Goal: Task Accomplishment & Management: Complete application form

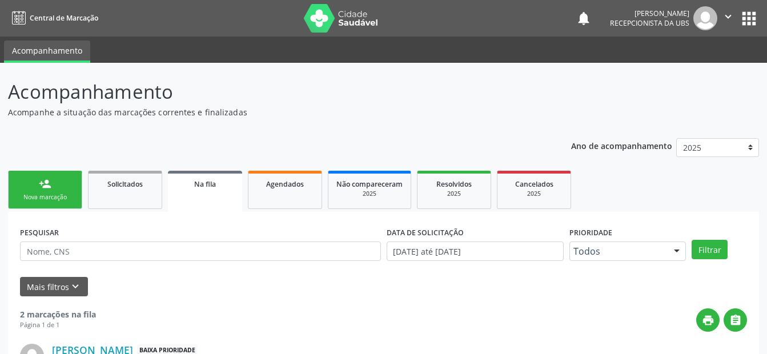
scroll to position [23, 0]
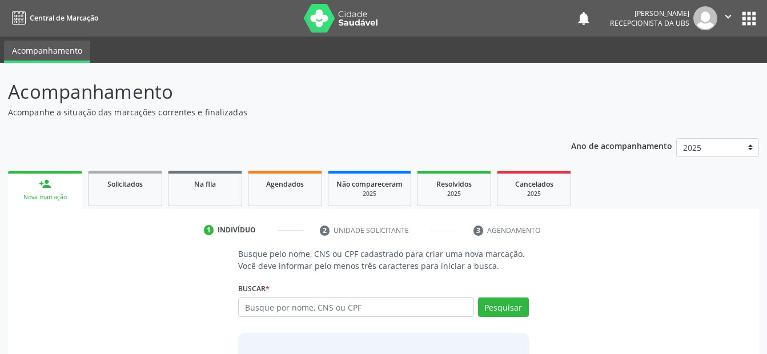
click at [342, 307] on input "text" at bounding box center [355, 307] width 235 height 19
type input "700201986573527"
click at [509, 311] on button "Pesquisar" at bounding box center [503, 307] width 51 height 19
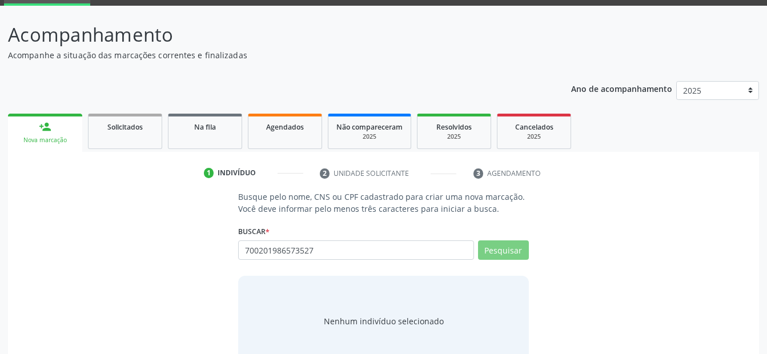
scroll to position [86, 0]
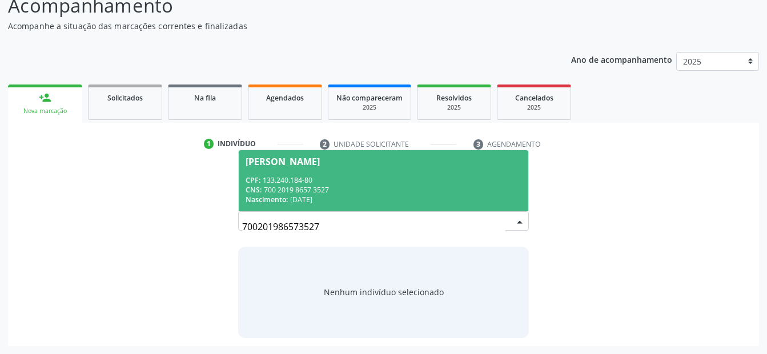
click at [358, 176] on div "CPF: 133.240.184-80" at bounding box center [383, 180] width 275 height 10
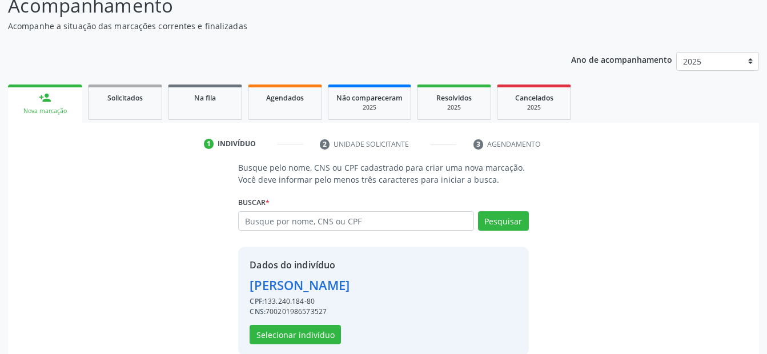
scroll to position [104, 0]
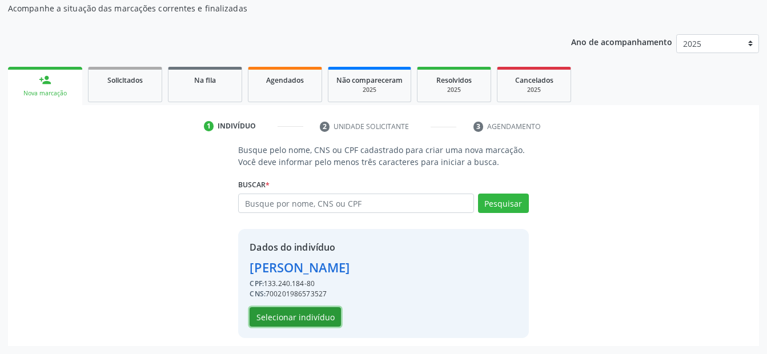
click at [314, 318] on button "Selecionar indivíduo" at bounding box center [295, 316] width 91 height 19
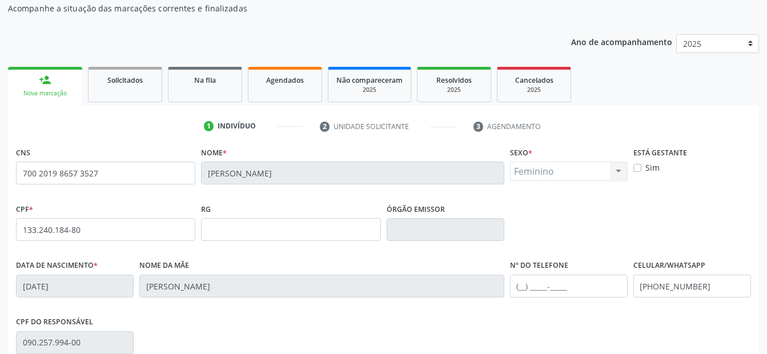
scroll to position [218, 0]
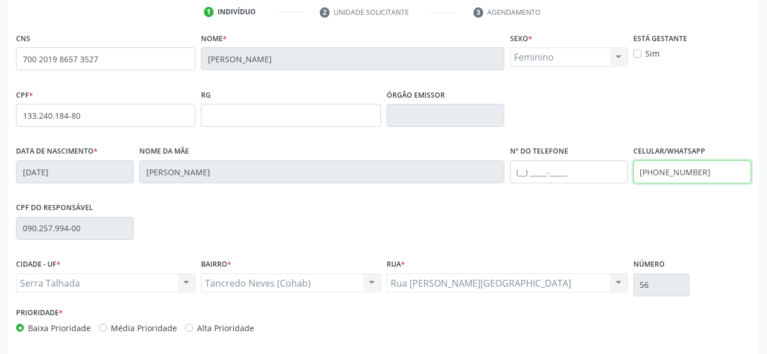
drag, startPoint x: 713, startPoint y: 177, endPoint x: 630, endPoint y: 178, distance: 82.9
click at [630, 178] on div "Data de nascimento * 15/02/2012 Nome da mãe Paula Mirelle Freire da Silva Nº do…" at bounding box center [383, 171] width 741 height 57
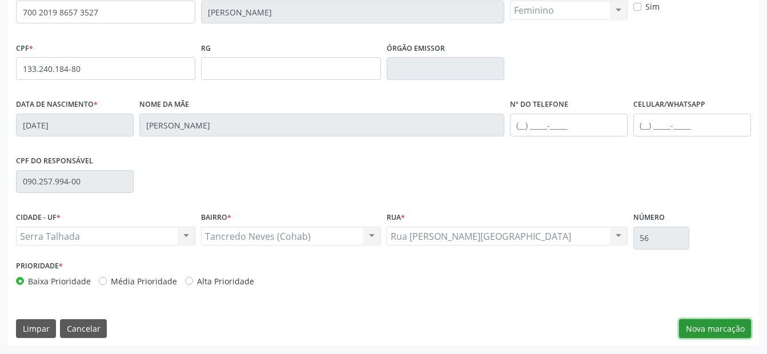
click at [705, 327] on button "Nova marcação" at bounding box center [715, 328] width 72 height 19
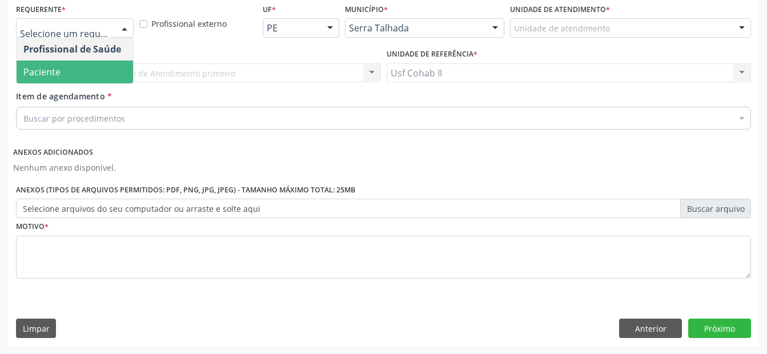
click at [71, 71] on span "Paciente" at bounding box center [75, 72] width 117 height 23
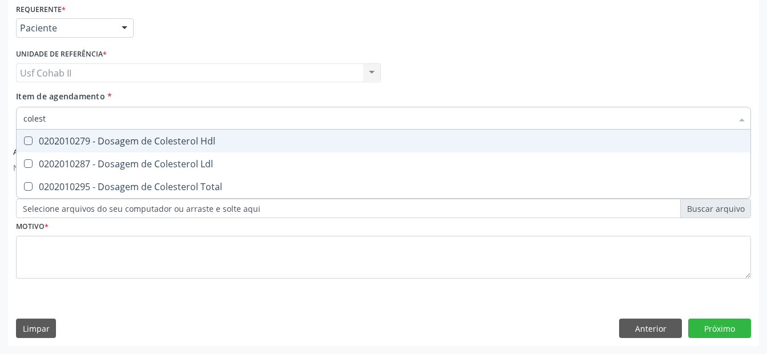
type input "coleste"
drag, startPoint x: 145, startPoint y: 137, endPoint x: 138, endPoint y: 159, distance: 23.3
click at [145, 137] on div "0202010279 - Dosagem de Colesterol Hdl" at bounding box center [383, 141] width 721 height 9
checkbox Hdl "true"
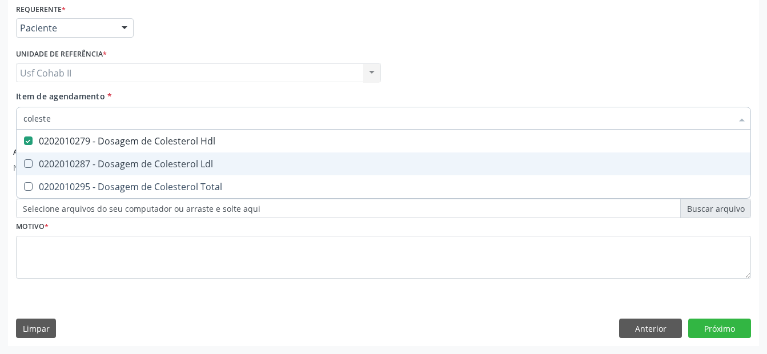
drag, startPoint x: 138, startPoint y: 159, endPoint x: 134, endPoint y: 173, distance: 14.3
click at [137, 161] on div "0202010287 - Dosagem de Colesterol Ldl" at bounding box center [383, 163] width 721 height 9
checkbox Ldl "true"
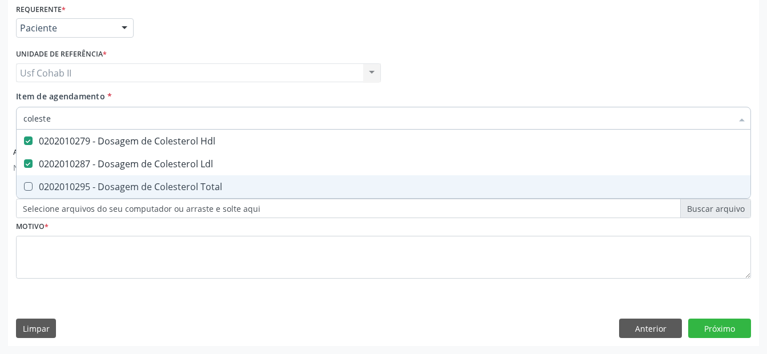
click at [126, 191] on div "0202010295 - Dosagem de Colesterol Total" at bounding box center [383, 186] width 721 height 9
checkbox Total "true"
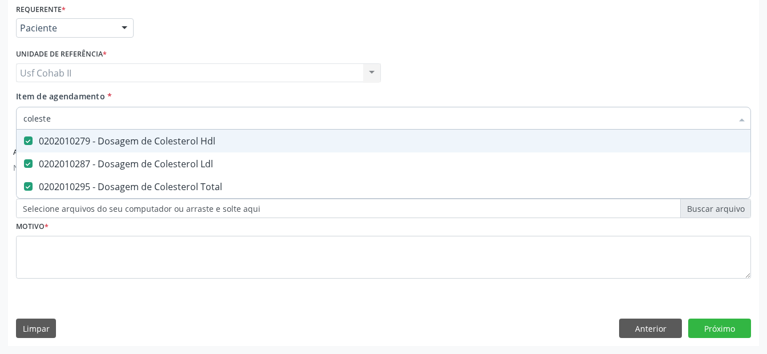
type input "coleste"
click at [423, 73] on div "Profissional Solicitante Por favor, selecione a Unidade de Atendimento primeiro…" at bounding box center [383, 68] width 741 height 45
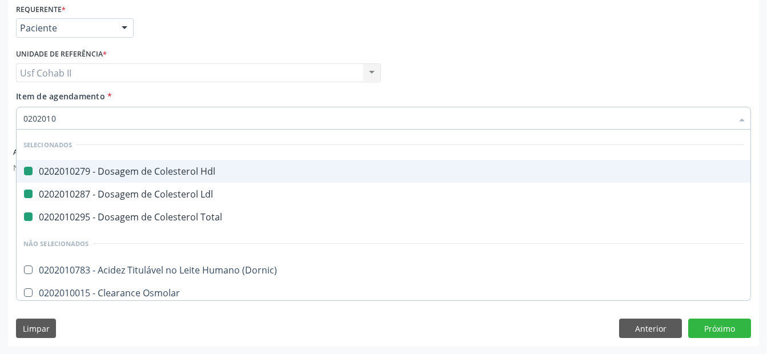
type input "02020103"
checkbox Hdl "false"
checkbox Ldl "false"
checkbox Total "false"
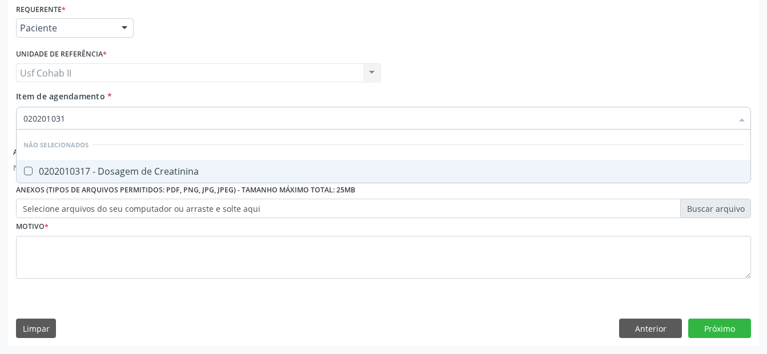
type input "0202010317"
drag, startPoint x: 173, startPoint y: 182, endPoint x: 172, endPoint y: 174, distance: 8.0
click at [171, 181] on span "0202010317 - Dosagem de Creatinina" at bounding box center [384, 171] width 734 height 23
click at [174, 169] on div "0202010317 - Dosagem de Creatinina" at bounding box center [383, 171] width 721 height 9
drag, startPoint x: 188, startPoint y: 171, endPoint x: 313, endPoint y: 106, distance: 141.1
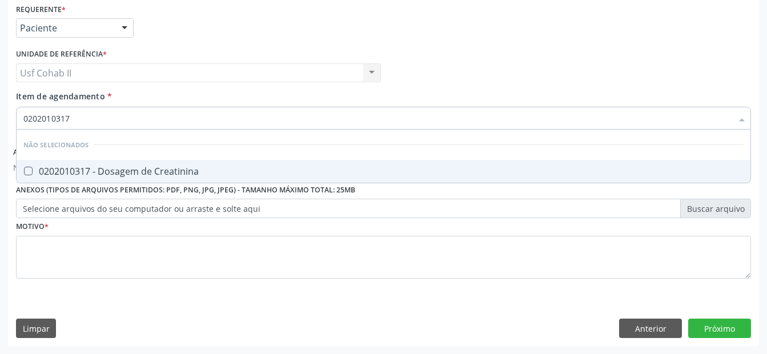
click at [190, 171] on div "0202010317 - Dosagem de Creatinina" at bounding box center [383, 171] width 721 height 9
checkbox Creatinina "true"
click at [435, 62] on div "Profissional Solicitante Por favor, selecione a Unidade de Atendimento primeiro…" at bounding box center [383, 68] width 741 height 45
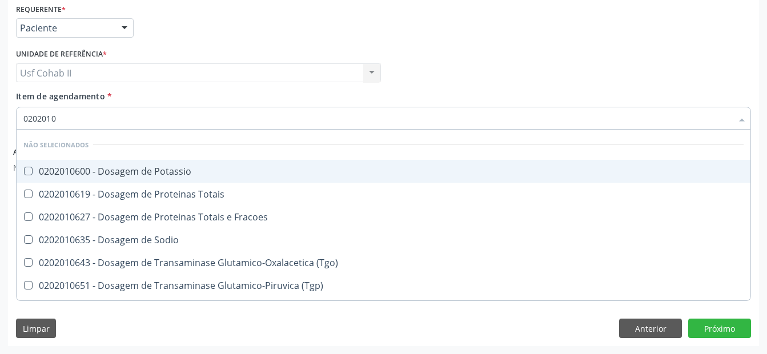
type input "02020106"
checkbox Potassio "false"
checkbox Totais "false"
checkbox Fracoes "false"
checkbox Sodio "false"
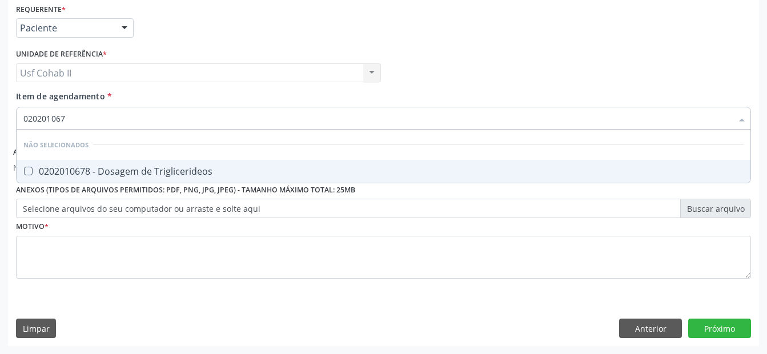
type input "0202010678"
drag, startPoint x: 175, startPoint y: 175, endPoint x: 198, endPoint y: 142, distance: 39.5
click at [176, 171] on div "0202010678 - Dosagem de Triglicerideos" at bounding box center [383, 171] width 721 height 9
checkbox Triglicerideos "true"
click at [389, 66] on div "Profissional Solicitante Por favor, selecione a Unidade de Atendimento primeiro…" at bounding box center [383, 68] width 741 height 45
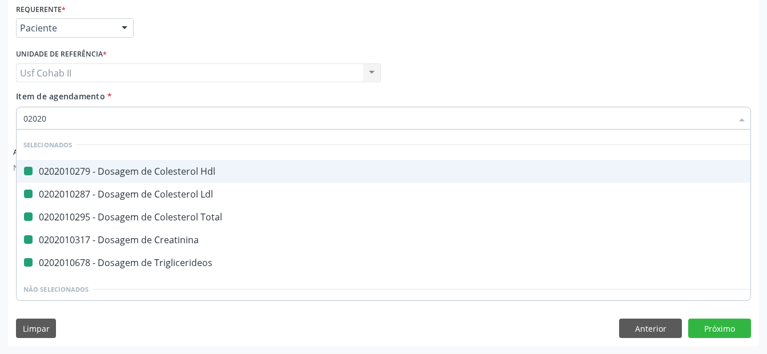
type input "020205"
checkbox Hdl "false"
checkbox Ldl "false"
checkbox Total "false"
checkbox Creatinina "false"
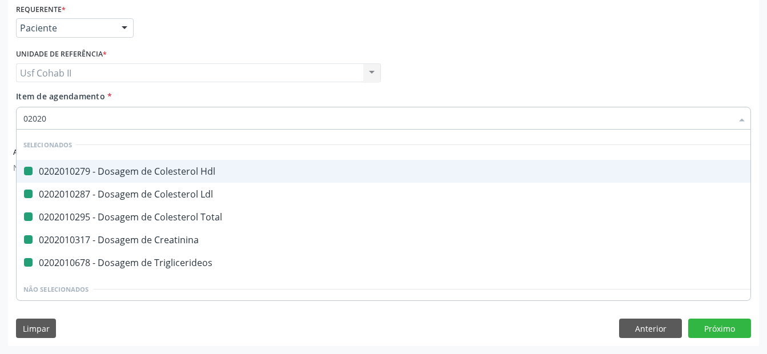
checkbox Triglicerideos "false"
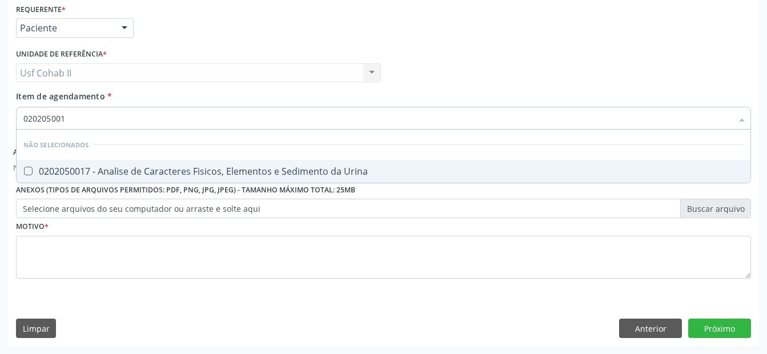
type input "0202050017"
click at [274, 167] on div "0202050017 - Analise de Caracteres Fisicos, Elementos e Sedimento da Urina" at bounding box center [383, 171] width 721 height 9
checkbox Urina "true"
click at [402, 75] on div "Profissional Solicitante Por favor, selecione a Unidade de Atendimento primeiro…" at bounding box center [383, 68] width 741 height 45
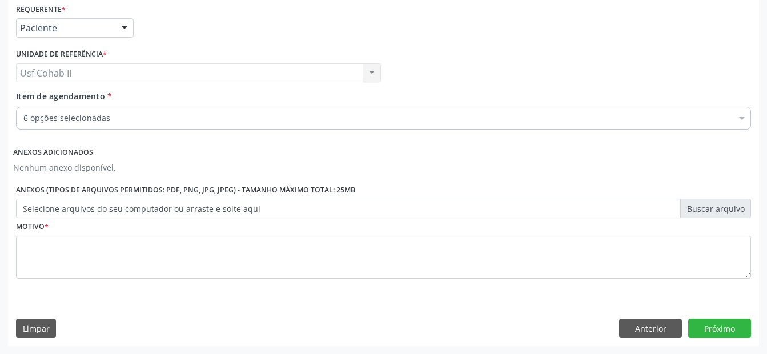
click at [236, 112] on div "6 opções selecionadas" at bounding box center [383, 118] width 735 height 23
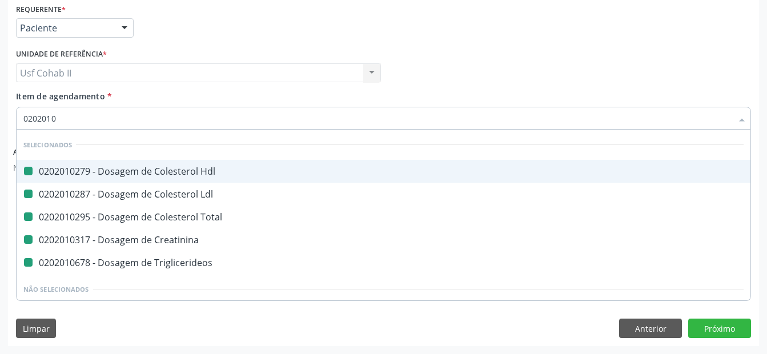
type input "02020104"
checkbox Hdl "false"
checkbox Ldl "false"
checkbox Total "false"
checkbox Creatinina "false"
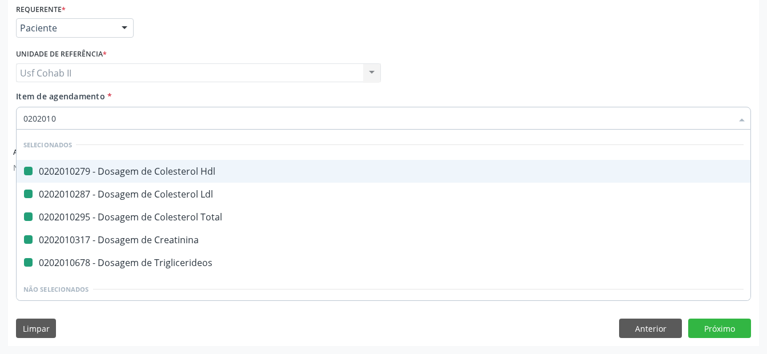
checkbox Triglicerideos "false"
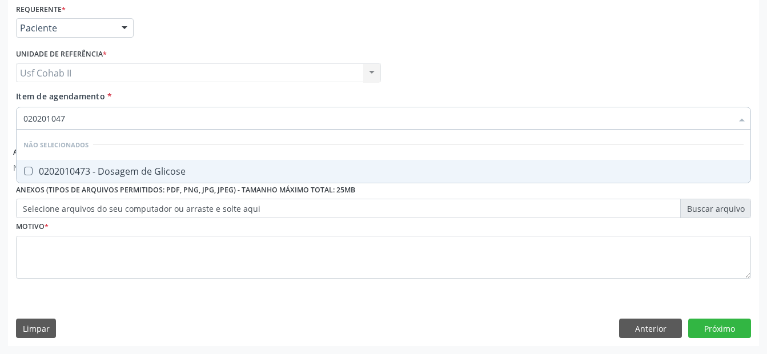
type input "0202010473"
click at [174, 173] on div "0202010473 - Dosagem de Glicose" at bounding box center [383, 171] width 721 height 9
checkbox Glicose "true"
drag, startPoint x: 469, startPoint y: 35, endPoint x: 282, endPoint y: 129, distance: 209.3
click at [468, 35] on div "Requerente * Paciente Profissional de Saúde Paciente Nenhum resultado encontrad…" at bounding box center [383, 23] width 741 height 45
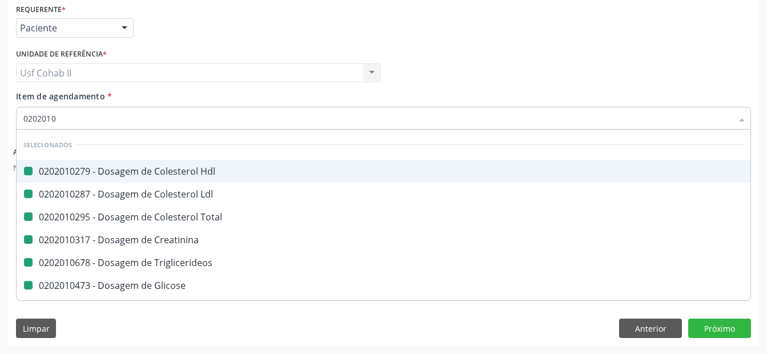
type input "02020105"
checkbox Hdl "false"
checkbox Ldl "false"
checkbox Total "false"
checkbox Creatinina "false"
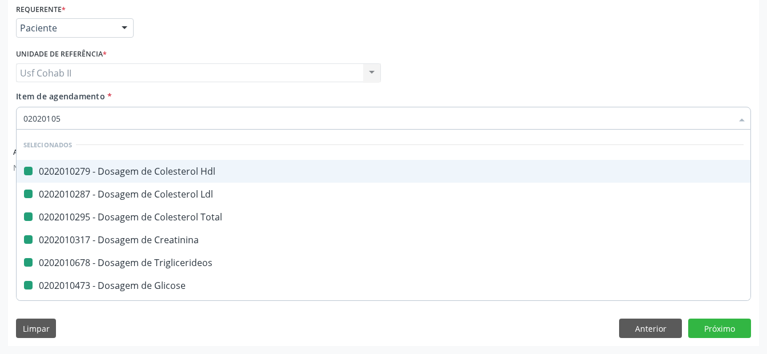
checkbox Triglicerideos "false"
checkbox Glicose "false"
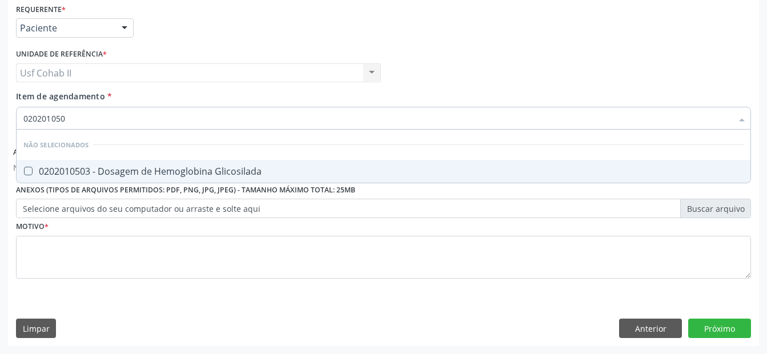
type input "0202010503"
drag, startPoint x: 238, startPoint y: 166, endPoint x: 228, endPoint y: 221, distance: 55.1
click at [238, 167] on div "0202010503 - Dosagem de Hemoglobina Glicosilada" at bounding box center [383, 171] width 721 height 9
checkbox Glicosilada "true"
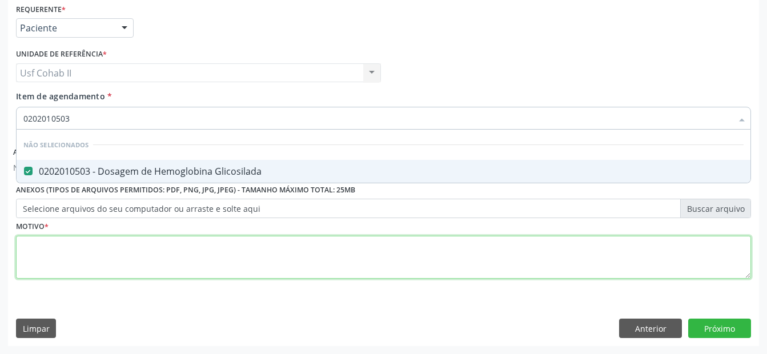
click at [219, 247] on div "Requerente * Paciente Profissional de Saúde Paciente Nenhum resultado encontrad…" at bounding box center [383, 148] width 735 height 294
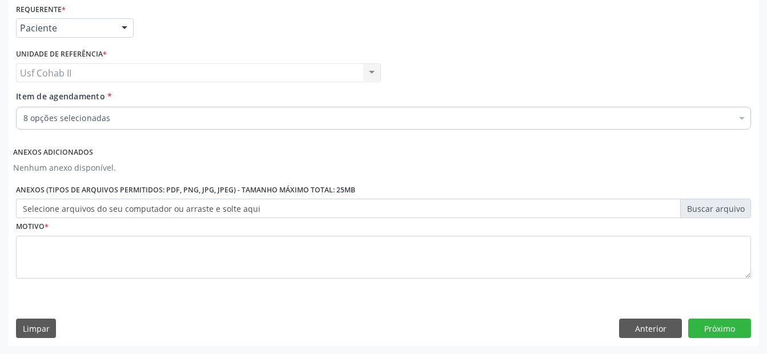
click at [200, 110] on div "8 opções selecionadas" at bounding box center [383, 118] width 735 height 23
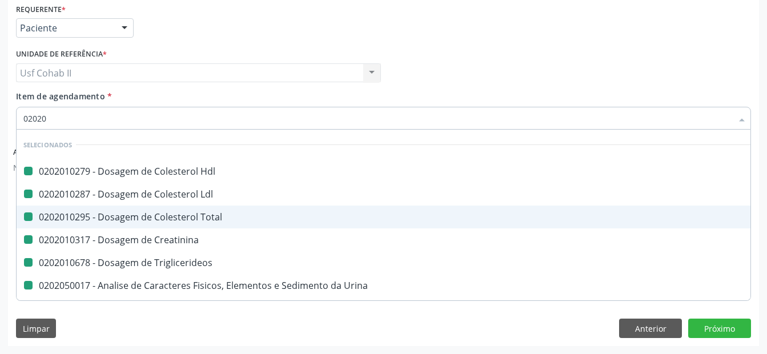
type input "020202"
checkbox Hdl "false"
checkbox Ldl "false"
checkbox Total "false"
checkbox Creatinina "false"
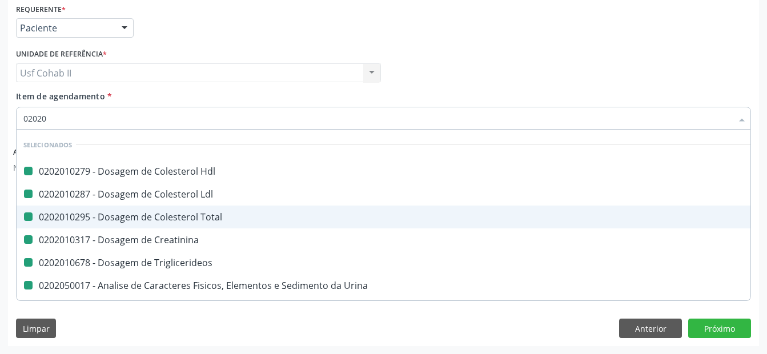
checkbox Triglicerideos "false"
checkbox Urina "false"
checkbox Glicose "false"
checkbox Glicosilada "false"
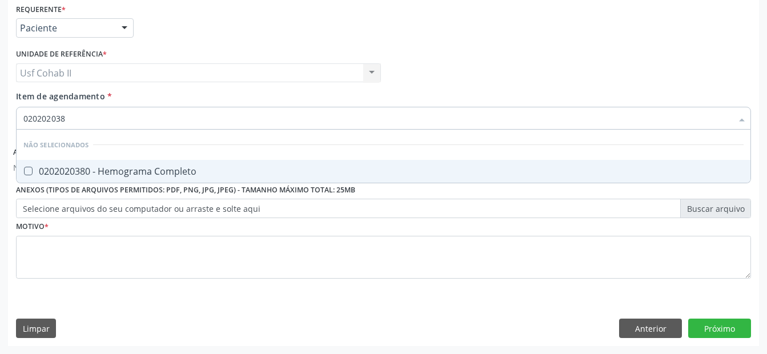
type input "0202020380"
click at [202, 177] on span "0202020380 - Hemograma Completo" at bounding box center [384, 171] width 734 height 23
checkbox Completo "true"
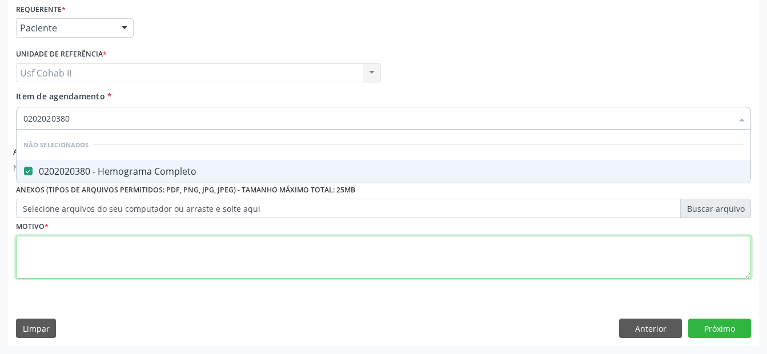
click at [153, 267] on div "Requerente * Paciente Profissional de Saúde Paciente Nenhum resultado encontrad…" at bounding box center [383, 148] width 735 height 294
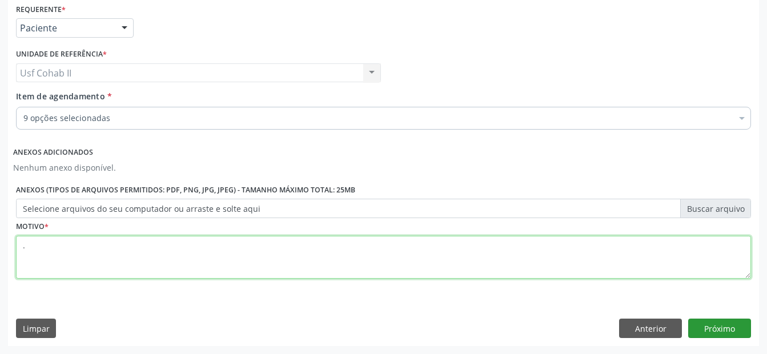
type textarea "."
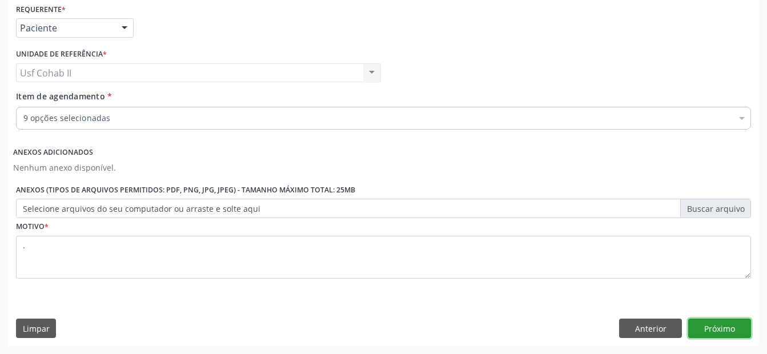
click at [723, 329] on button "Próximo" at bounding box center [720, 328] width 63 height 19
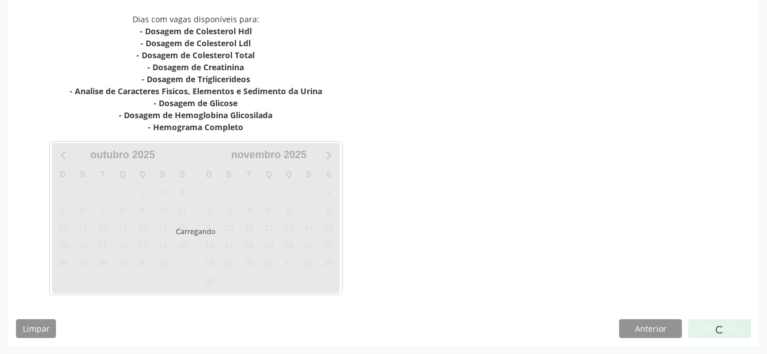
scroll to position [239, 0]
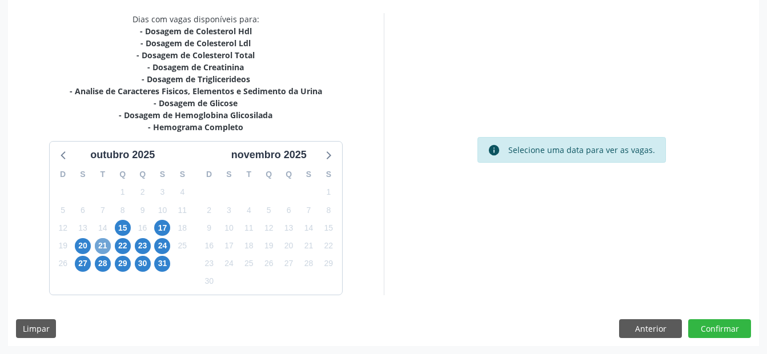
click at [102, 246] on span "21" at bounding box center [103, 246] width 16 height 16
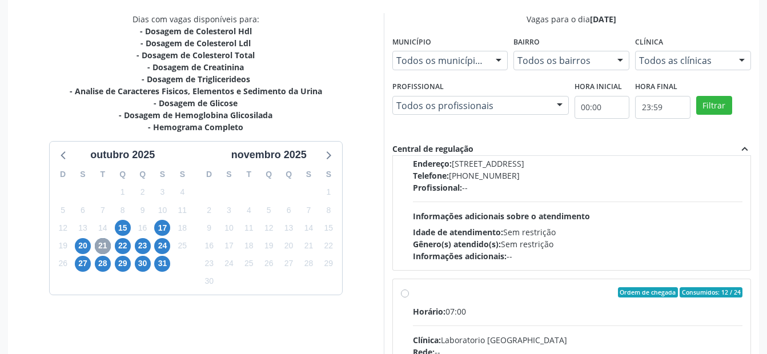
scroll to position [343, 0]
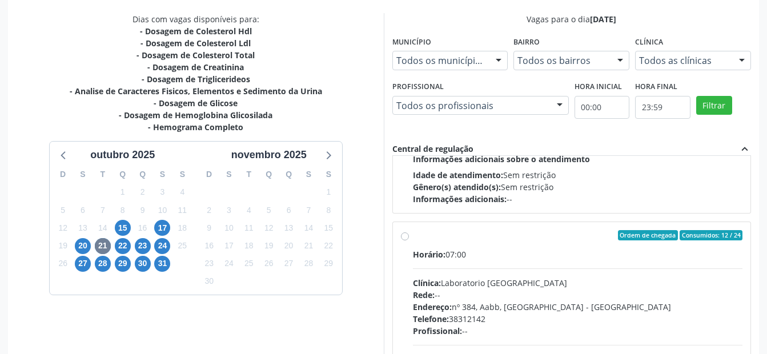
click at [413, 239] on label "Ordem de chegada Consumidos: 12 / 24 Horário: 07:00 Clínica: Laboratorio Sao Fr…" at bounding box center [578, 317] width 330 height 175
click at [405, 239] on input "Ordem de chegada Consumidos: 12 / 24 Horário: 07:00 Clínica: Laboratorio Sao Fr…" at bounding box center [405, 235] width 8 height 10
radio input "true"
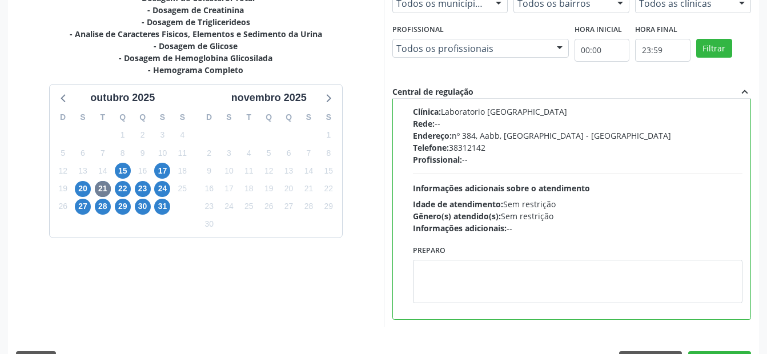
scroll to position [329, 0]
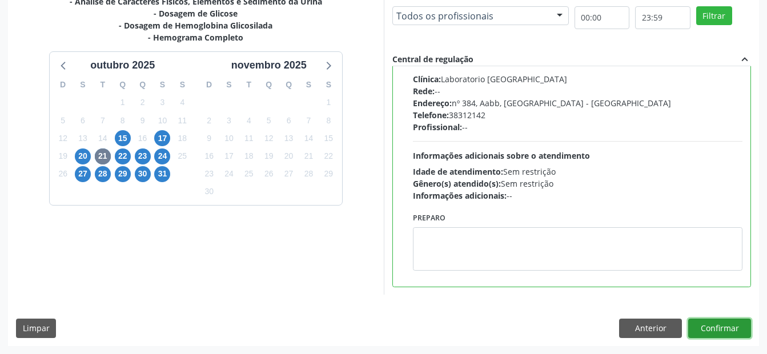
click at [739, 336] on button "Confirmar" at bounding box center [720, 328] width 63 height 19
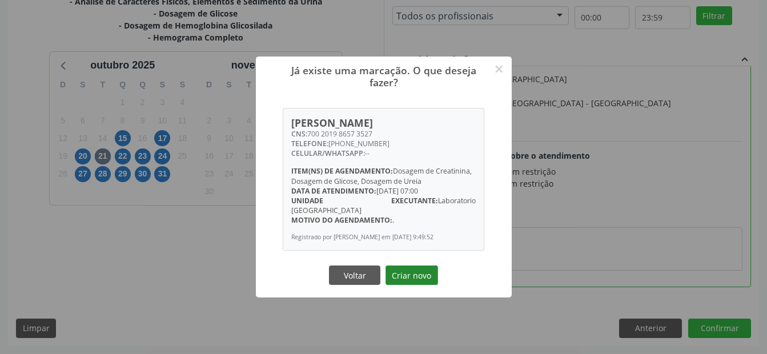
click at [420, 279] on button "Criar novo" at bounding box center [412, 275] width 53 height 19
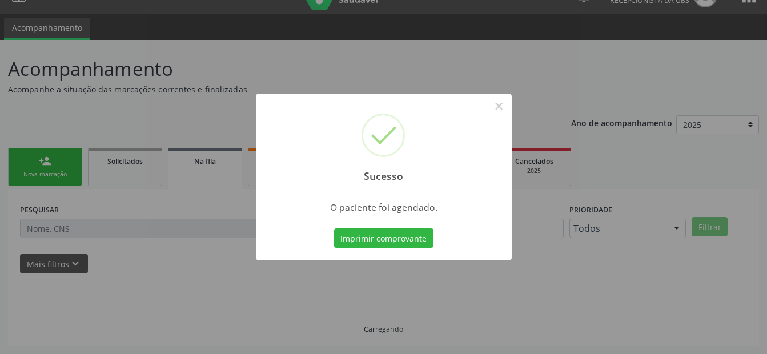
scroll to position [23, 0]
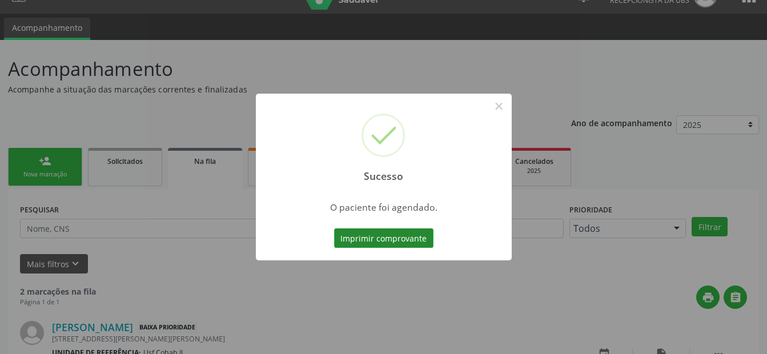
click at [391, 237] on button "Imprimir comprovante" at bounding box center [383, 238] width 99 height 19
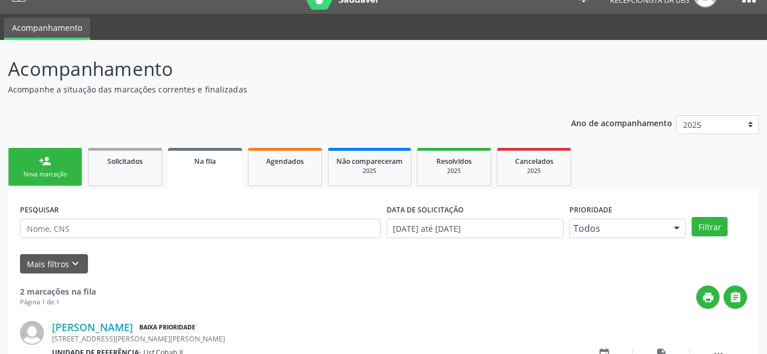
click at [41, 160] on div "person_add" at bounding box center [45, 161] width 13 height 13
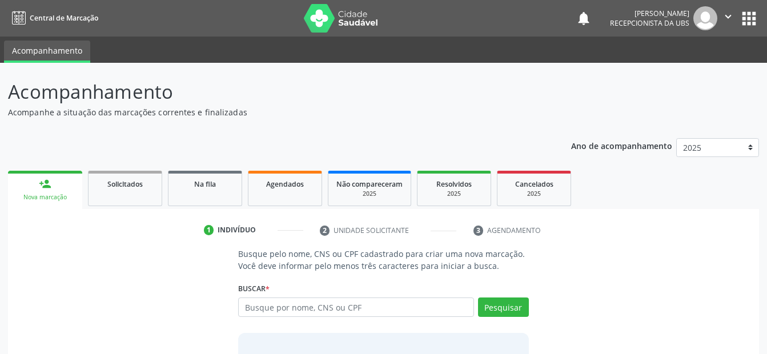
scroll to position [23, 0]
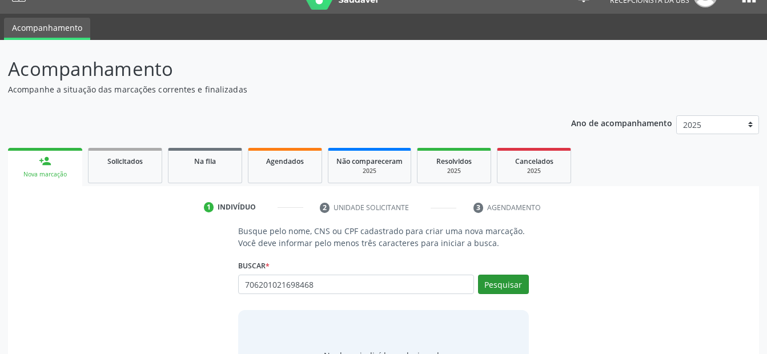
type input "706201021698468"
click at [510, 290] on button "Pesquisar" at bounding box center [503, 284] width 51 height 19
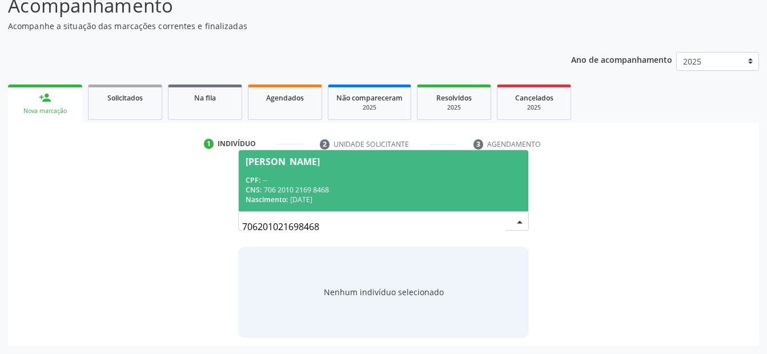
click at [359, 188] on div "CNS: 706 2010 2169 8468" at bounding box center [383, 190] width 275 height 10
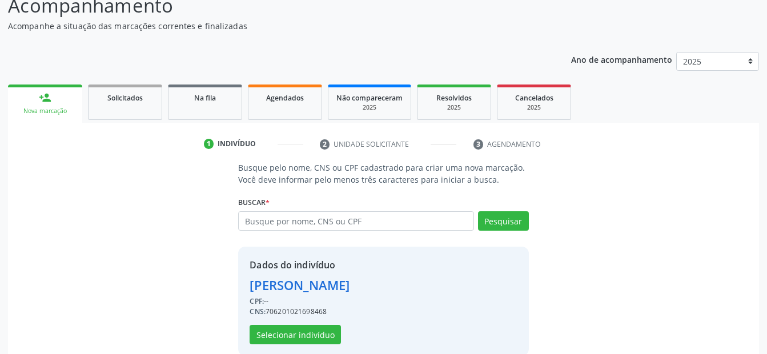
scroll to position [104, 0]
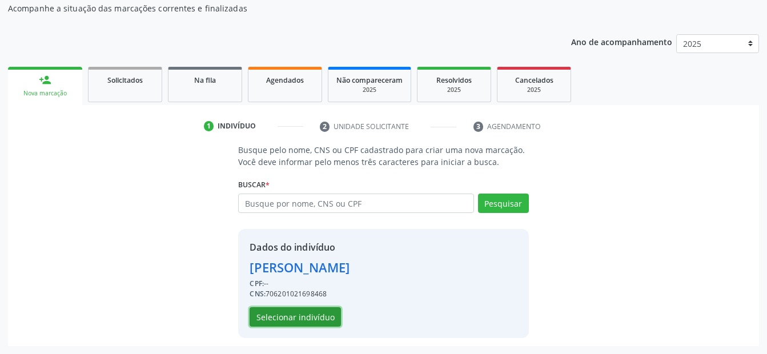
click at [313, 315] on button "Selecionar indivíduo" at bounding box center [295, 316] width 91 height 19
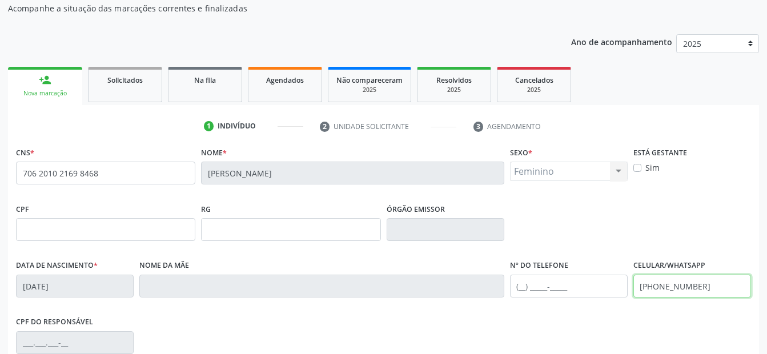
drag, startPoint x: 714, startPoint y: 282, endPoint x: 589, endPoint y: 290, distance: 125.9
click at [589, 291] on div "Data de nascimento * 27/04/1968 Nome da mãe Nº do Telefone Celular/WhatsApp (87…" at bounding box center [383, 285] width 741 height 57
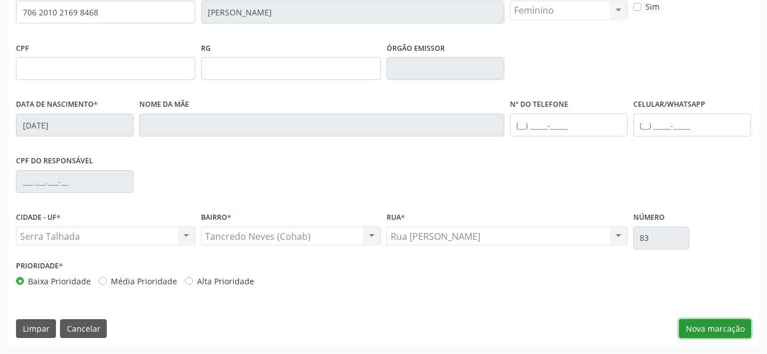
click at [702, 329] on button "Nova marcação" at bounding box center [715, 328] width 72 height 19
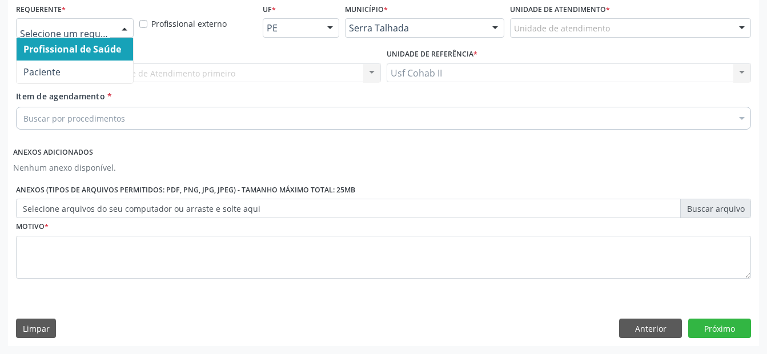
click at [115, 30] on div "Profissional de Saúde Paciente Nenhum resultado encontrado para: " " Não há nen…" at bounding box center [75, 27] width 118 height 19
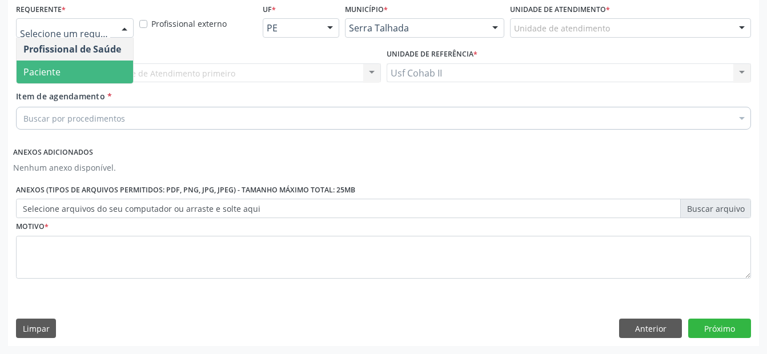
click at [90, 77] on span "Paciente" at bounding box center [75, 72] width 117 height 23
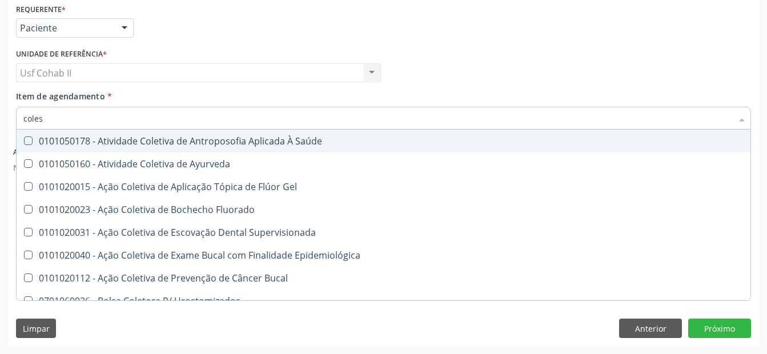
type input "colest"
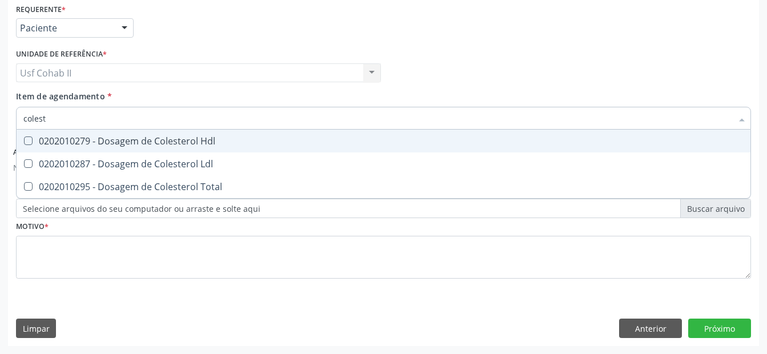
drag, startPoint x: 105, startPoint y: 134, endPoint x: 99, endPoint y: 164, distance: 30.8
click at [105, 134] on span "0202010279 - Dosagem de Colesterol Hdl" at bounding box center [384, 141] width 734 height 23
checkbox Hdl "true"
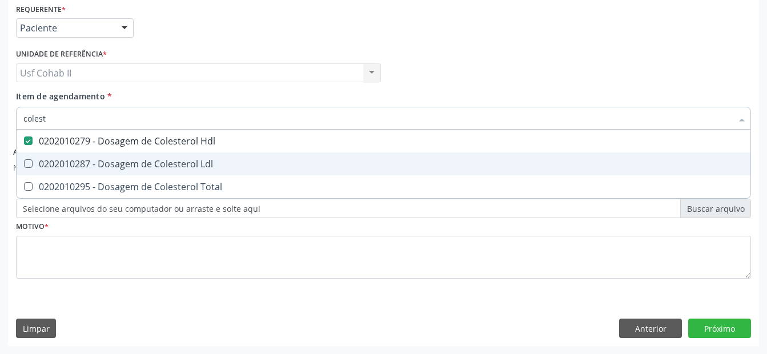
click at [98, 162] on div "0202010287 - Dosagem de Colesterol Ldl" at bounding box center [383, 163] width 721 height 9
checkbox Ldl "true"
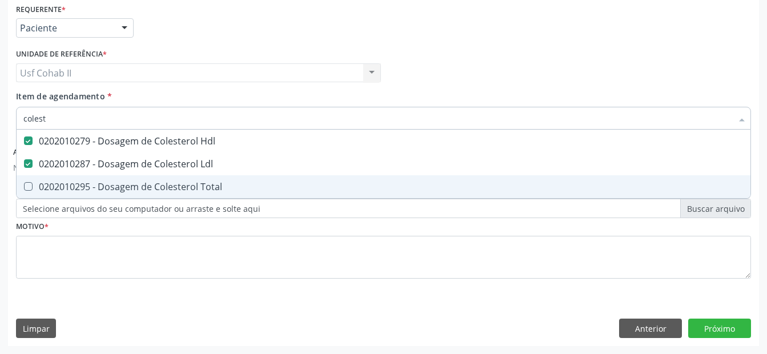
click at [90, 185] on div "0202010295 - Dosagem de Colesterol Total" at bounding box center [383, 186] width 721 height 9
checkbox Total "true"
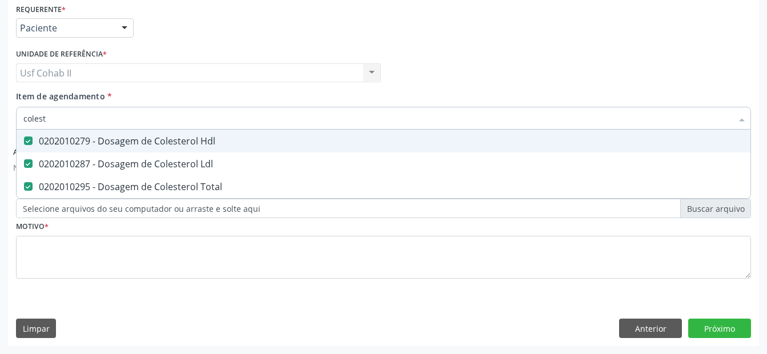
type input "colest"
click at [487, 72] on div "Profissional Solicitante Por favor, selecione a Unidade de Atendimento primeiro…" at bounding box center [383, 68] width 741 height 45
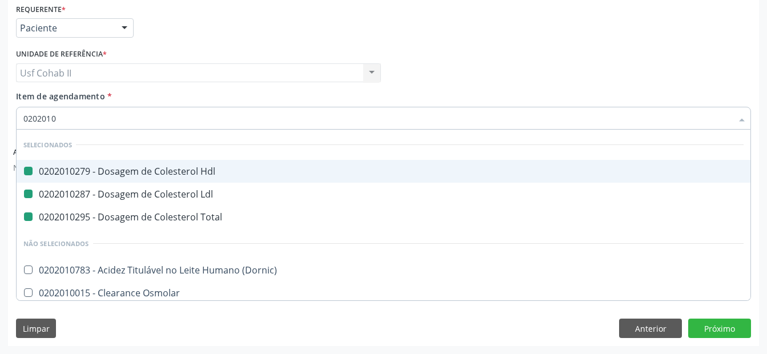
type input "02020103"
checkbox Hdl "false"
checkbox Ldl "false"
checkbox Total "false"
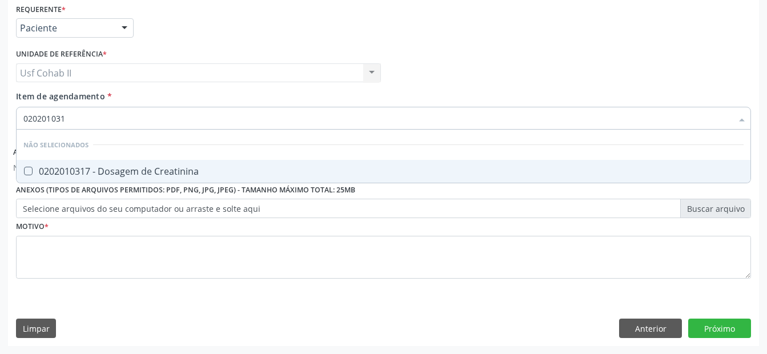
type input "0202010317"
click at [132, 171] on div "0202010317 - Dosagem de Creatinina" at bounding box center [383, 171] width 721 height 9
checkbox Creatinina "true"
click at [471, 25] on div "Requerente * Paciente Profissional de Saúde Paciente Nenhum resultado encontrad…" at bounding box center [383, 23] width 741 height 45
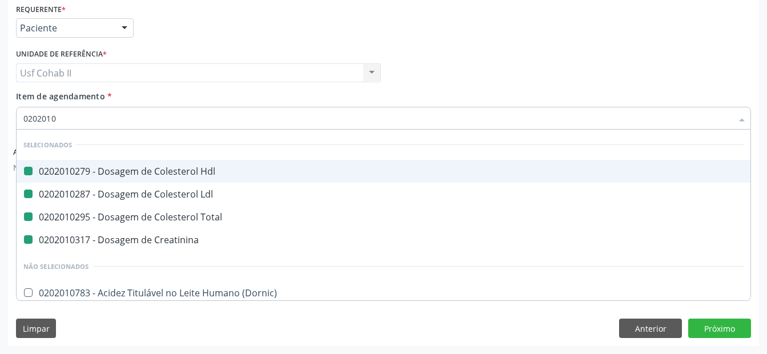
type input "02020106"
checkbox Hdl "false"
checkbox Ldl "false"
checkbox Total "false"
checkbox Creatinina "false"
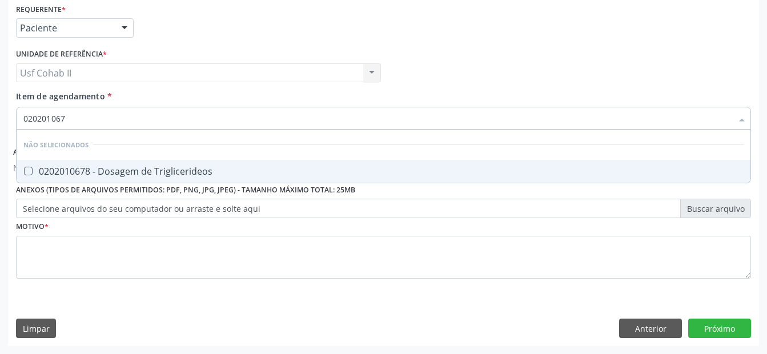
type input "0202010678"
click at [119, 168] on div "0202010678 - Dosagem de Triglicerideos" at bounding box center [383, 171] width 721 height 9
checkbox Triglicerideos "true"
click at [401, 55] on div "Profissional Solicitante Por favor, selecione a Unidade de Atendimento primeiro…" at bounding box center [383, 68] width 741 height 45
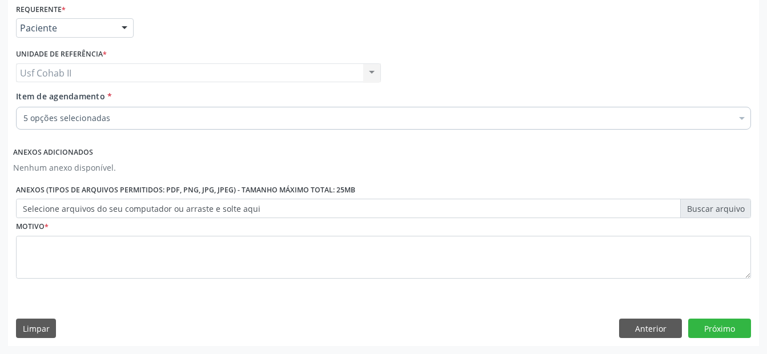
click at [171, 126] on div "5 opções selecionadas" at bounding box center [383, 118] width 735 height 23
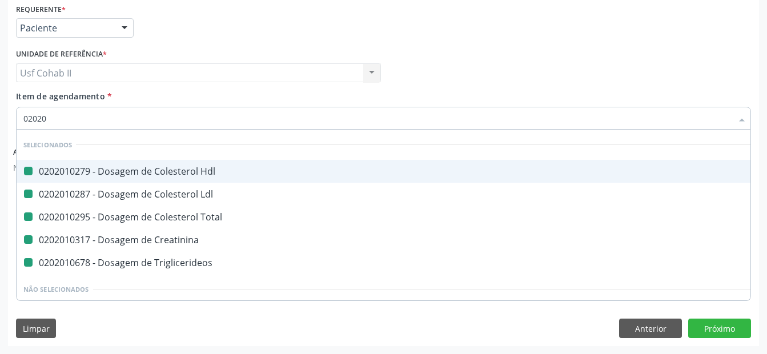
type input "020205"
checkbox Hdl "false"
checkbox Ldl "false"
checkbox Total "false"
checkbox Creatinina "false"
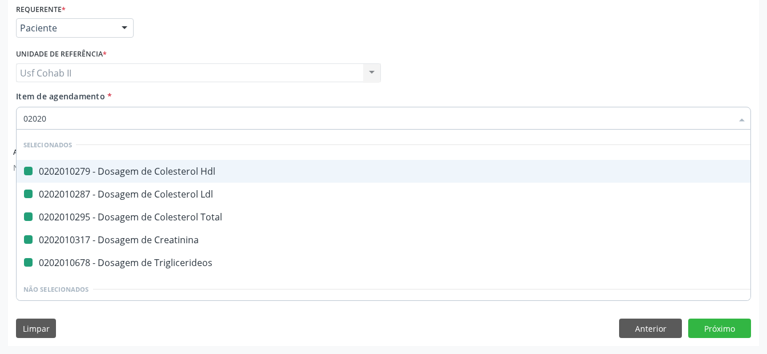
checkbox Triglicerideos "false"
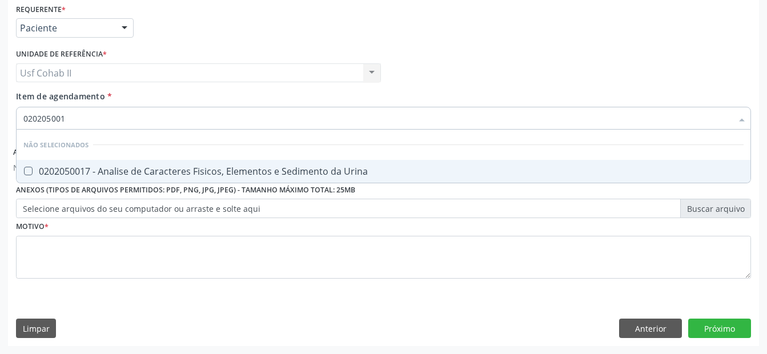
type input "0202050017"
click at [189, 167] on div "0202050017 - Analise de Caracteres Fisicos, Elementos e Sedimento da Urina" at bounding box center [383, 171] width 721 height 9
checkbox Urina "true"
click at [450, 63] on div "Profissional Solicitante Por favor, selecione a Unidade de Atendimento primeiro…" at bounding box center [383, 68] width 741 height 45
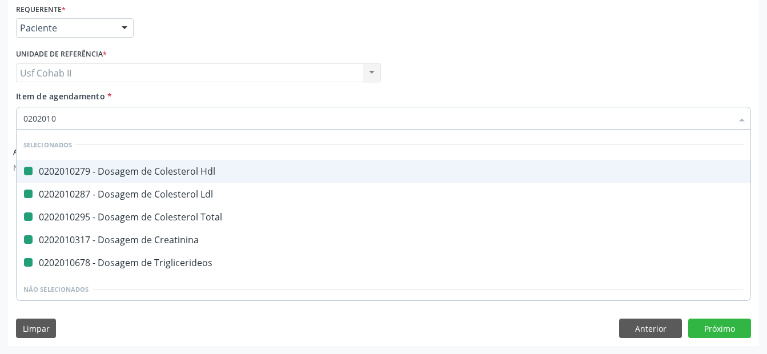
type input "02020104"
checkbox Hdl "false"
checkbox Ldl "false"
checkbox Total "false"
checkbox Creatinina "false"
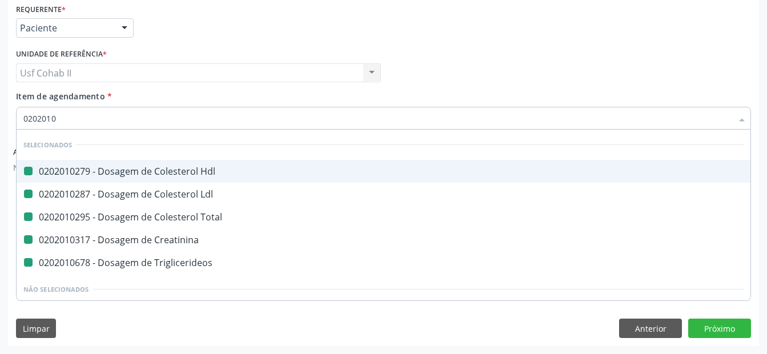
checkbox Triglicerideos "false"
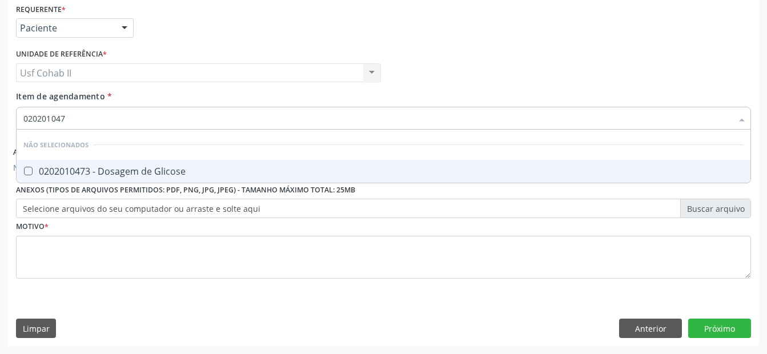
type input "0202010473"
click at [148, 170] on div "0202010473 - Dosagem de Glicose" at bounding box center [383, 171] width 721 height 9
checkbox Glicose "true"
click at [444, 62] on div "Profissional Solicitante Por favor, selecione a Unidade de Atendimento primeiro…" at bounding box center [383, 68] width 741 height 45
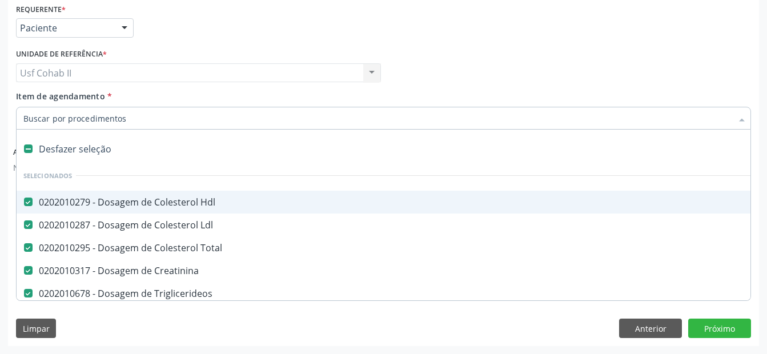
click at [84, 126] on div at bounding box center [383, 118] width 735 height 23
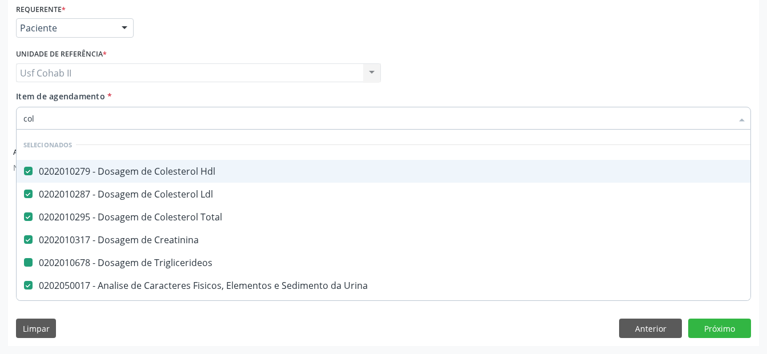
type input "cole"
checkbox Triglicerideos "false"
checkbox Glicose "false"
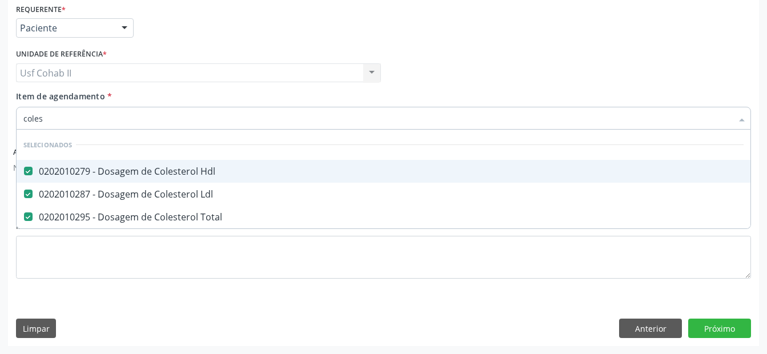
click at [476, 53] on div "Profissional Solicitante Por favor, selecione a Unidade de Atendimento primeiro…" at bounding box center [383, 68] width 741 height 45
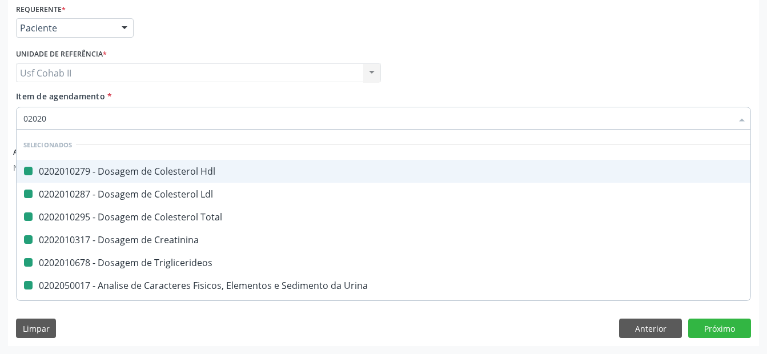
type input "020202"
checkbox Hdl "false"
checkbox Ldl "false"
checkbox Total "false"
checkbox Creatinina "false"
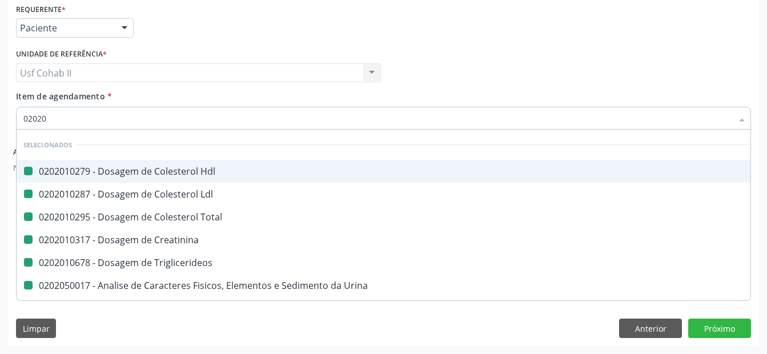
checkbox Triglicerideos "false"
checkbox Urina "false"
checkbox Glicose "false"
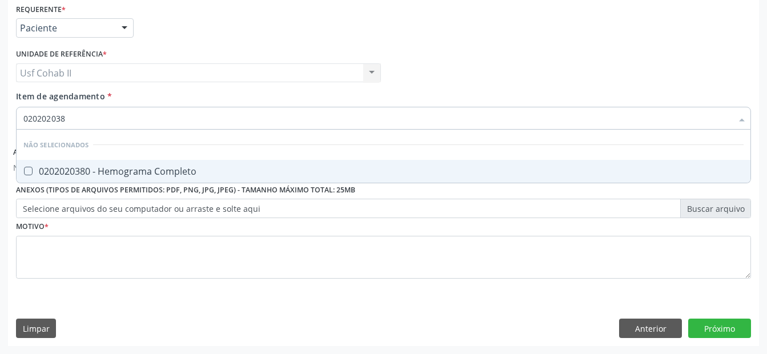
type input "0202020380"
click at [164, 170] on div "0202020380 - Hemograma Completo" at bounding box center [383, 171] width 721 height 9
checkbox Completo "true"
click at [452, 77] on div "Profissional Solicitante Por favor, selecione a Unidade de Atendimento primeiro…" at bounding box center [383, 68] width 741 height 45
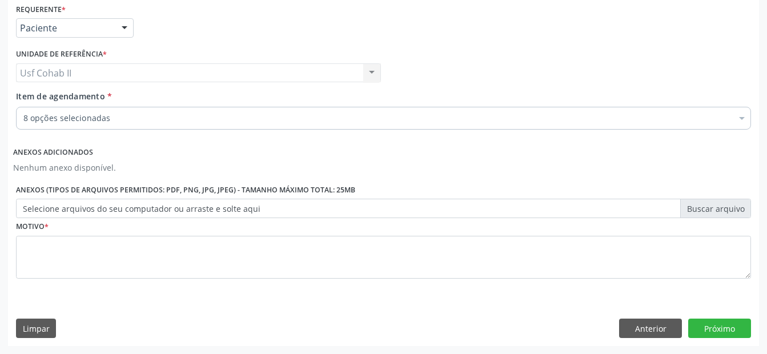
drag, startPoint x: 358, startPoint y: 234, endPoint x: 351, endPoint y: 250, distance: 17.4
click at [357, 238] on div "Motivo *" at bounding box center [383, 248] width 735 height 61
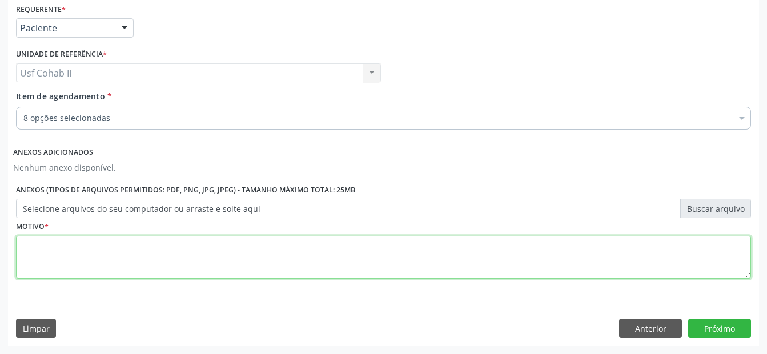
click at [347, 251] on textarea at bounding box center [383, 257] width 735 height 43
type textarea "."
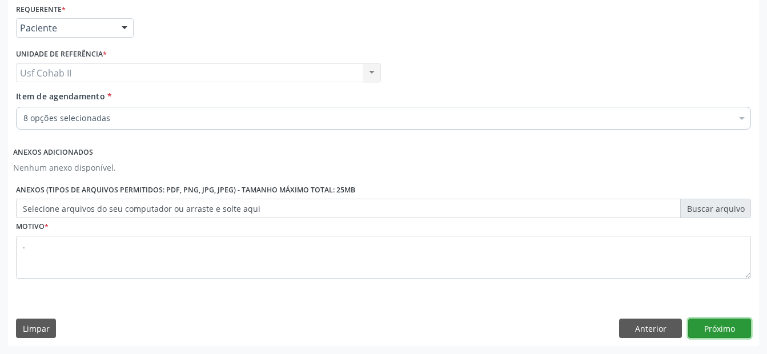
click at [698, 329] on button "Próximo" at bounding box center [720, 328] width 63 height 19
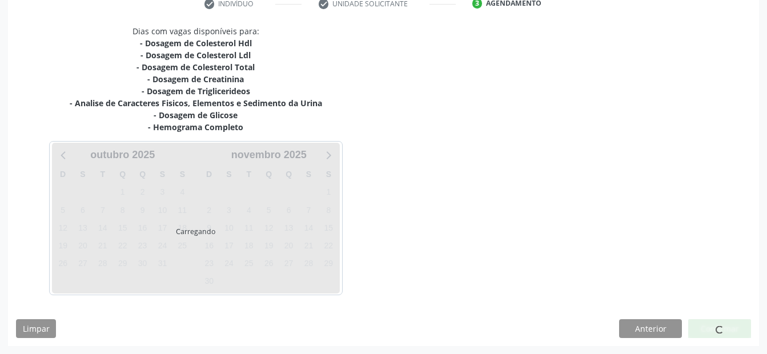
scroll to position [227, 0]
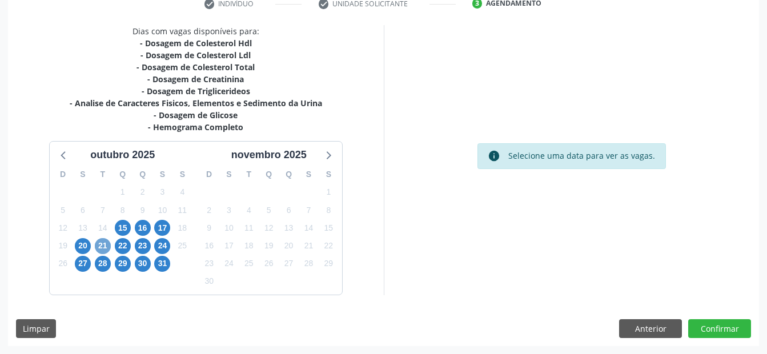
click at [105, 251] on span "21" at bounding box center [103, 246] width 16 height 16
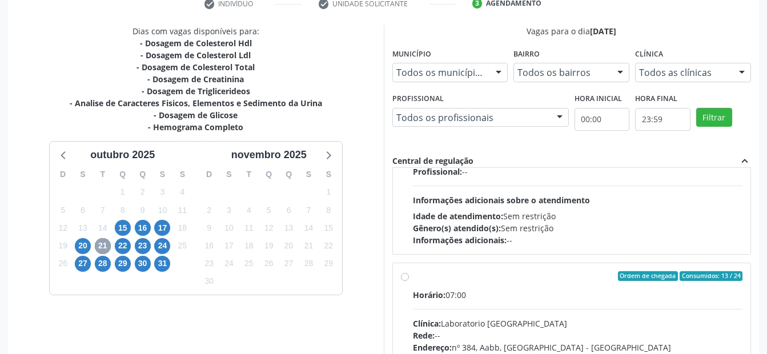
scroll to position [571, 0]
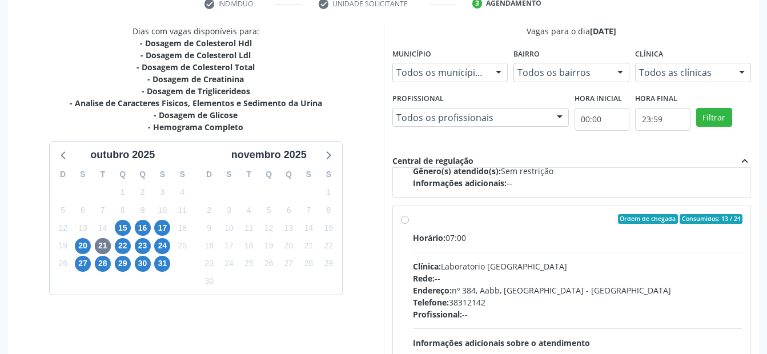
click at [413, 221] on label "Ordem de chegada Consumidos: 13 / 24 Horário: 07:00 Clínica: Laboratorio Sao Fr…" at bounding box center [578, 301] width 330 height 175
click at [403, 221] on input "Ordem de chegada Consumidos: 13 / 24 Horário: 07:00 Clínica: Laboratorio Sao Fr…" at bounding box center [405, 219] width 8 height 10
radio input "true"
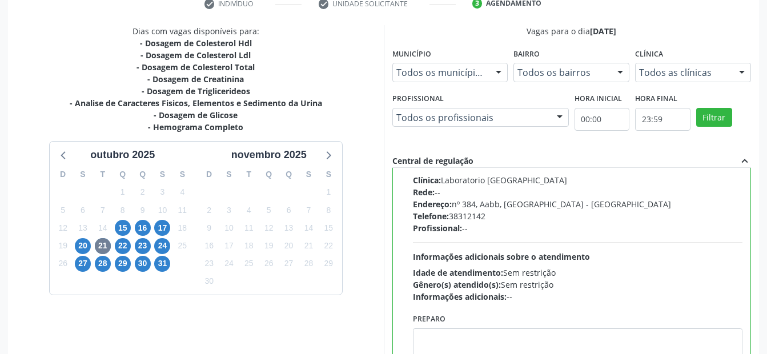
scroll to position [329, 0]
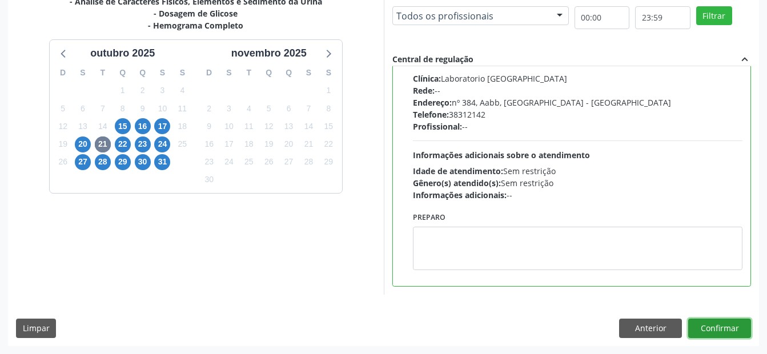
drag, startPoint x: 727, startPoint y: 325, endPoint x: 578, endPoint y: 270, distance: 158.9
click at [727, 325] on button "Confirmar" at bounding box center [720, 328] width 63 height 19
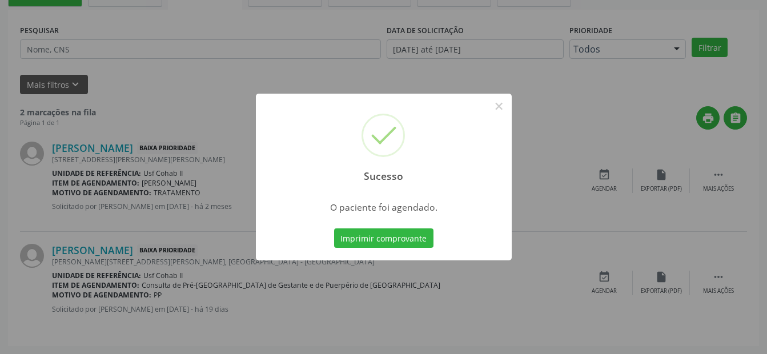
scroll to position [23, 0]
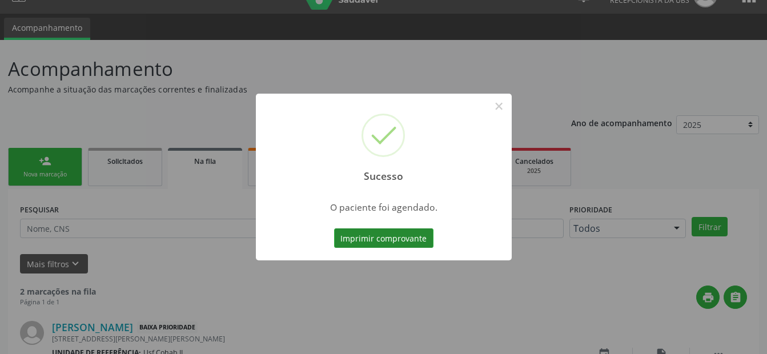
click at [371, 234] on button "Imprimir comprovante" at bounding box center [383, 238] width 99 height 19
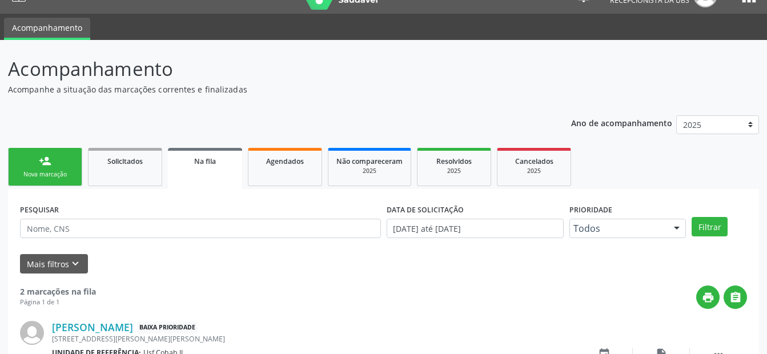
click at [30, 173] on div "Nova marcação" at bounding box center [45, 174] width 57 height 9
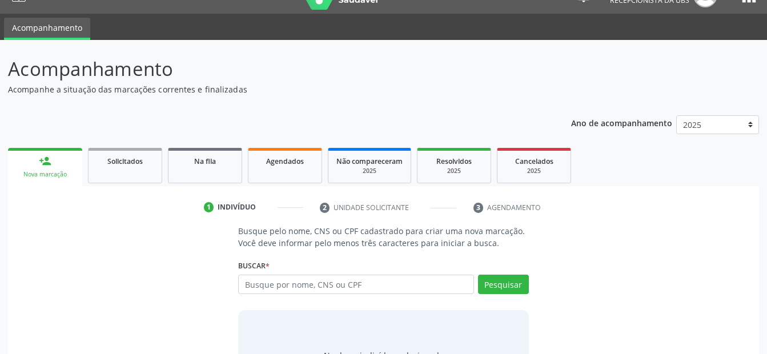
scroll to position [80, 0]
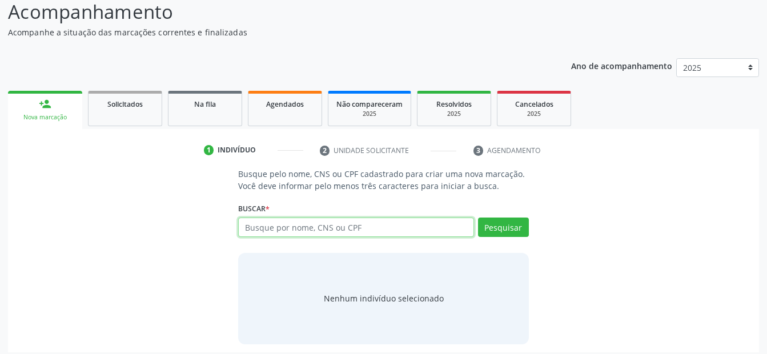
click at [311, 226] on input "text" at bounding box center [355, 227] width 235 height 19
type input "708000814203523"
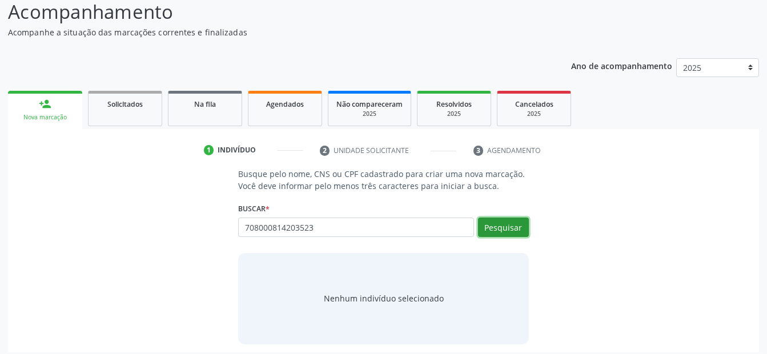
click at [491, 229] on button "Pesquisar" at bounding box center [503, 227] width 51 height 19
type input "708000814203523"
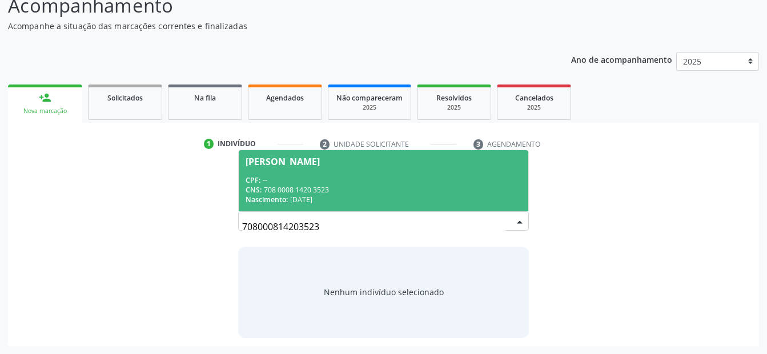
click at [314, 166] on span "Orlando Lima Nascimento CPF: -- CNS: 708 0008 1420 3523 Nascimento: 08/10/1973" at bounding box center [383, 180] width 289 height 61
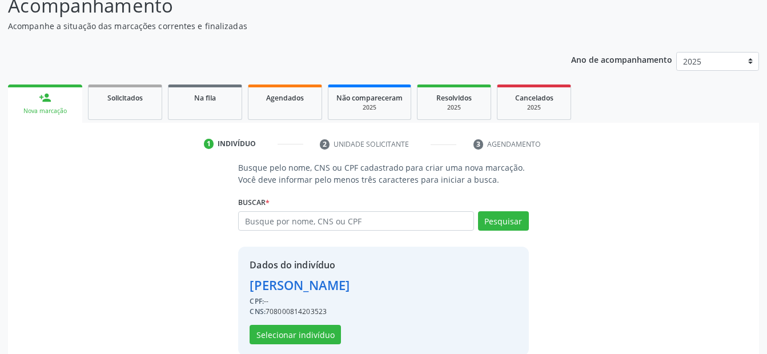
scroll to position [104, 0]
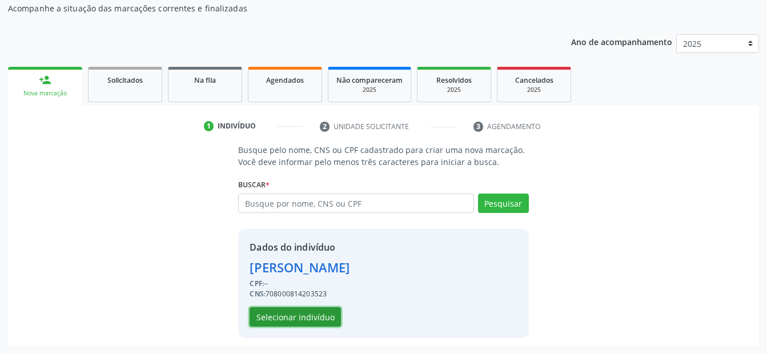
click at [307, 318] on button "Selecionar indivíduo" at bounding box center [295, 316] width 91 height 19
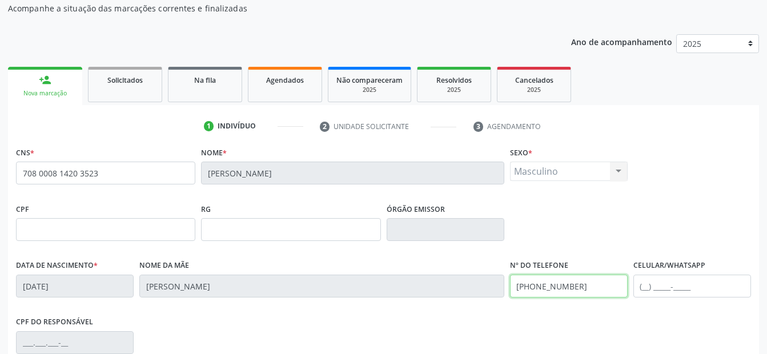
drag, startPoint x: 591, startPoint y: 287, endPoint x: 429, endPoint y: 303, distance: 163.6
click at [429, 303] on div "Data de nascimento * 08/10/1973 Nome da mãe Luzia Maria Lima Nascimento Nº do T…" at bounding box center [383, 285] width 741 height 57
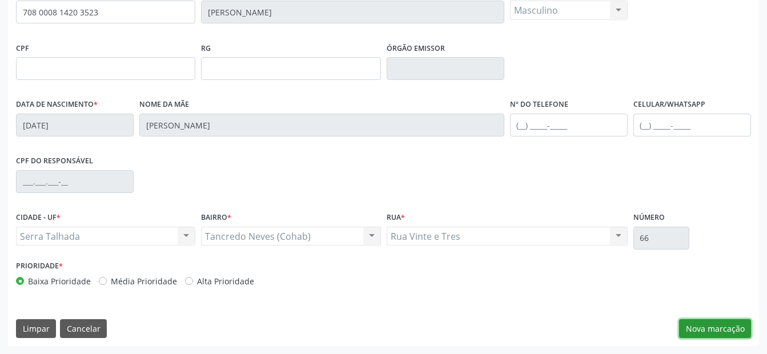
click at [724, 338] on button "Nova marcação" at bounding box center [715, 328] width 72 height 19
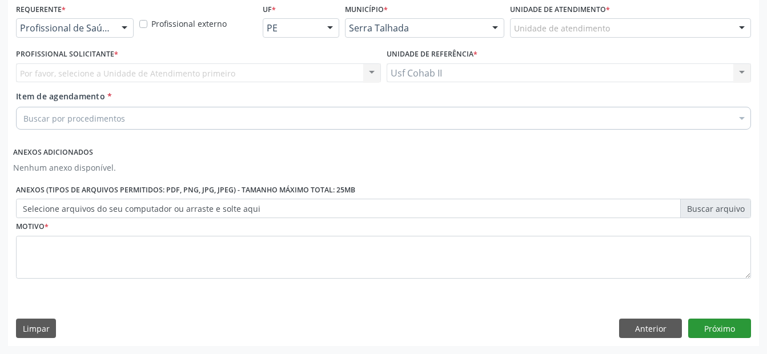
scroll to position [247, 0]
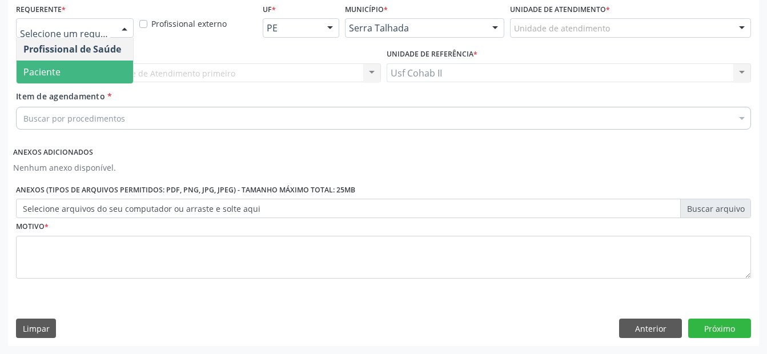
click at [98, 79] on span "Paciente" at bounding box center [75, 72] width 117 height 23
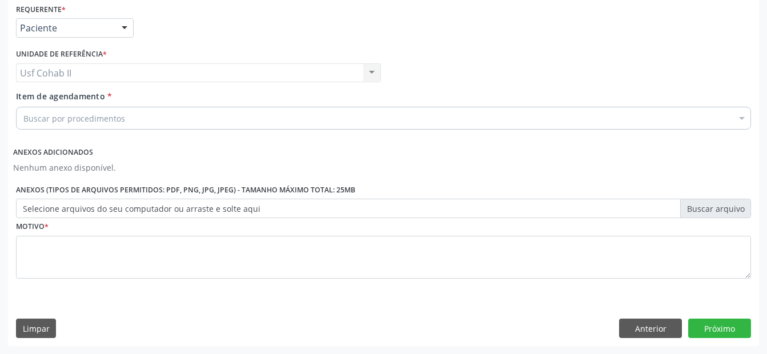
click at [87, 125] on div "Buscar por procedimentos" at bounding box center [383, 118] width 735 height 23
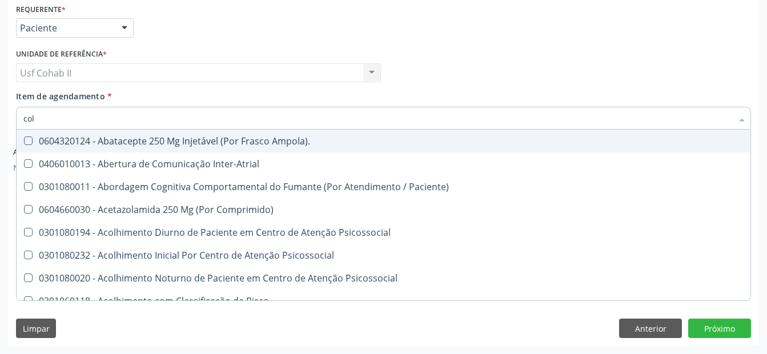
type input "cole"
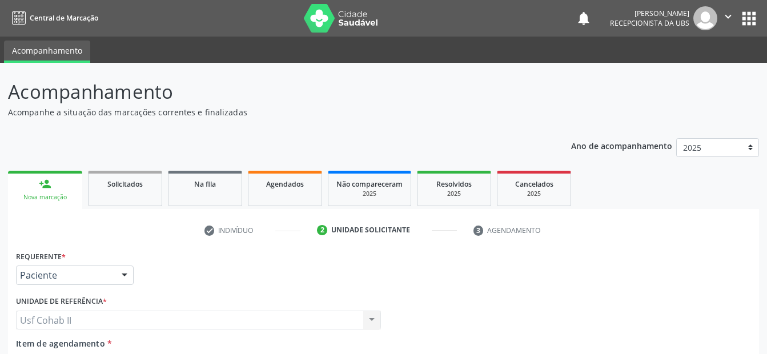
scroll to position [247, 0]
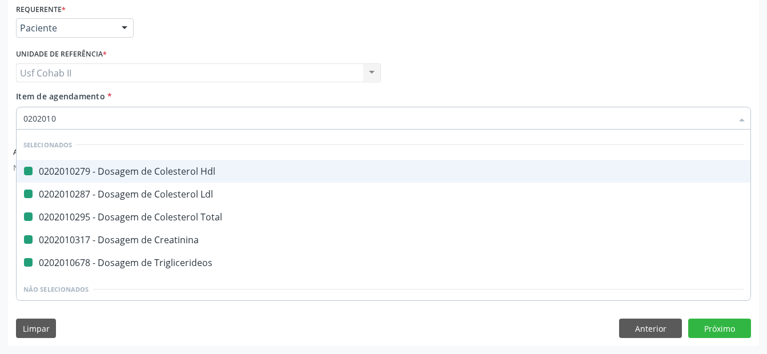
type input "02020104"
checkbox Hdl "false"
checkbox Ldl "false"
checkbox Total "false"
checkbox Creatinina "false"
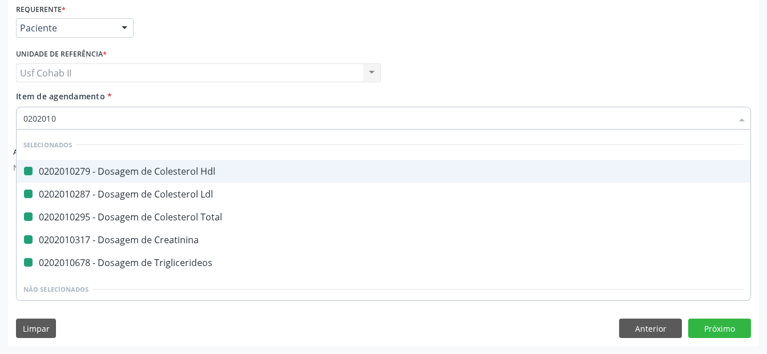
checkbox Triglicerideos "false"
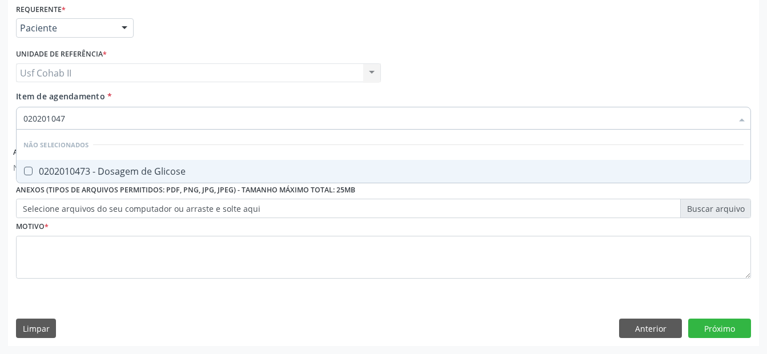
type input "0202010473"
click at [158, 167] on div "0202010473 - Dosagem de Glicose" at bounding box center [383, 171] width 721 height 9
checkbox Glicose "true"
type input "0202010473"
click at [434, 62] on div "Profissional Solicitante Por favor, selecione a Unidade de Atendimento primeiro…" at bounding box center [383, 68] width 741 height 45
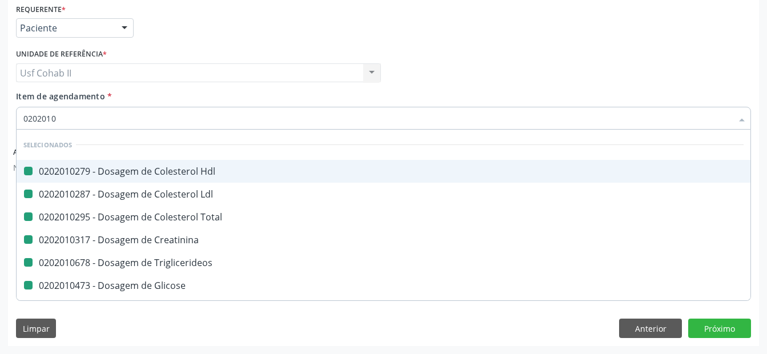
type input "02020105"
checkbox Hdl "false"
checkbox Ldl "false"
checkbox Total "false"
checkbox Creatinina "false"
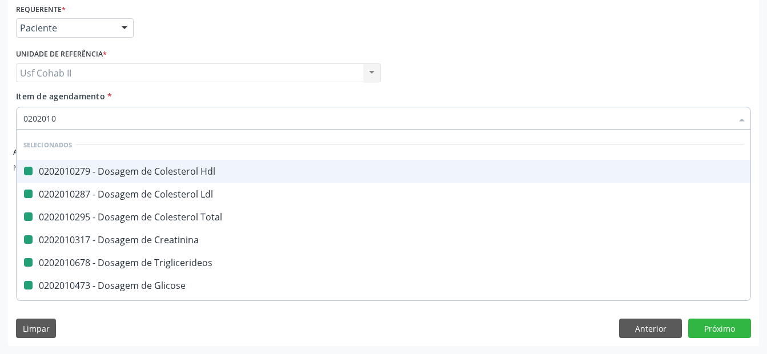
checkbox Triglicerideos "false"
checkbox Glicose "false"
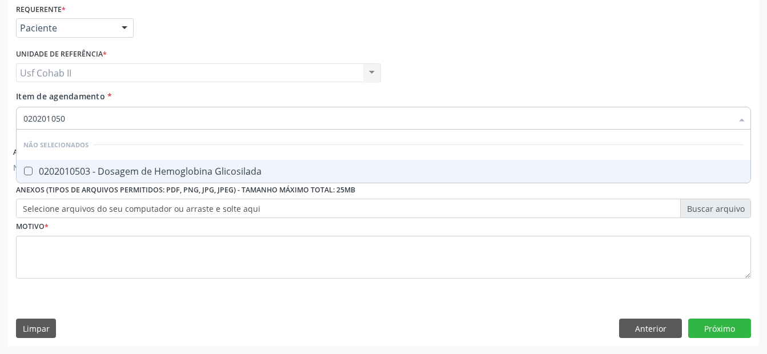
type input "0202010503"
click at [260, 171] on div "0202010503 - Dosagem de Hemoglobina Glicosilada" at bounding box center [383, 171] width 721 height 9
checkbox Glicosilada "true"
click at [502, 47] on div "Profissional Solicitante Por favor, selecione a Unidade de Atendimento primeiro…" at bounding box center [383, 68] width 741 height 45
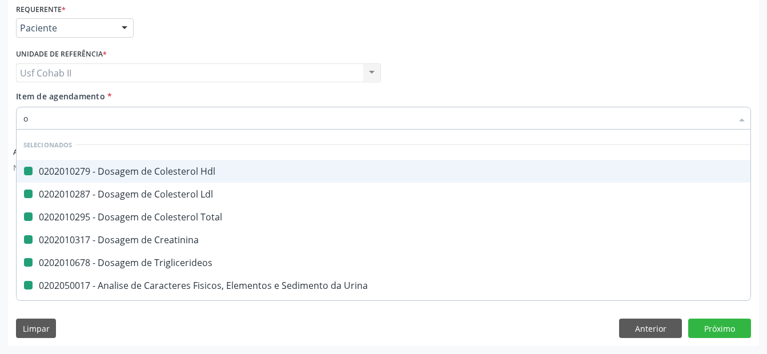
type input "ov"
checkbox Hdl "false"
checkbox Ldl "false"
checkbox Total "false"
checkbox Creatinina "false"
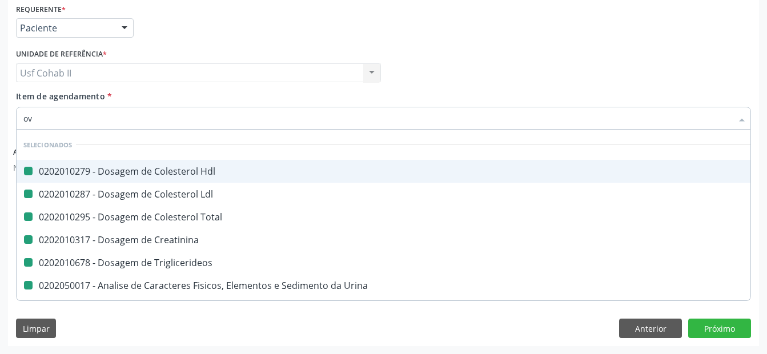
checkbox Triglicerideos "false"
checkbox Urina "false"
checkbox Glicose "false"
checkbox Glicosilada "false"
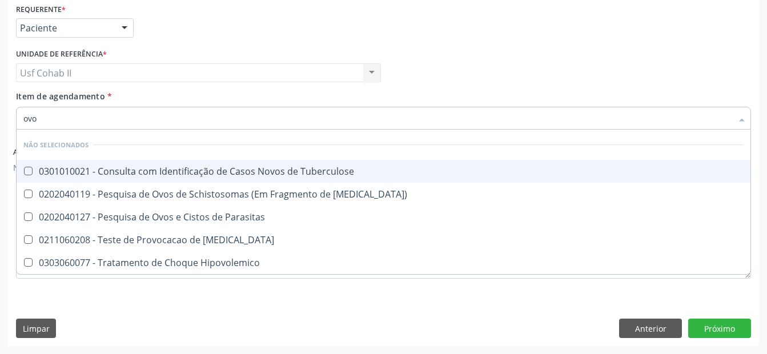
type input "ovos"
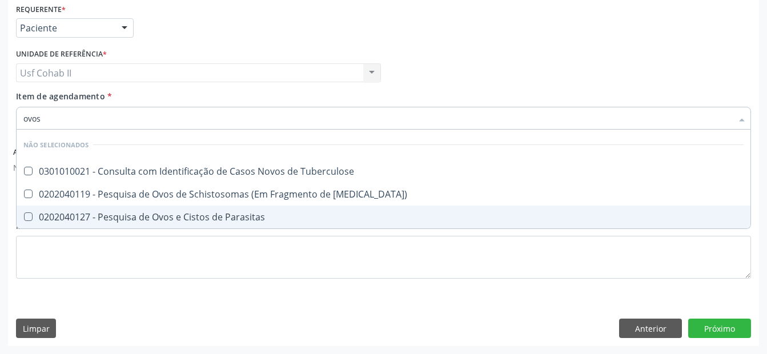
click at [159, 221] on div "0202040127 - Pesquisa de Ovos e Cistos de Parasitas" at bounding box center [383, 217] width 721 height 9
checkbox Parasitas "true"
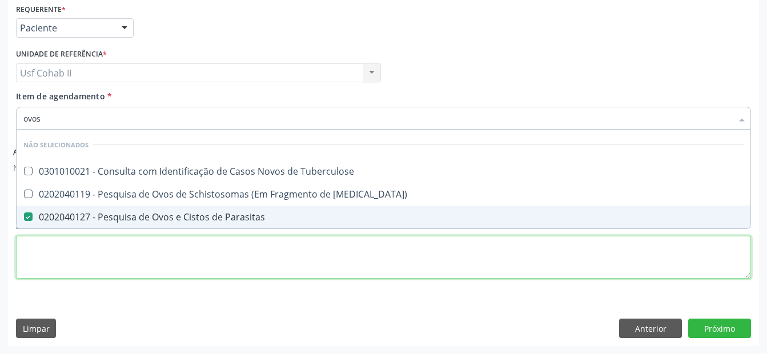
click at [119, 243] on div "Requerente * Paciente Profissional de Saúde Paciente Nenhum resultado encontrad…" at bounding box center [383, 148] width 735 height 294
checkbox Tuberculose "true"
checkbox Mucosa\) "true"
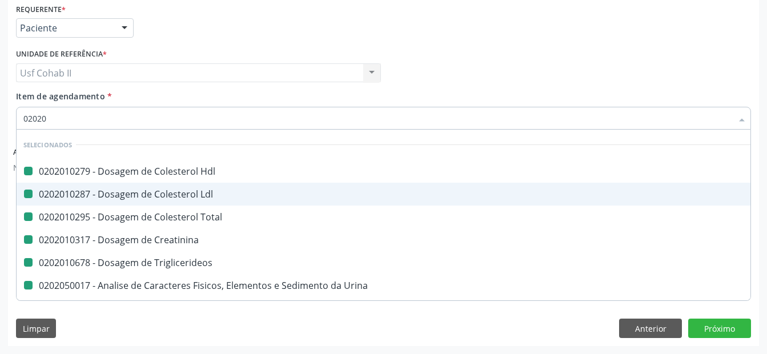
type input "020203"
checkbox Hdl "false"
checkbox Ldl "false"
checkbox Total "false"
checkbox Creatinina "false"
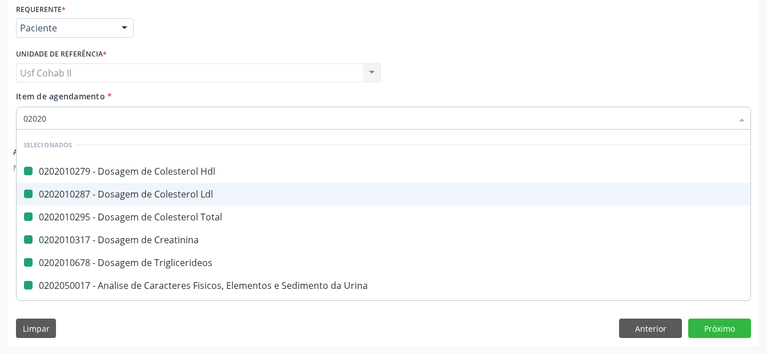
checkbox Triglicerideos "false"
checkbox Urina "false"
checkbox Glicose "false"
checkbox Glicosilada "false"
checkbox Parasitas "false"
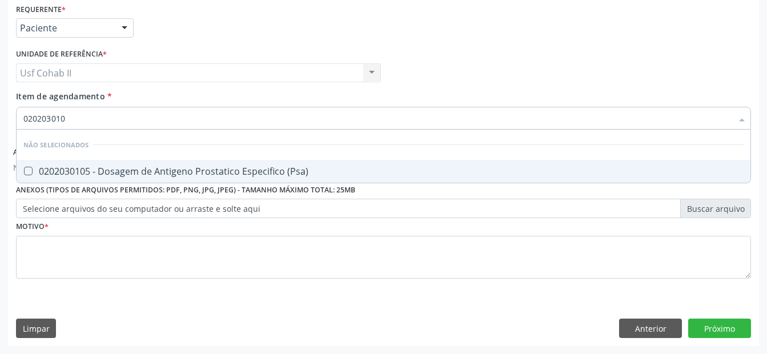
type input "0202030105"
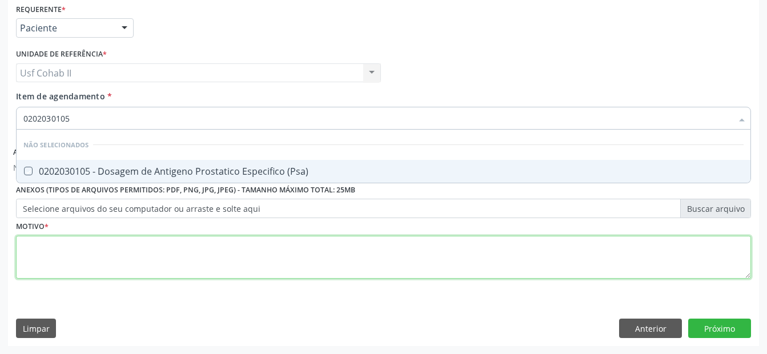
click at [82, 259] on div "Requerente * Paciente Profissional de Saúde Paciente Nenhum resultado encontrad…" at bounding box center [383, 148] width 735 height 294
checkbox \(Psa\) "true"
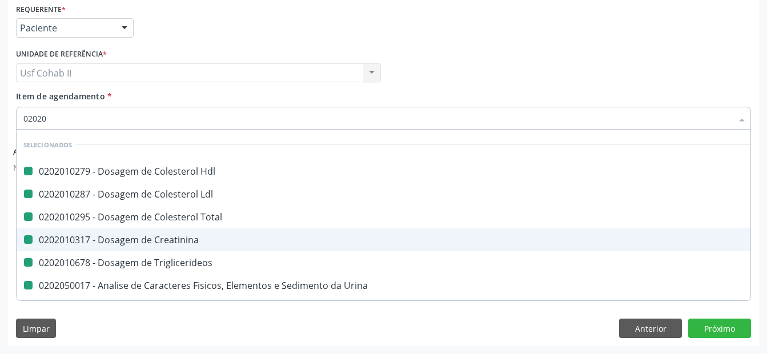
type input "020203"
checkbox Hdl "false"
checkbox Ldl "false"
checkbox Total "false"
checkbox Creatinina "false"
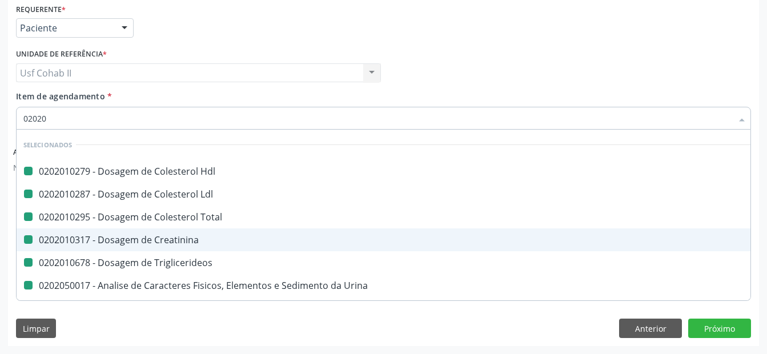
checkbox Triglicerideos "false"
checkbox Urina "false"
checkbox Glicose "false"
checkbox Glicosilada "false"
checkbox Parasitas "false"
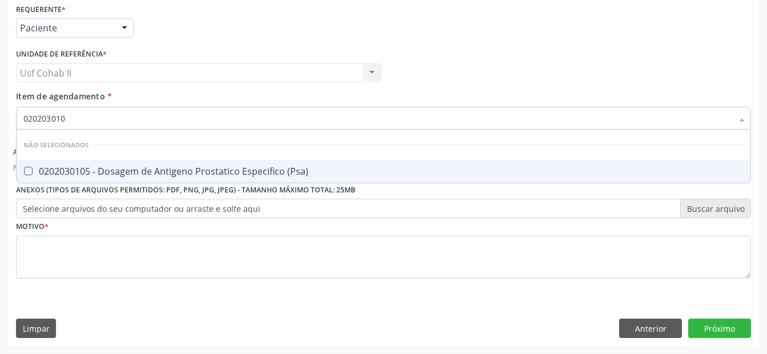
type input "0202030105"
click at [146, 169] on div "0202030105 - Dosagem de Antigeno Prostatico Especifico (Psa)" at bounding box center [383, 171] width 721 height 9
checkbox \(Psa\) "true"
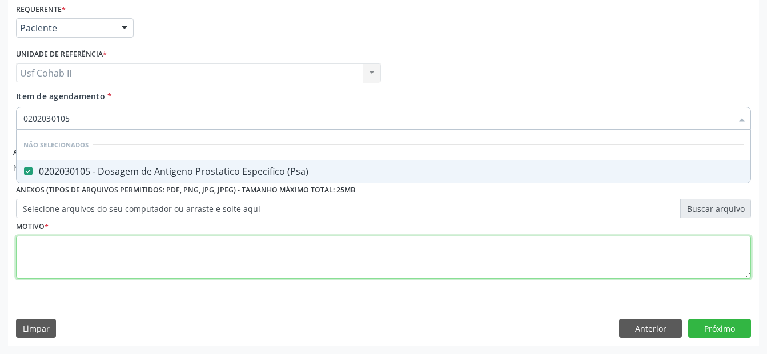
click at [111, 237] on div "Requerente * Paciente Profissional de Saúde Paciente Nenhum resultado encontrad…" at bounding box center [383, 148] width 735 height 294
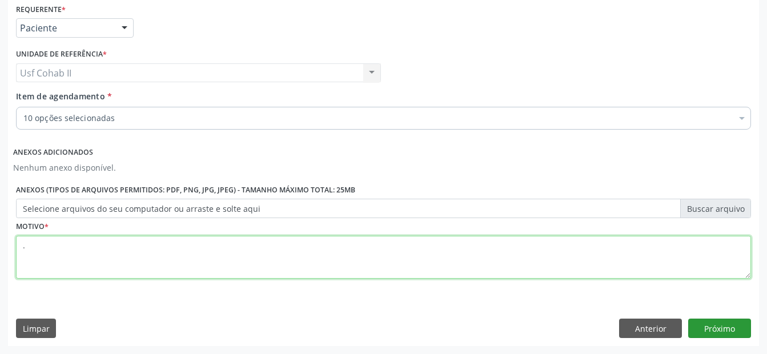
type textarea "."
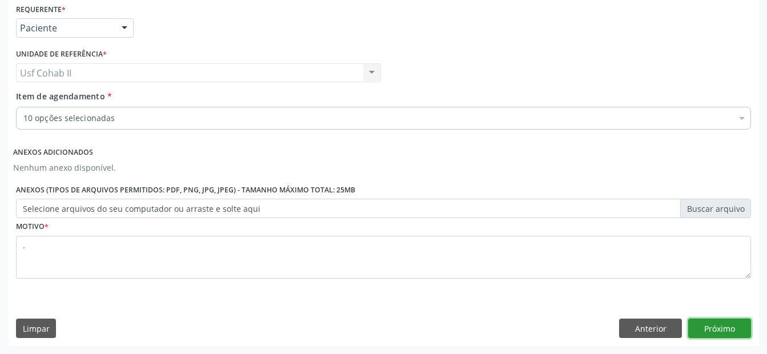
click at [707, 327] on button "Próximo" at bounding box center [720, 328] width 63 height 19
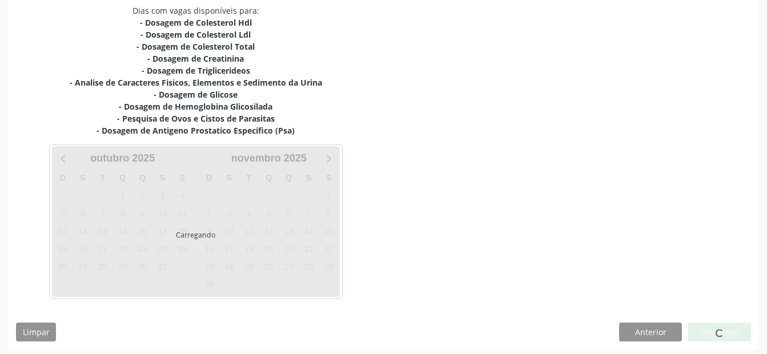
scroll to position [251, 0]
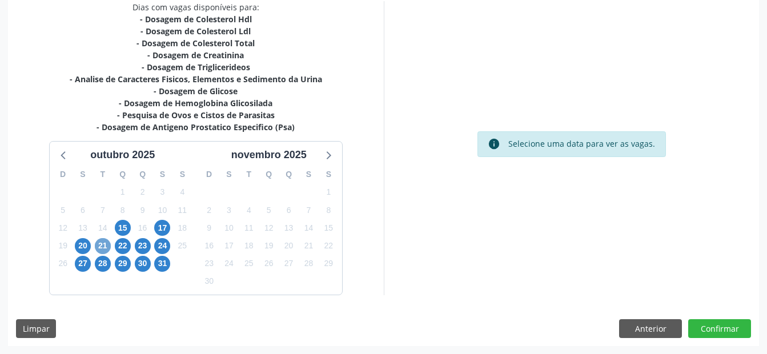
click at [103, 245] on span "21" at bounding box center [103, 246] width 16 height 16
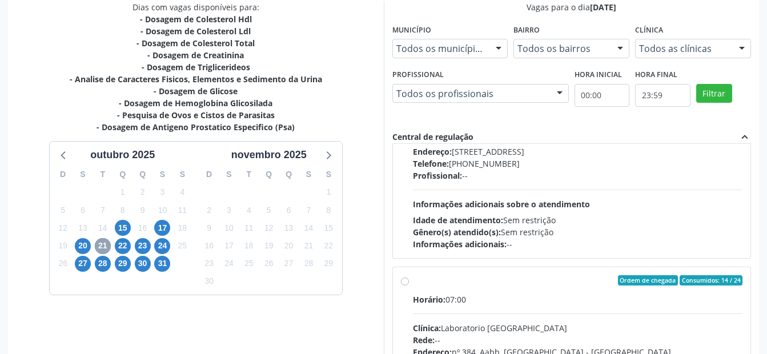
scroll to position [343, 0]
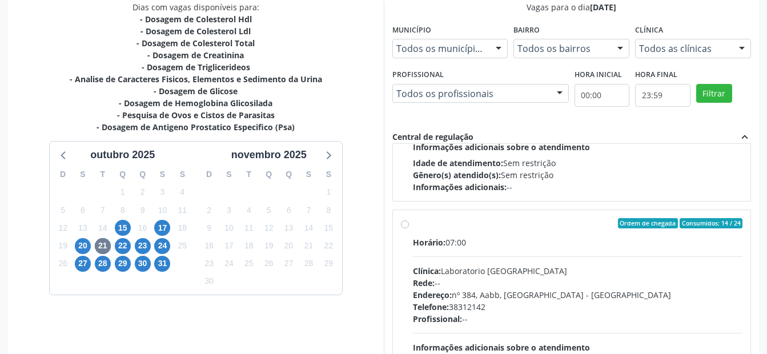
click at [413, 224] on label "Ordem de chegada Consumidos: 14 / 24 Horário: 07:00 Clínica: Laboratorio Sao Fr…" at bounding box center [578, 305] width 330 height 175
click at [404, 224] on input "Ordem de chegada Consumidos: 14 / 24 Horário: 07:00 Clínica: Laboratorio Sao Fr…" at bounding box center [405, 223] width 8 height 10
radio input "true"
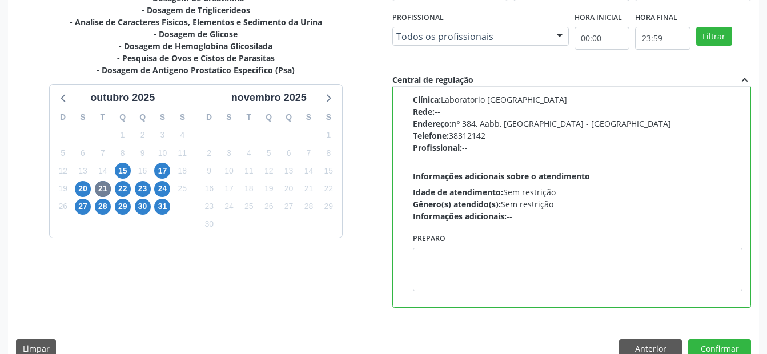
scroll to position [329, 0]
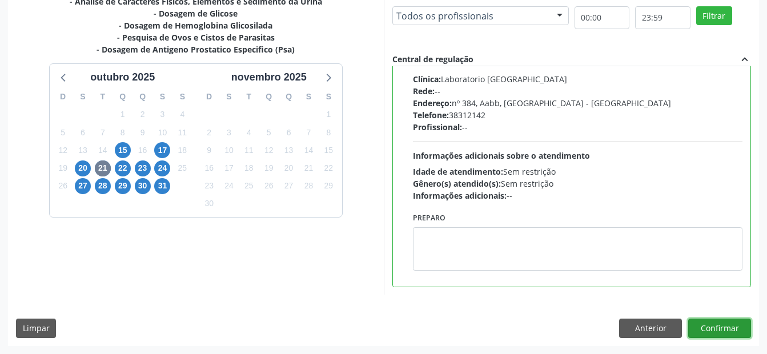
click at [741, 327] on button "Confirmar" at bounding box center [720, 328] width 63 height 19
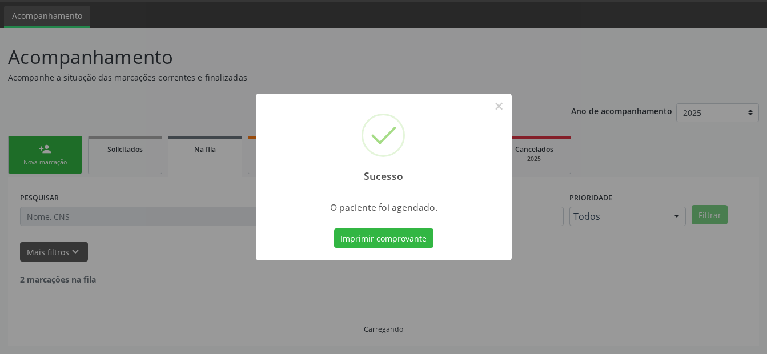
scroll to position [23, 0]
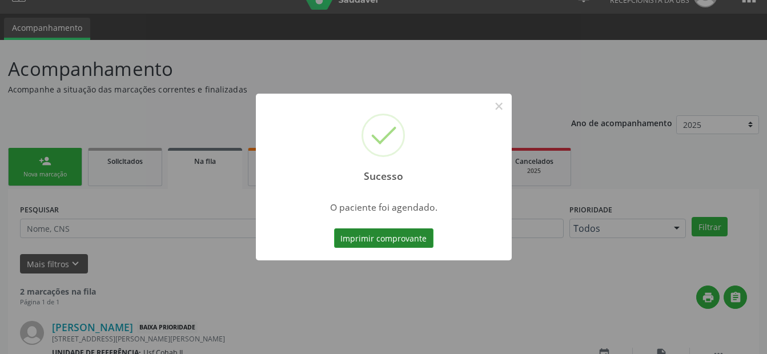
click at [398, 235] on button "Imprimir comprovante" at bounding box center [383, 238] width 99 height 19
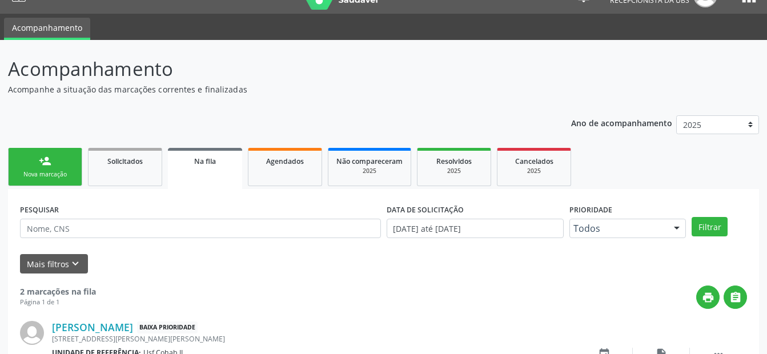
click at [54, 171] on div "Nova marcação" at bounding box center [45, 174] width 57 height 9
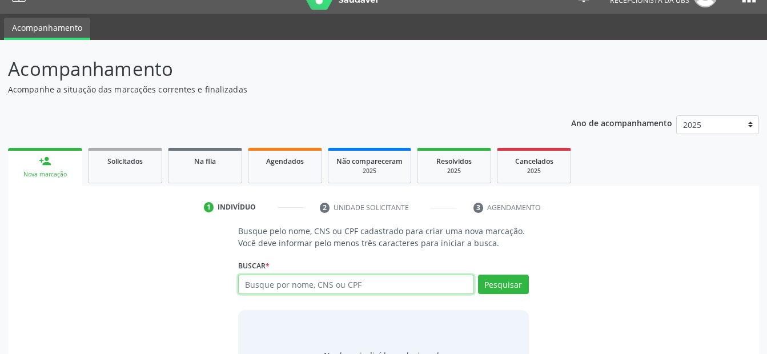
click at [317, 283] on input "text" at bounding box center [355, 284] width 235 height 19
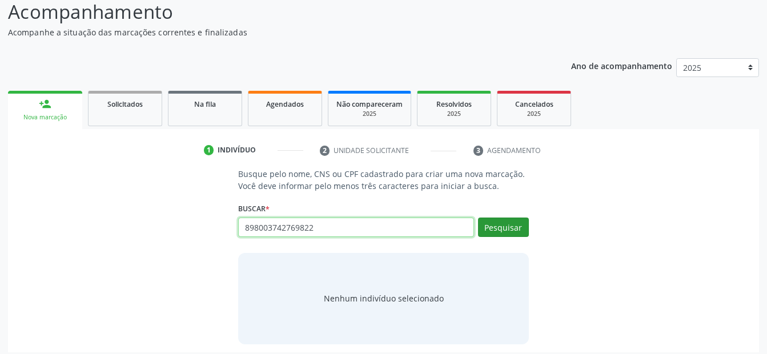
type input "898003742769822"
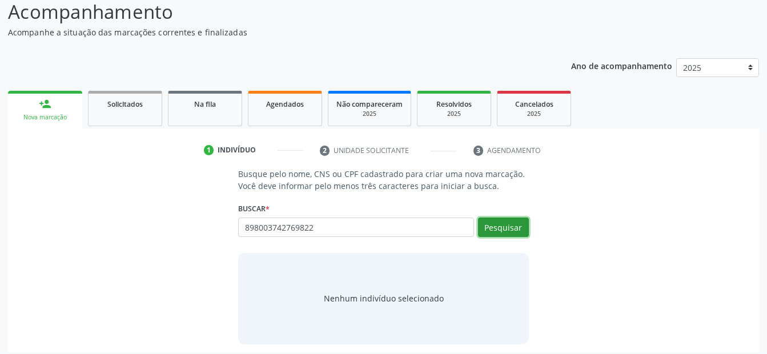
click at [491, 225] on button "Pesquisar" at bounding box center [503, 227] width 51 height 19
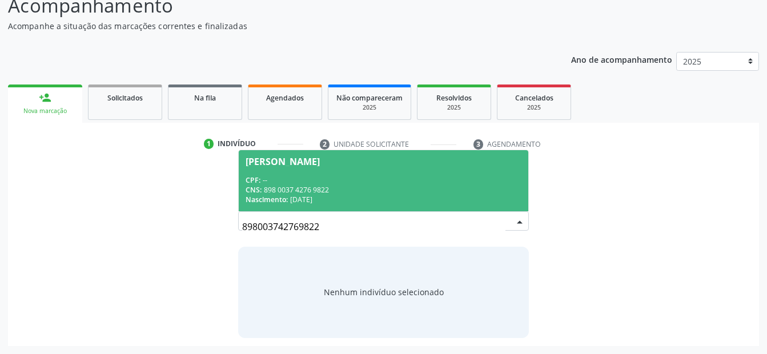
click at [351, 185] on div "CNS: 898 0037 4276 9822" at bounding box center [383, 190] width 275 height 10
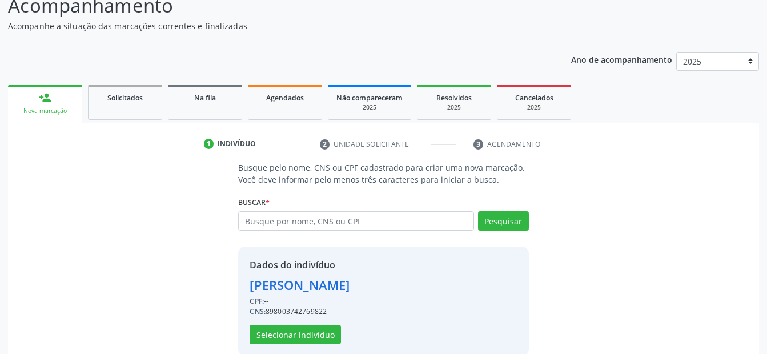
scroll to position [104, 0]
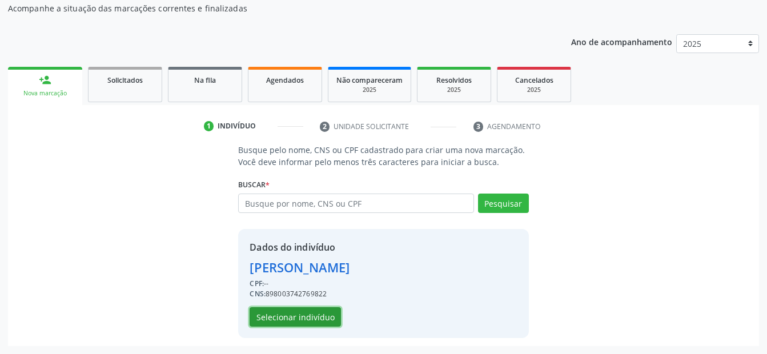
click at [306, 317] on button "Selecionar indivíduo" at bounding box center [295, 316] width 91 height 19
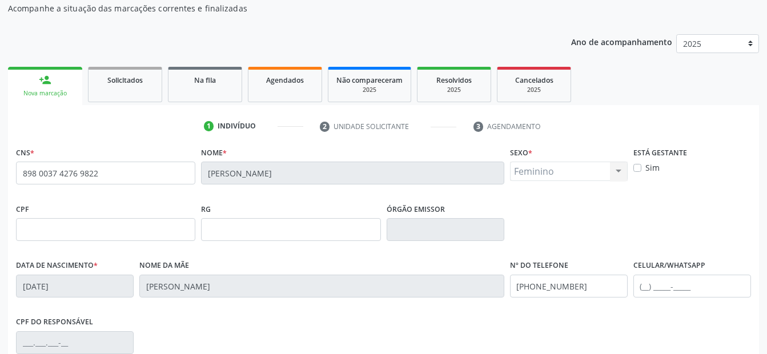
scroll to position [161, 0]
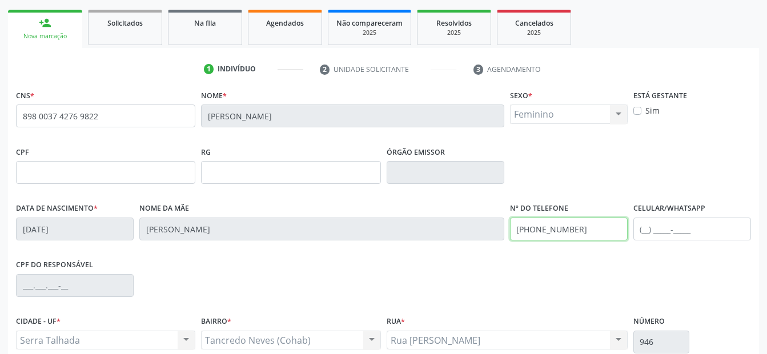
drag, startPoint x: 589, startPoint y: 231, endPoint x: 356, endPoint y: 246, distance: 233.1
click at [359, 249] on div "Data de nascimento * 04/08/2008 Nome da mãe Mariana Marcal dos Santos Nº do Tel…" at bounding box center [383, 228] width 741 height 57
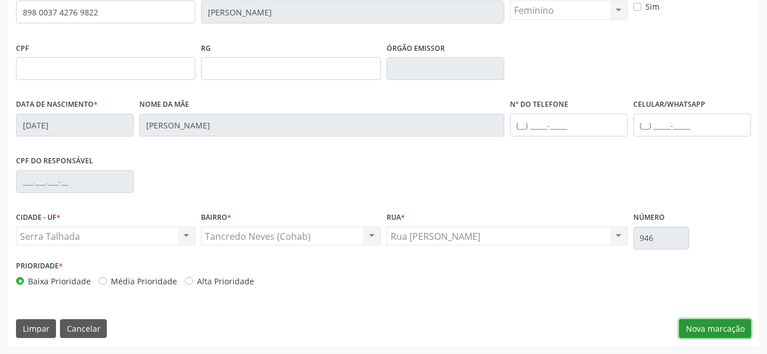
drag, startPoint x: 706, startPoint y: 322, endPoint x: 697, endPoint y: 312, distance: 14.1
click at [701, 317] on div "CNS * 898 0037 4276 9822 Nome * Ellen Naara Gomes dos Santos Sexo * Feminino Ma…" at bounding box center [383, 164] width 751 height 363
drag, startPoint x: 702, startPoint y: 326, endPoint x: 444, endPoint y: 227, distance: 276.5
click at [702, 326] on button "Nova marcação" at bounding box center [715, 328] width 72 height 19
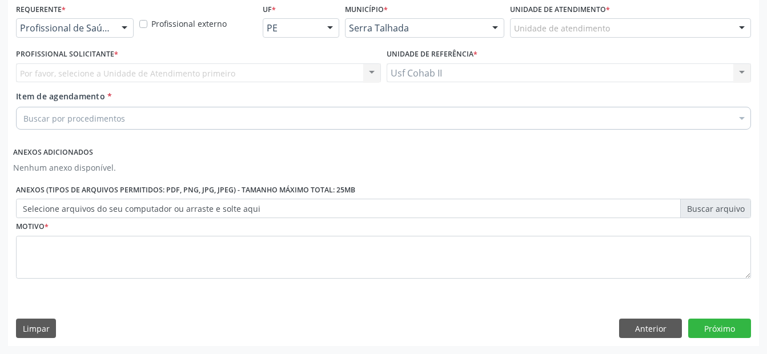
scroll to position [247, 0]
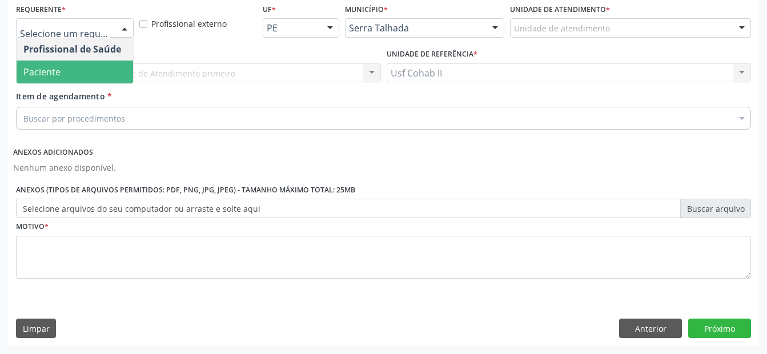
click at [81, 77] on span "Paciente" at bounding box center [75, 72] width 117 height 23
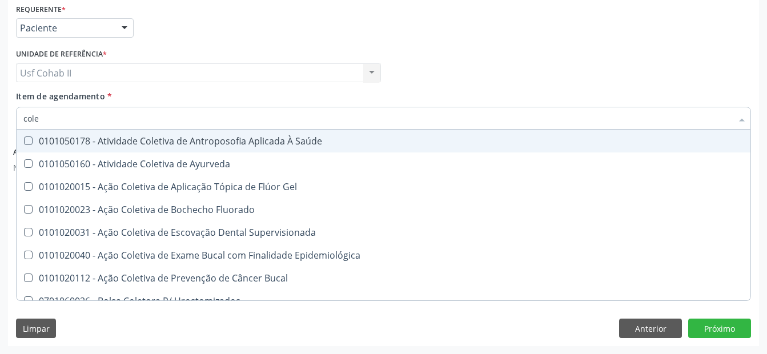
type input "coles"
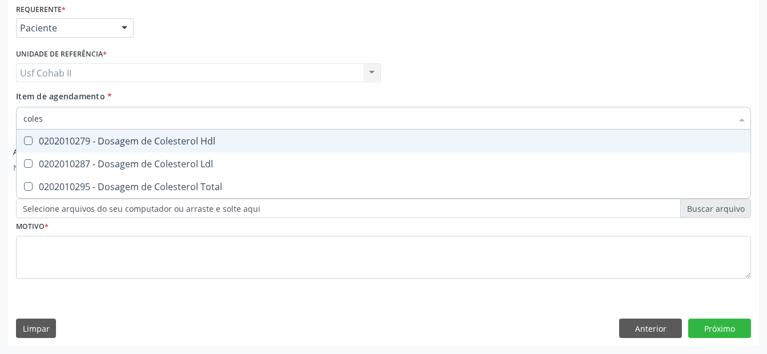
click at [94, 138] on div "0202010279 - Dosagem de Colesterol Hdl" at bounding box center [383, 141] width 721 height 9
checkbox Hdl "true"
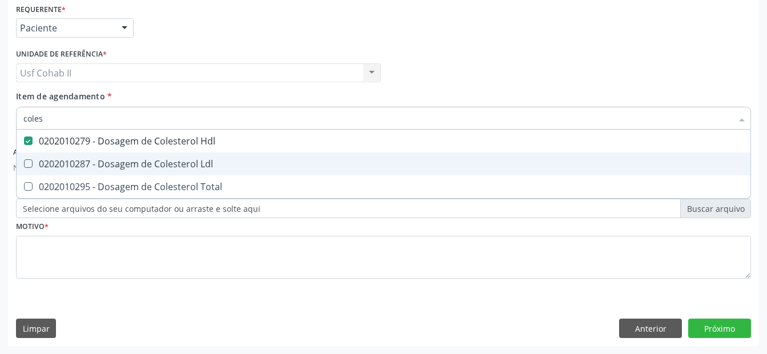
drag, startPoint x: 86, startPoint y: 161, endPoint x: 81, endPoint y: 181, distance: 21.2
click at [85, 163] on div "0202010287 - Dosagem de Colesterol Ldl" at bounding box center [383, 163] width 721 height 9
checkbox Ldl "true"
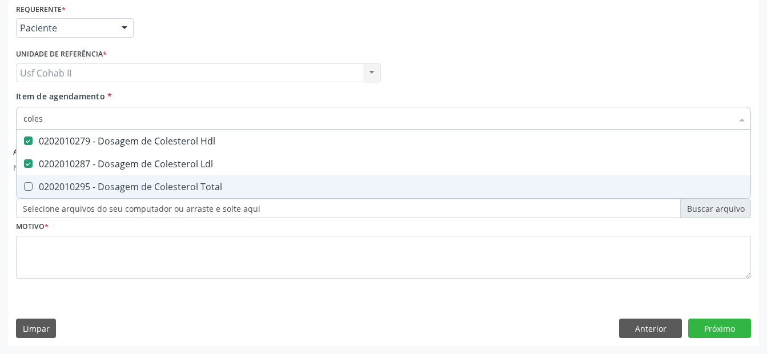
drag, startPoint x: 79, startPoint y: 188, endPoint x: 73, endPoint y: 230, distance: 42.2
click at [78, 189] on div "0202010295 - Dosagem de Colesterol Total" at bounding box center [383, 186] width 721 height 9
checkbox Total "true"
type input "coles"
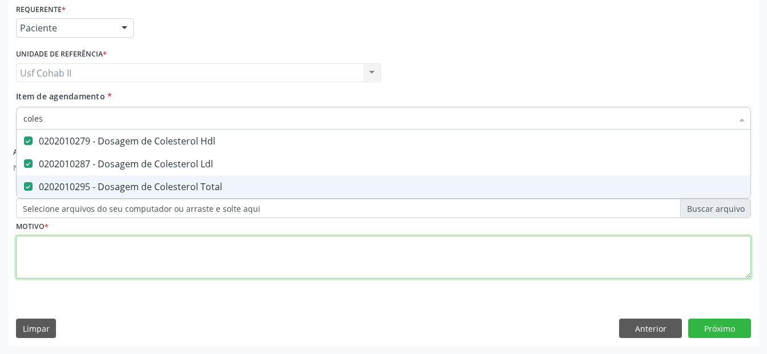
click at [70, 246] on div "Requerente * Paciente Profissional de Saúde Paciente Nenhum resultado encontrad…" at bounding box center [383, 148] width 735 height 294
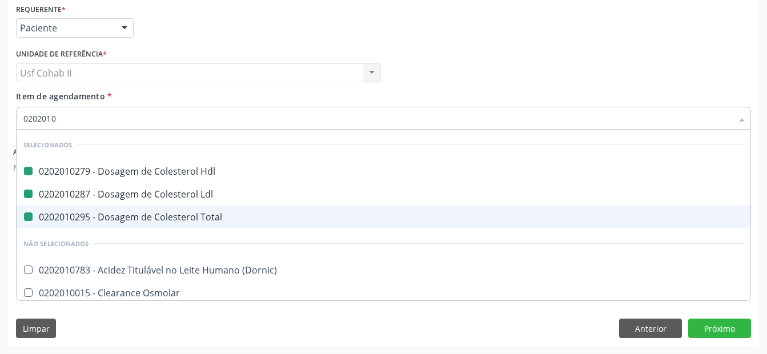
type input "02020103"
checkbox Hdl "false"
checkbox Ldl "false"
checkbox Total "false"
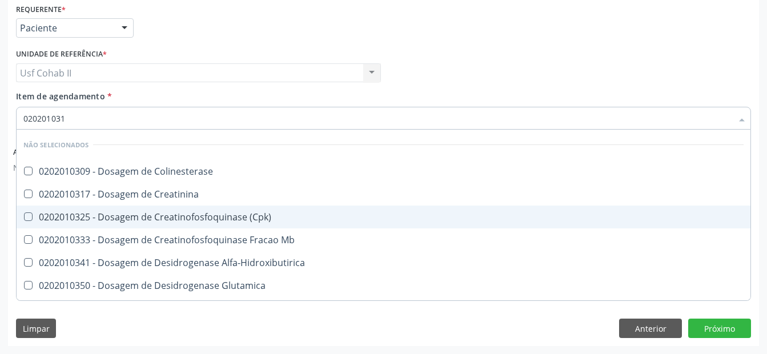
type input "0202010317"
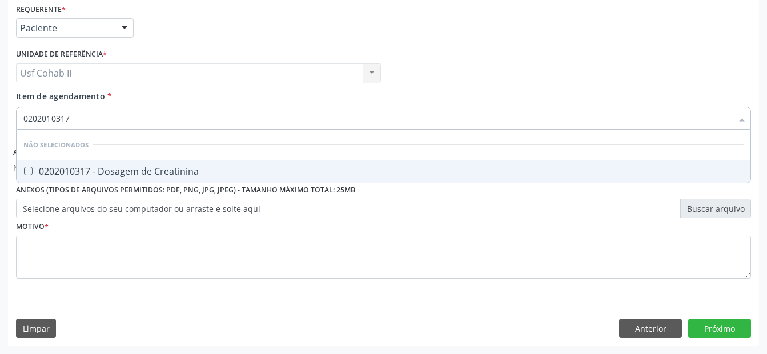
click at [105, 167] on div "0202010317 - Dosagem de Creatinina" at bounding box center [383, 171] width 721 height 9
checkbox Creatinina "true"
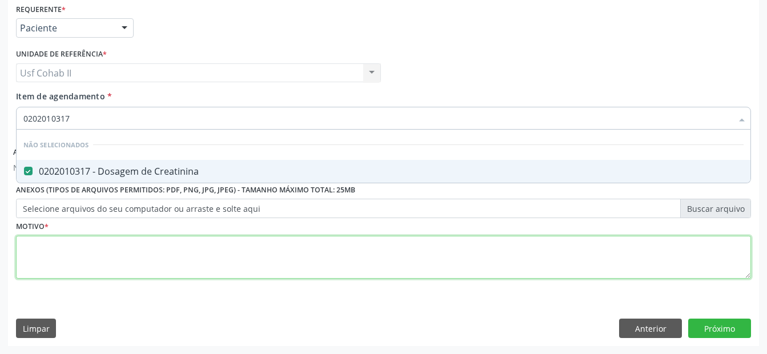
click at [70, 254] on div "Requerente * Paciente Profissional de Saúde Paciente Nenhum resultado encontrad…" at bounding box center [383, 148] width 735 height 294
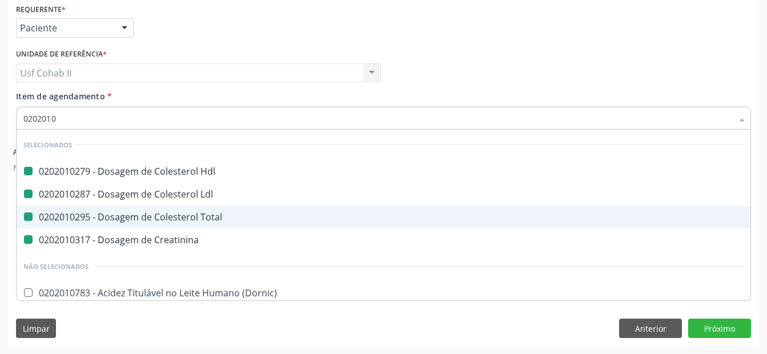
type input "02020106"
checkbox Hdl "false"
checkbox Ldl "false"
checkbox Total "false"
checkbox Creatinina "false"
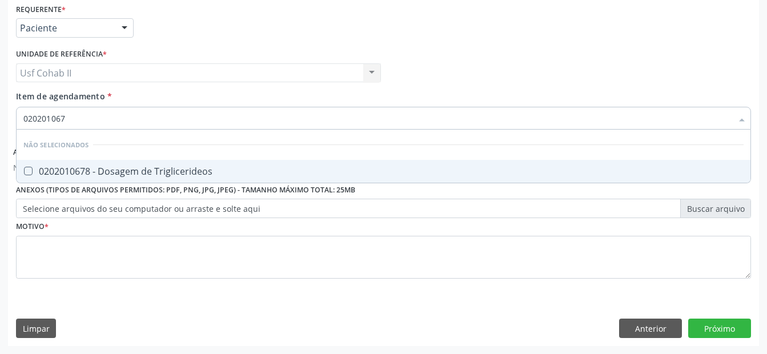
type input "0202010678"
drag, startPoint x: 109, startPoint y: 172, endPoint x: 105, endPoint y: 179, distance: 8.4
click at [107, 175] on div "0202010678 - Dosagem de Triglicerideos" at bounding box center [383, 171] width 721 height 9
checkbox Triglicerideos "true"
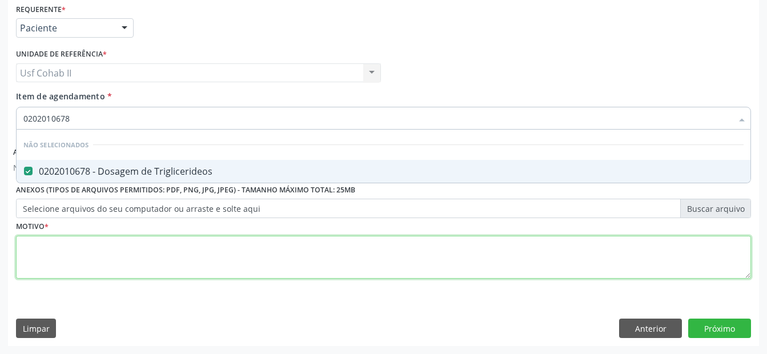
click at [73, 250] on div "Requerente * Paciente Profissional de Saúde Paciente Nenhum resultado encontrad…" at bounding box center [383, 148] width 735 height 294
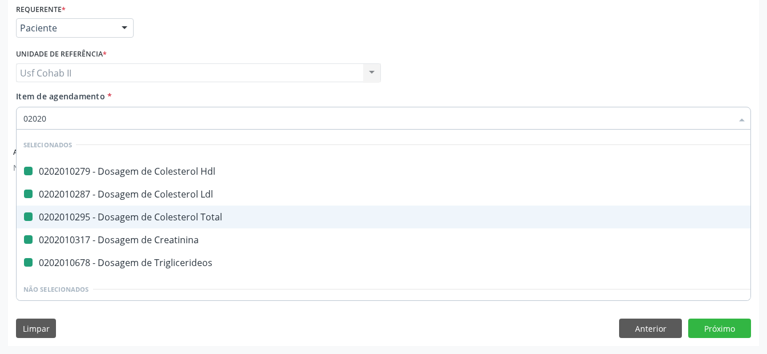
type input "020205"
checkbox Hdl "false"
checkbox Ldl "false"
checkbox Total "false"
checkbox Creatinina "false"
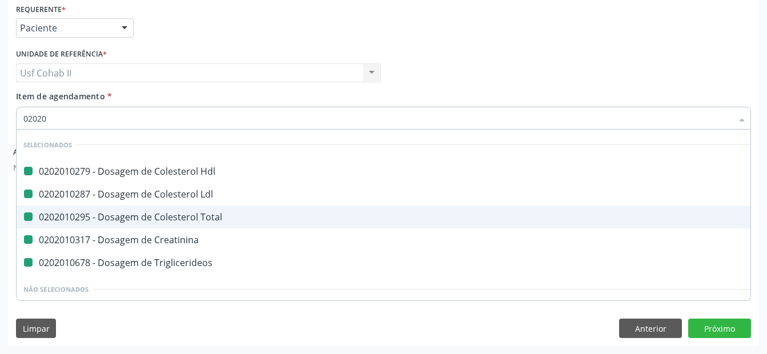
checkbox Triglicerideos "false"
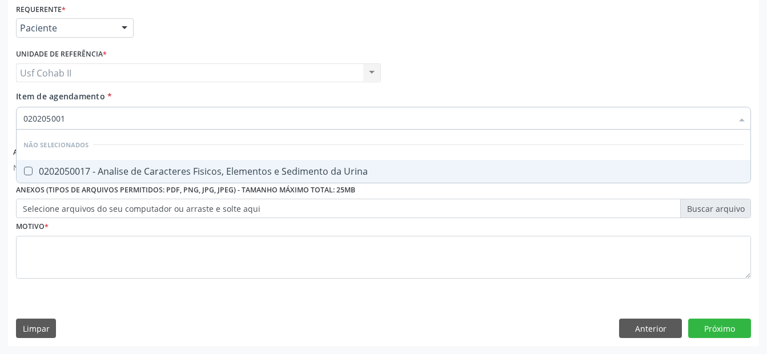
type input "0202050017"
click at [109, 170] on div "0202050017 - Analise de Caracteres Fisicos, Elementos e Sedimento da Urina" at bounding box center [383, 171] width 721 height 9
checkbox Urina "true"
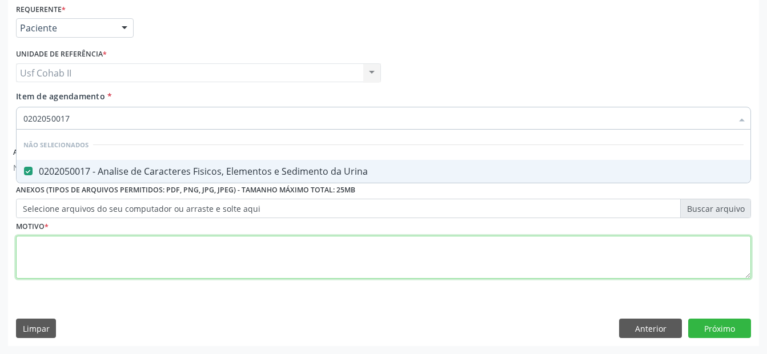
click at [77, 251] on div "Requerente * Paciente Profissional de Saúde Paciente Nenhum resultado encontrad…" at bounding box center [383, 148] width 735 height 294
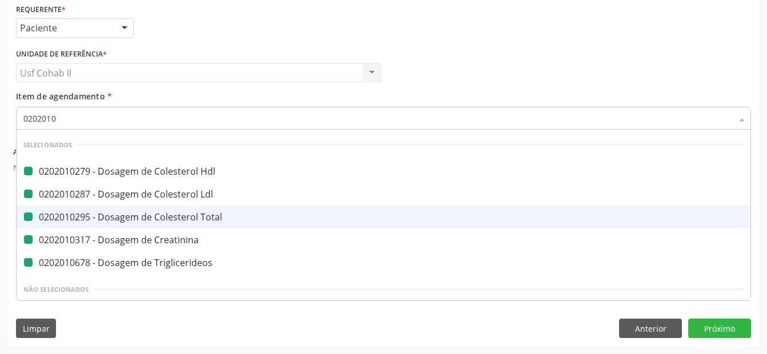
type input "02020104"
checkbox Hdl "false"
checkbox Ldl "false"
checkbox Total "false"
checkbox Creatinina "false"
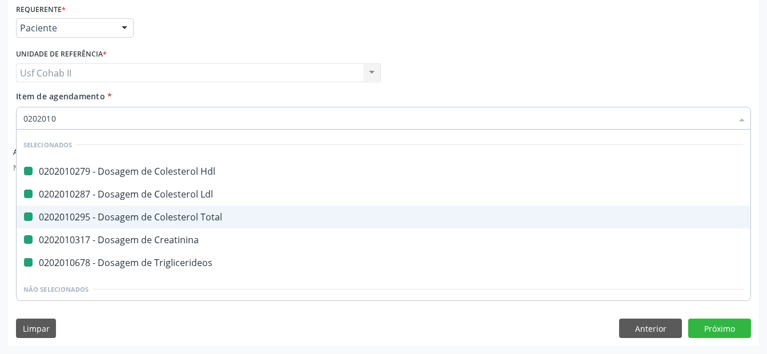
checkbox Triglicerideos "false"
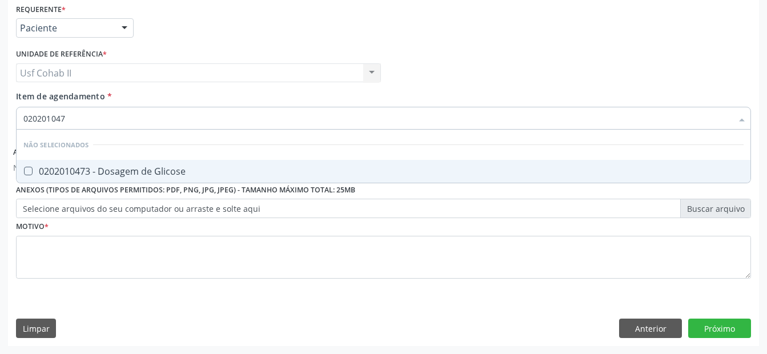
type input "0202010473"
click at [109, 175] on div "0202010473 - Dosagem de Glicose" at bounding box center [383, 171] width 721 height 9
checkbox Glicose "true"
drag, startPoint x: 441, startPoint y: 86, endPoint x: 249, endPoint y: 107, distance: 193.1
click at [441, 86] on div "Profissional Solicitante Por favor, selecione a Unidade de Atendimento primeiro…" at bounding box center [383, 68] width 741 height 45
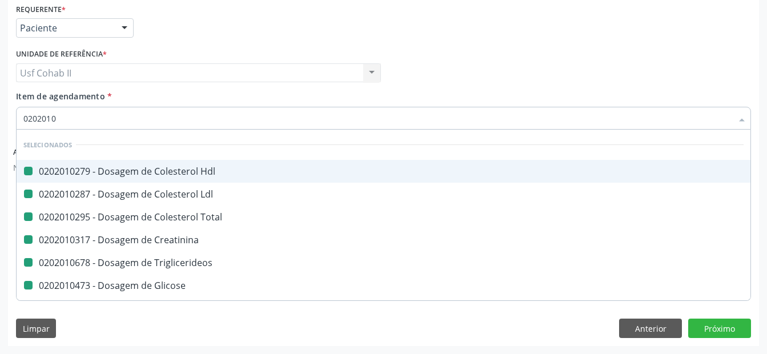
type input "02020105"
checkbox Hdl "false"
checkbox Ldl "false"
checkbox Total "false"
checkbox Creatinina "false"
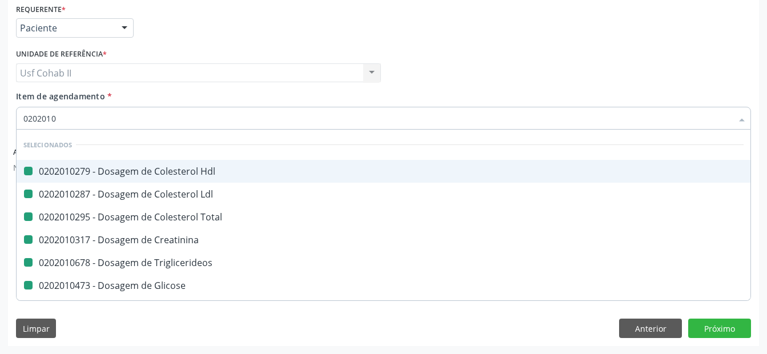
checkbox Triglicerideos "false"
checkbox Glicose "false"
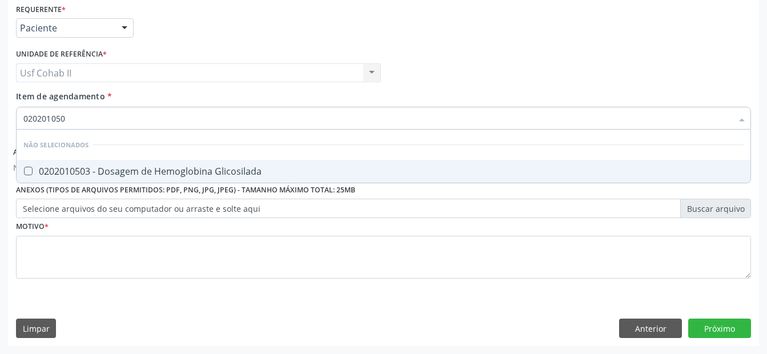
type input "0202010503"
click at [199, 175] on div "0202010503 - Dosagem de Hemoglobina Glicosilada" at bounding box center [383, 171] width 721 height 9
checkbox Glicosilada "true"
click at [442, 74] on div "Profissional Solicitante Por favor, selecione a Unidade de Atendimento primeiro…" at bounding box center [383, 68] width 741 height 45
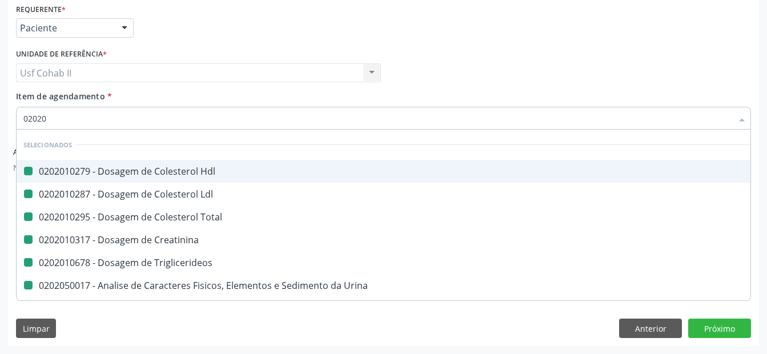
type input "020202"
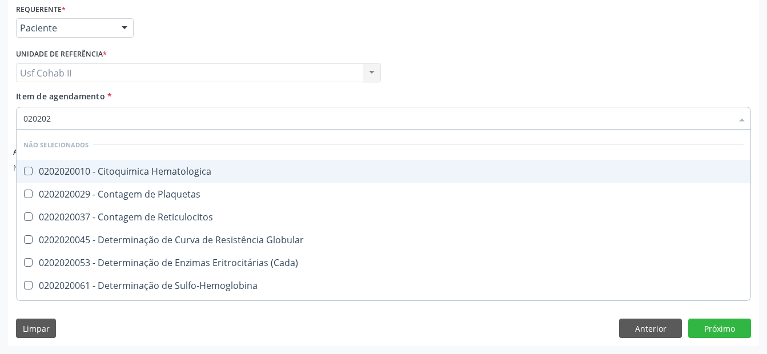
checkbox Hematologica "false"
checkbox Plaquetas "false"
checkbox Reticulocitos "false"
checkbox Globular "false"
checkbox \(Cada\) "false"
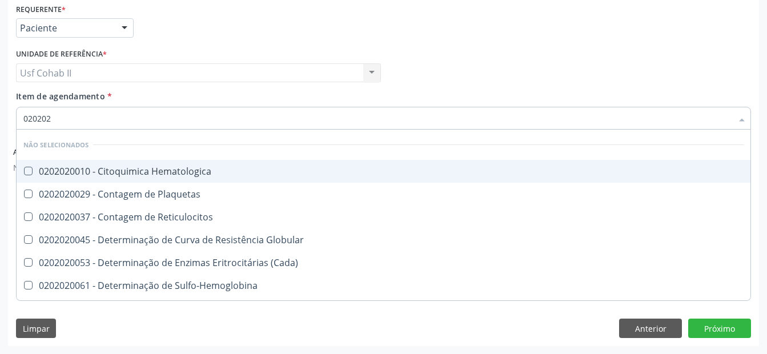
checkbox Sulfo-Hemoglobina "false"
checkbox Coagulação "false"
checkbox Euglobulina "false"
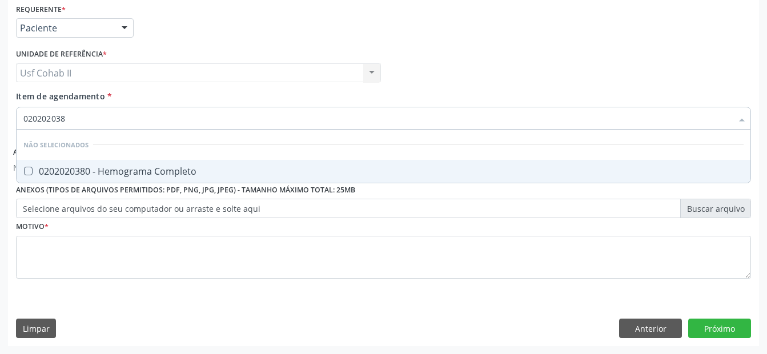
type input "0202020380"
click at [185, 167] on div "0202020380 - Hemograma Completo" at bounding box center [383, 171] width 721 height 9
checkbox Completo "true"
click at [427, 53] on div "Profissional Solicitante Por favor, selecione a Unidade de Atendimento primeiro…" at bounding box center [383, 68] width 741 height 45
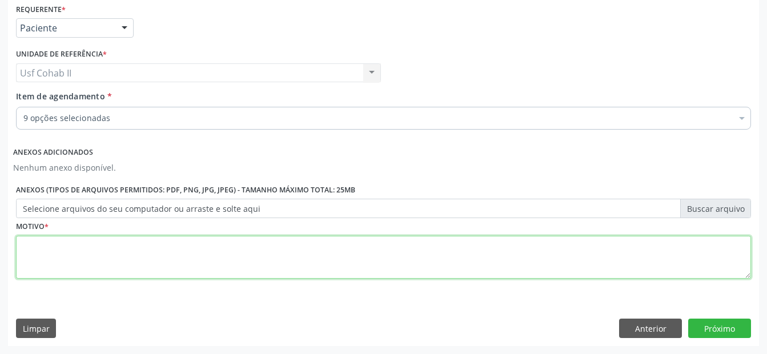
click at [259, 252] on textarea at bounding box center [383, 257] width 735 height 43
type textarea "."
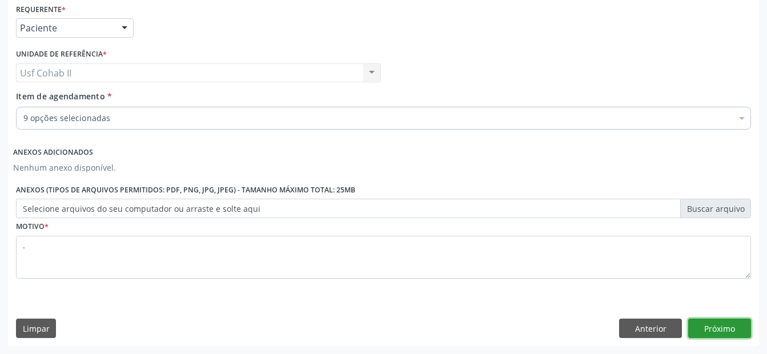
click at [717, 322] on button "Próximo" at bounding box center [720, 328] width 63 height 19
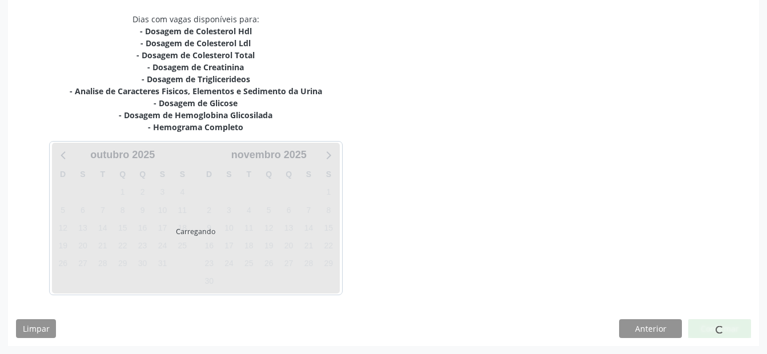
scroll to position [239, 0]
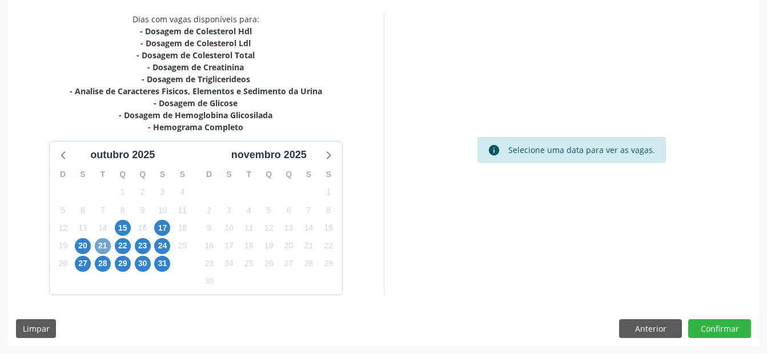
click at [106, 248] on span "21" at bounding box center [103, 246] width 16 height 16
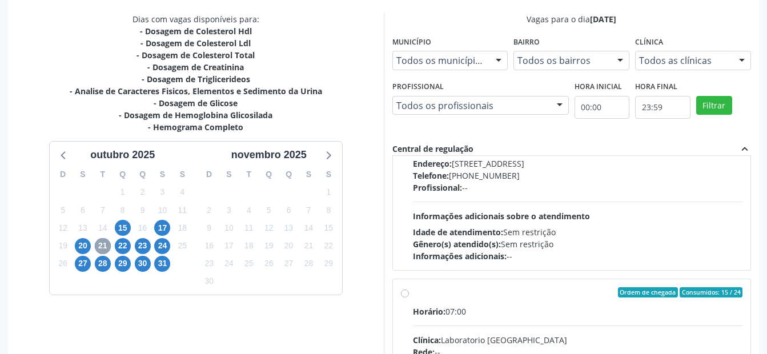
scroll to position [343, 0]
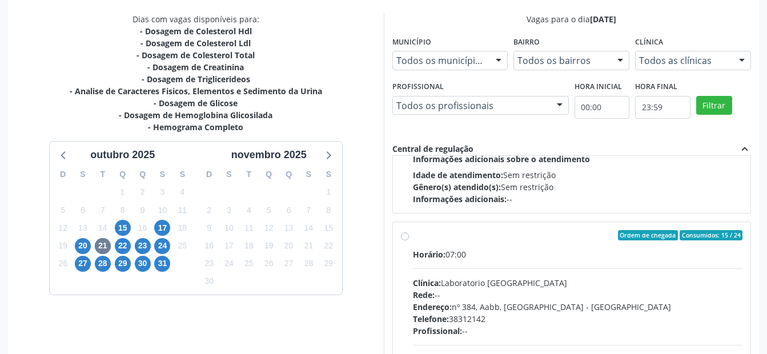
drag, startPoint x: 404, startPoint y: 238, endPoint x: 477, endPoint y: 225, distance: 74.4
click at [413, 238] on label "Ordem de chegada Consumidos: 15 / 24 Horário: 07:00 Clínica: Laboratorio Sao Fr…" at bounding box center [578, 317] width 330 height 175
click at [405, 238] on input "Ordem de chegada Consumidos: 15 / 24 Horário: 07:00 Clínica: Laboratorio Sao Fr…" at bounding box center [405, 235] width 8 height 10
radio input "true"
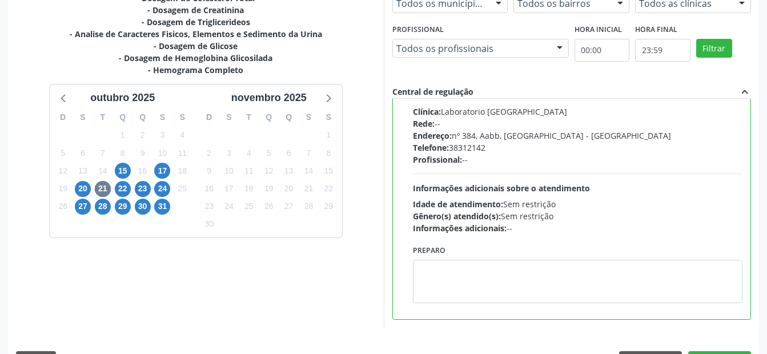
scroll to position [329, 0]
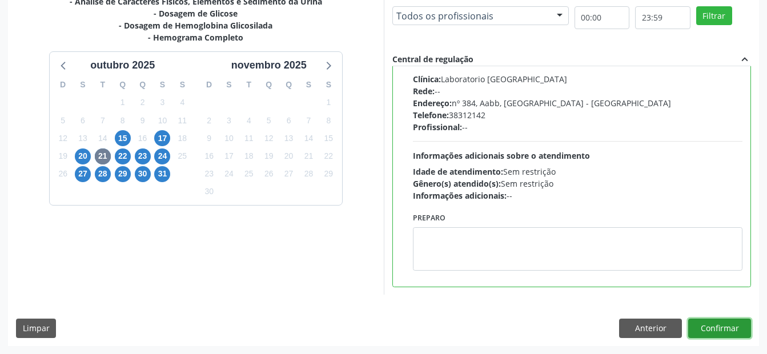
click at [725, 323] on button "Confirmar" at bounding box center [720, 328] width 63 height 19
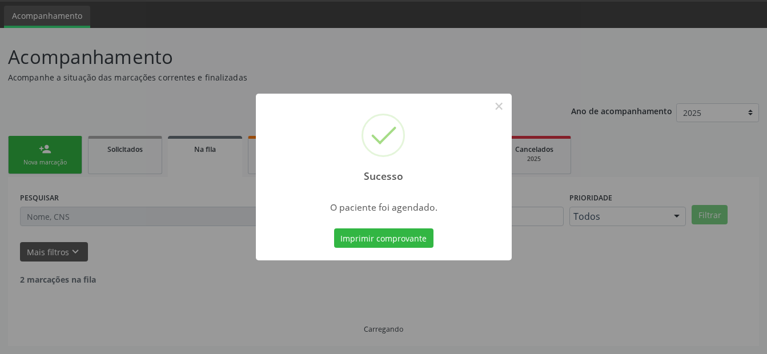
scroll to position [23, 0]
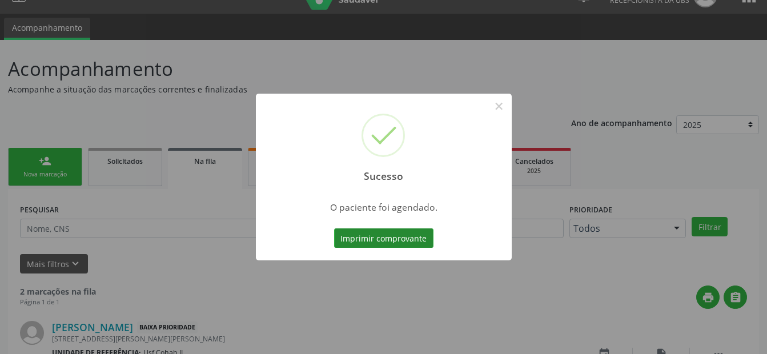
click at [397, 236] on button "Imprimir comprovante" at bounding box center [383, 238] width 99 height 19
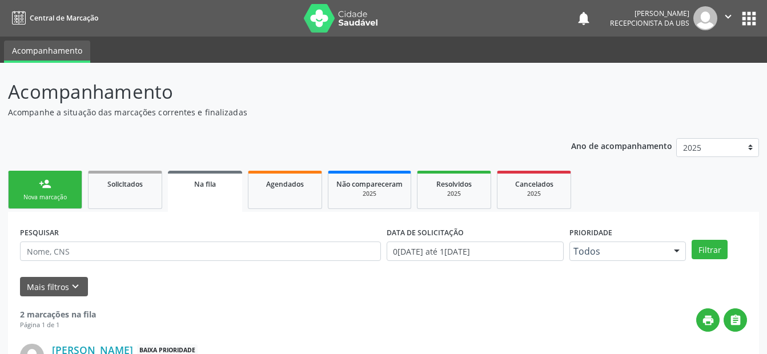
scroll to position [23, 0]
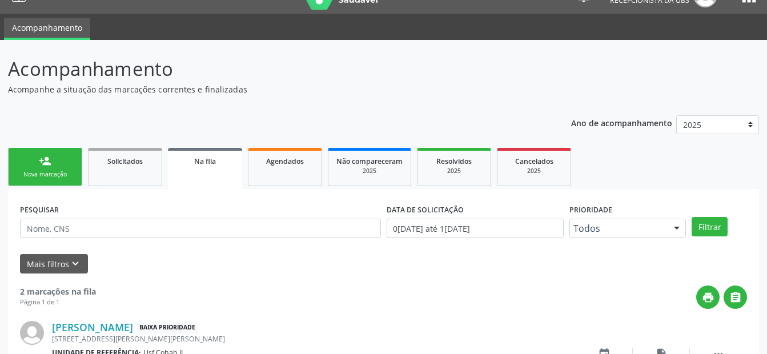
click at [63, 164] on link "person_add Nova marcação" at bounding box center [45, 167] width 74 height 38
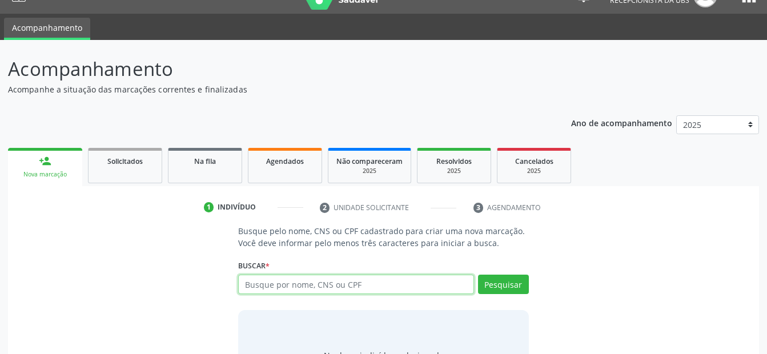
click at [260, 279] on input "text" at bounding box center [355, 284] width 235 height 19
type input "706007860010341"
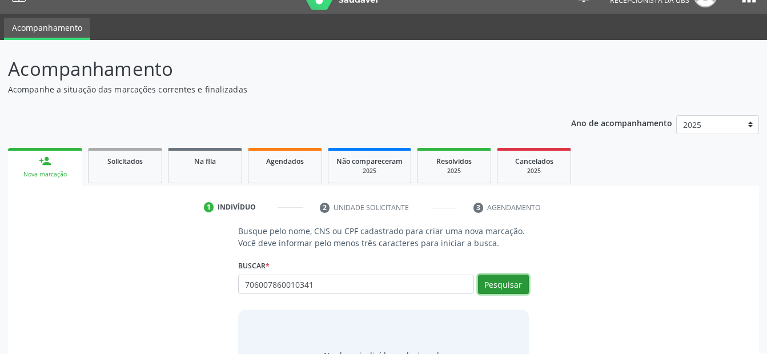
click at [508, 282] on button "Pesquisar" at bounding box center [503, 284] width 51 height 19
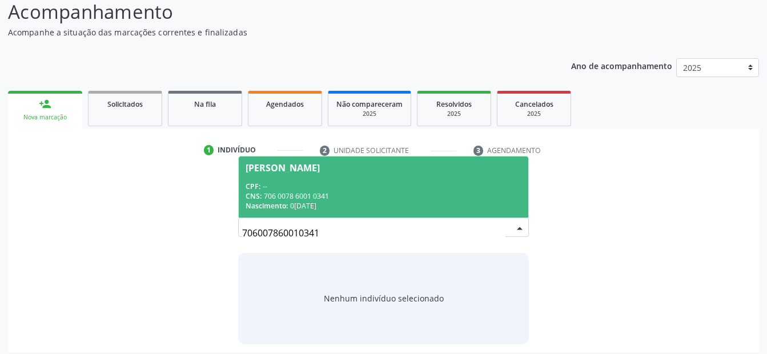
click at [322, 182] on div "CPF: --" at bounding box center [383, 187] width 275 height 10
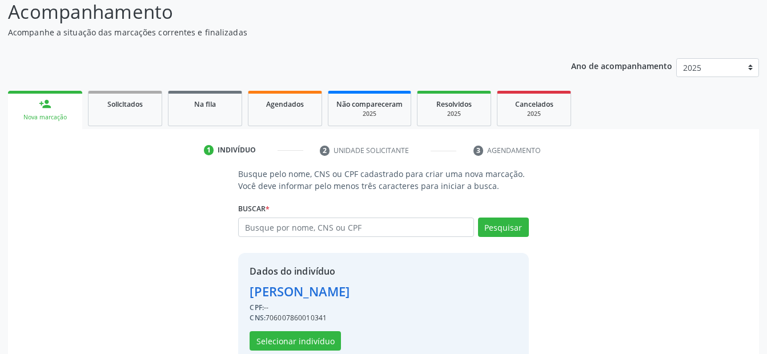
scroll to position [104, 0]
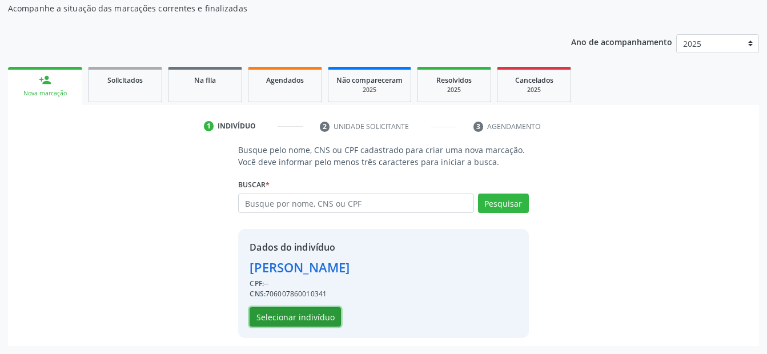
click at [330, 314] on button "Selecionar indivíduo" at bounding box center [295, 316] width 91 height 19
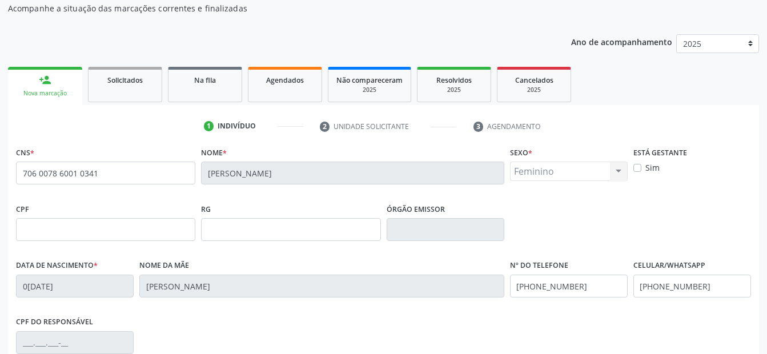
scroll to position [161, 0]
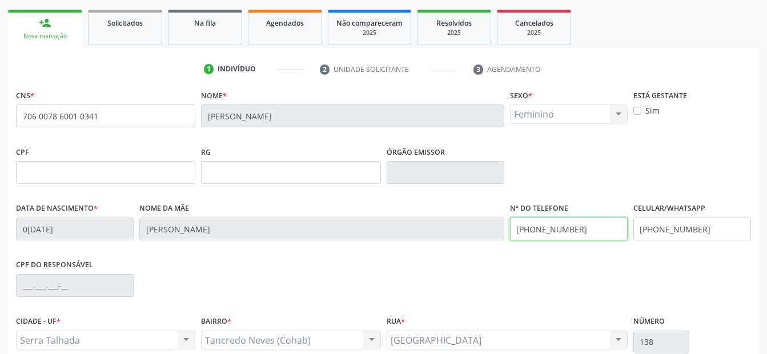
drag, startPoint x: 587, startPoint y: 231, endPoint x: 402, endPoint y: 251, distance: 185.7
click at [402, 251] on div "Data de nascimento * 04/04/1955 Nome da mãe Ana Pereira Demoraes Nº do Telefone…" at bounding box center [383, 228] width 741 height 57
click at [467, 227] on div "Data de nascimento * 04/04/1955 Nome da mãe Ana Pereira Demoraes Nº do Telefone…" at bounding box center [383, 228] width 741 height 57
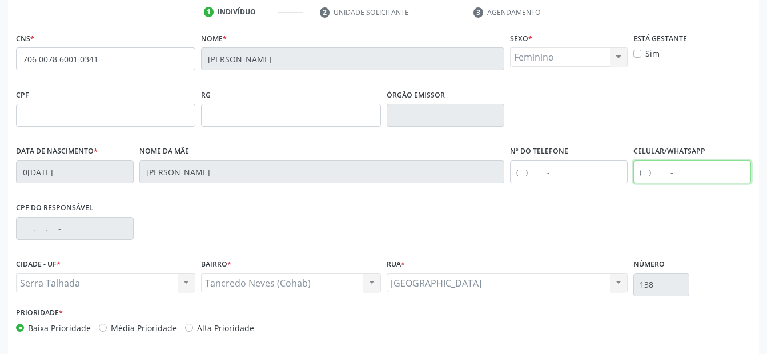
scroll to position [265, 0]
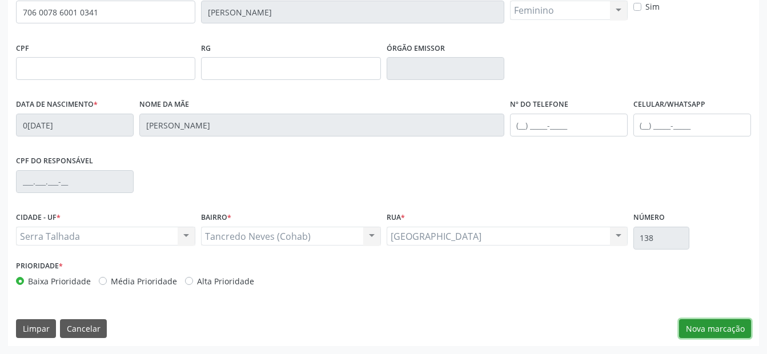
drag, startPoint x: 695, startPoint y: 325, endPoint x: 515, endPoint y: 259, distance: 191.9
click at [681, 314] on div "CNS * 706 0078 6001 0341 Nome * Otacilia Xavier da Silva Sexo * Feminino Mascul…" at bounding box center [383, 164] width 751 height 363
drag, startPoint x: 726, startPoint y: 329, endPoint x: 506, endPoint y: 254, distance: 232.4
click at [721, 326] on button "Nova marcação" at bounding box center [715, 328] width 72 height 19
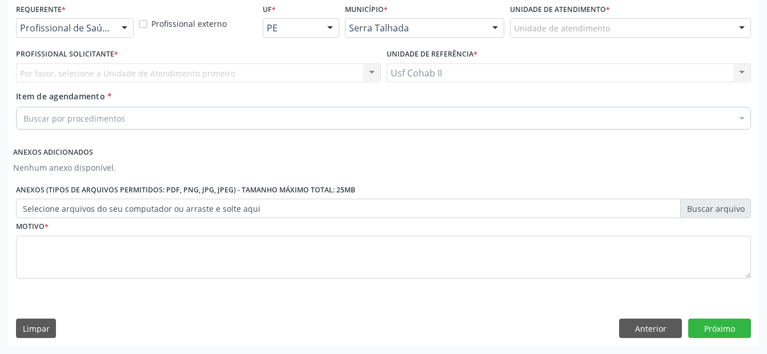
scroll to position [247, 0]
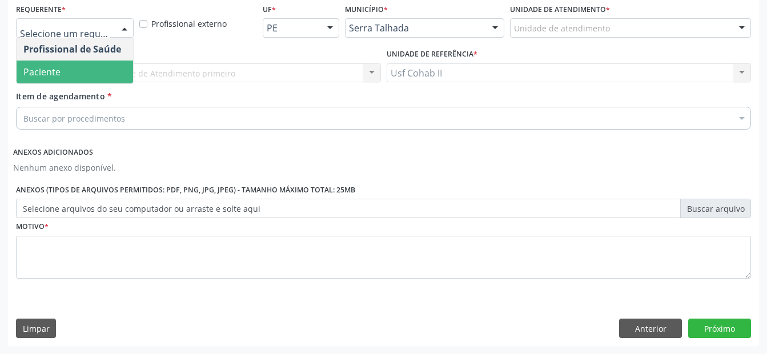
click at [67, 71] on span "Paciente" at bounding box center [75, 72] width 117 height 23
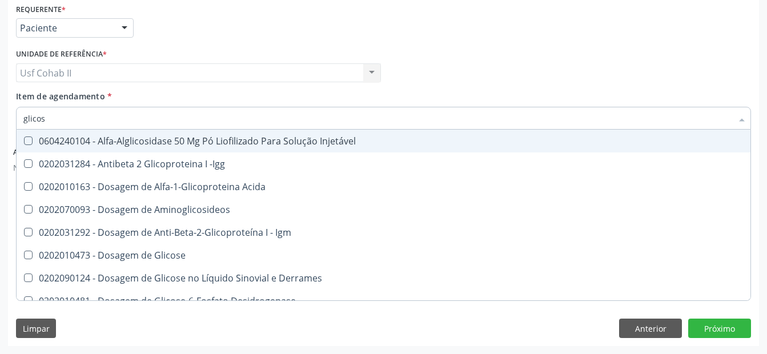
type input "glicose"
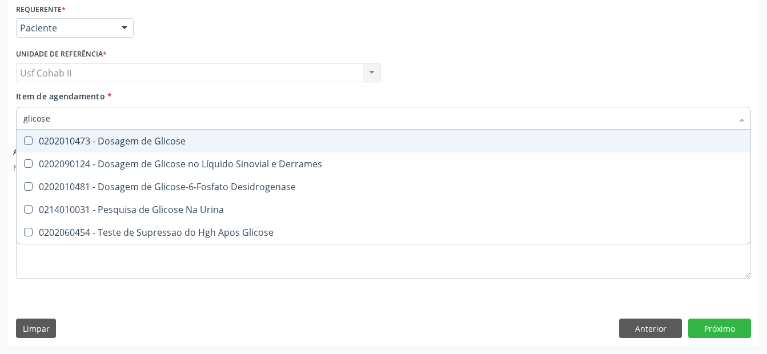
click at [97, 145] on div "0202010473 - Dosagem de Glicose" at bounding box center [383, 141] width 721 height 9
checkbox Glicose "true"
type input "glicose"
click at [430, 69] on div "Profissional Solicitante Por favor, selecione a Unidade de Atendimento primeiro…" at bounding box center [383, 68] width 741 height 45
checkbox Derrames "true"
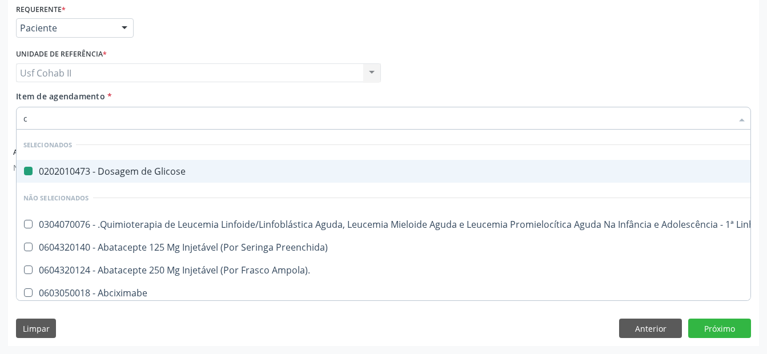
type input "cr"
checkbox Glicose "false"
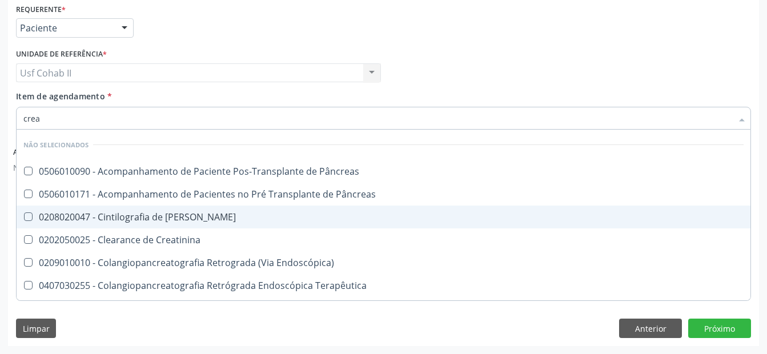
type input "creat"
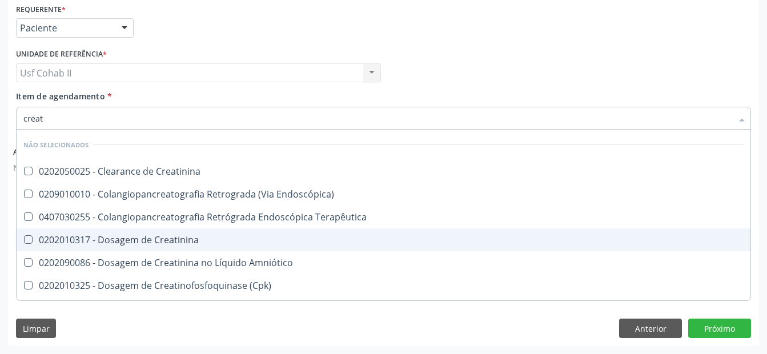
click at [142, 239] on div "0202010317 - Dosagem de Creatinina" at bounding box center [383, 239] width 721 height 9
checkbox Creatinina "true"
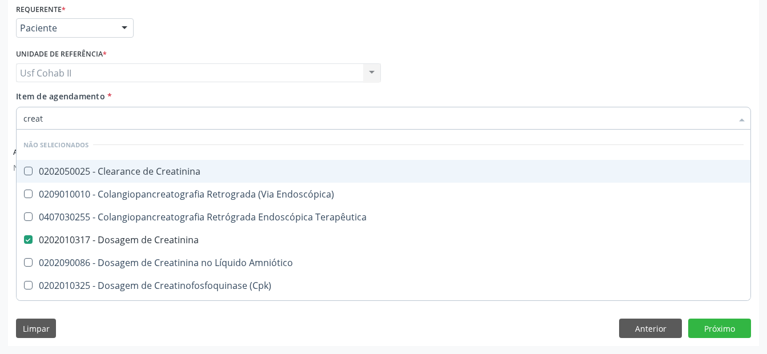
type input "creat"
click at [205, 27] on div "Requerente * Paciente Profissional de Saúde Paciente Nenhum resultado encontrad…" at bounding box center [383, 23] width 741 height 45
checkbox Creatinina "true"
checkbox Creatinina "false"
checkbox Endoscópica\) "true"
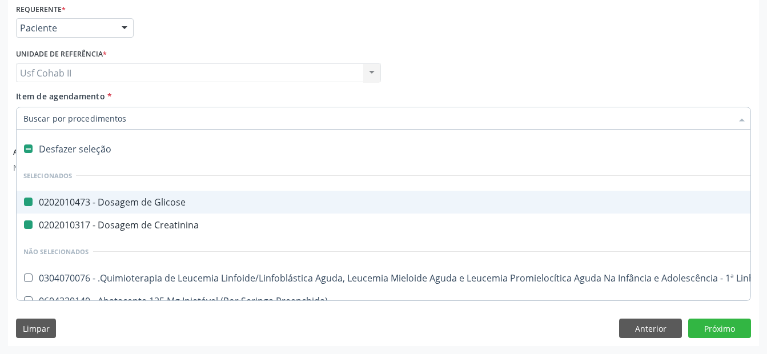
type input "u"
checkbox Glicose "false"
checkbox Creatinina "false"
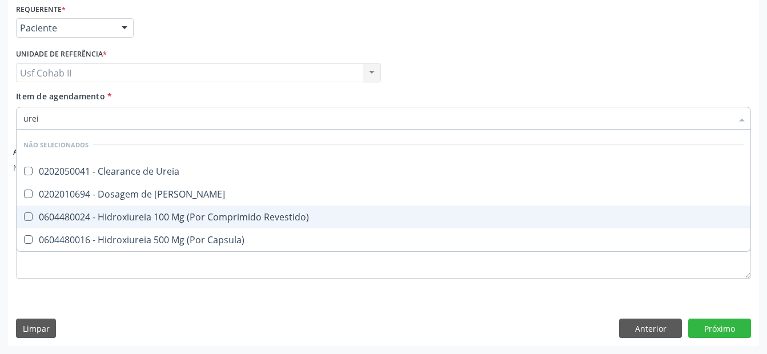
scroll to position [0, 0]
type input "ureia"
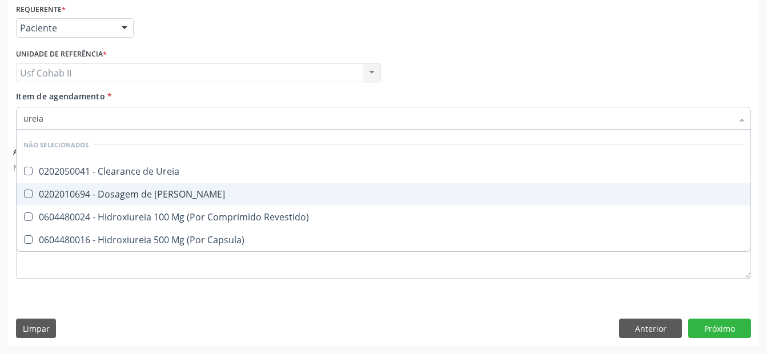
click at [150, 192] on div "0202010694 - Dosagem de Ureia" at bounding box center [383, 194] width 721 height 9
checkbox Ureia "true"
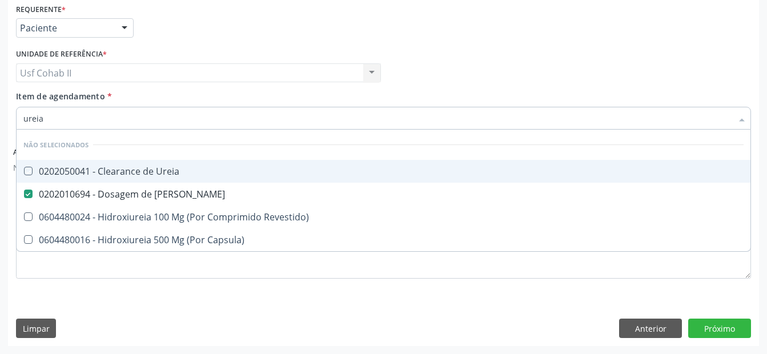
click at [245, 46] on div "Unidade de referência * Usf Cohab II Usf Cohab II Nenhum resultado encontrado p…" at bounding box center [198, 64] width 365 height 37
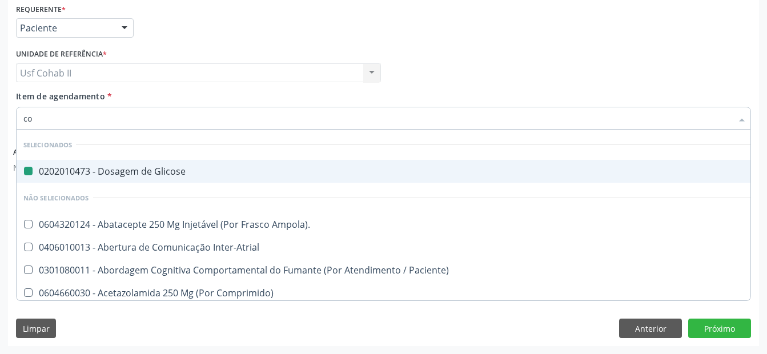
type input "col"
checkbox Glicose "false"
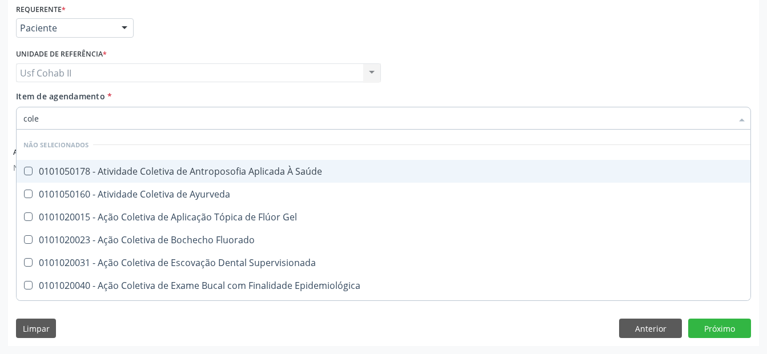
type input "coles"
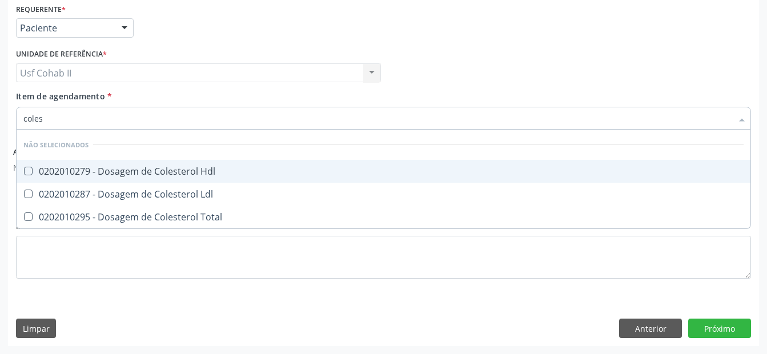
drag, startPoint x: 120, startPoint y: 169, endPoint x: 116, endPoint y: 201, distance: 31.7
click at [120, 170] on div "0202010279 - Dosagem de Colesterol Hdl" at bounding box center [383, 171] width 721 height 9
checkbox Hdl "true"
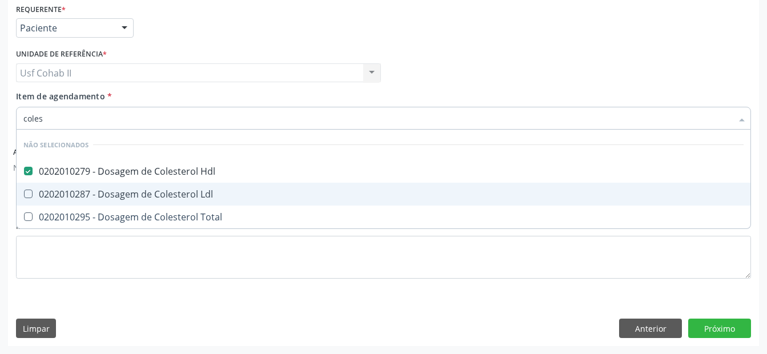
drag, startPoint x: 112, startPoint y: 191, endPoint x: 104, endPoint y: 210, distance: 20.5
click at [112, 192] on div "0202010287 - Dosagem de Colesterol Ldl" at bounding box center [383, 194] width 721 height 9
checkbox Ldl "true"
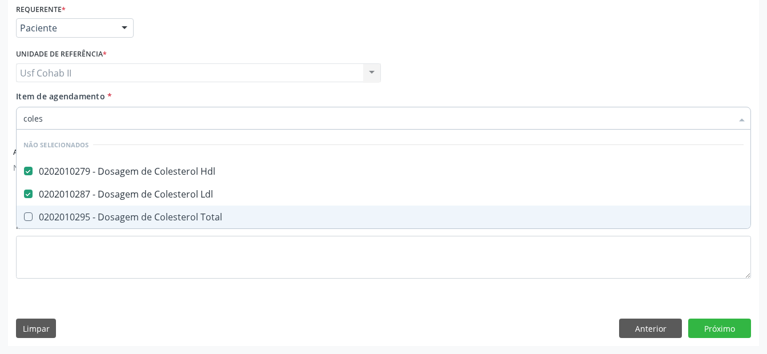
click at [102, 215] on div "0202010295 - Dosagem de Colesterol Total" at bounding box center [383, 217] width 721 height 9
checkbox Total "true"
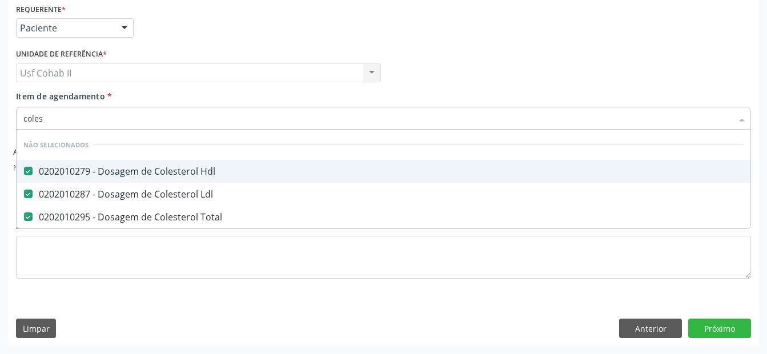
click at [178, 37] on div "Requerente * Paciente Profissional de Saúde Paciente Nenhum resultado encontrad…" at bounding box center [383, 23] width 741 height 45
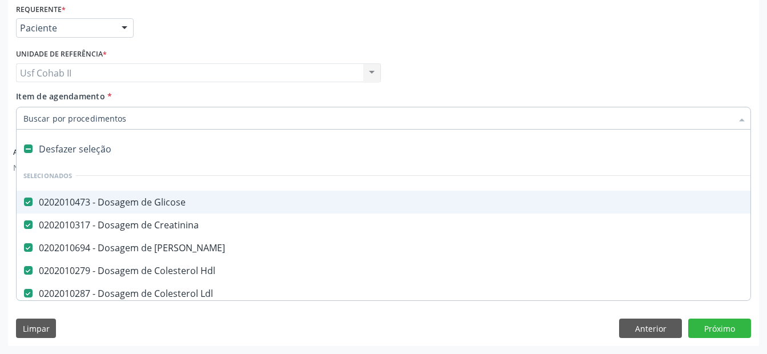
type input "t"
checkbox Total "false"
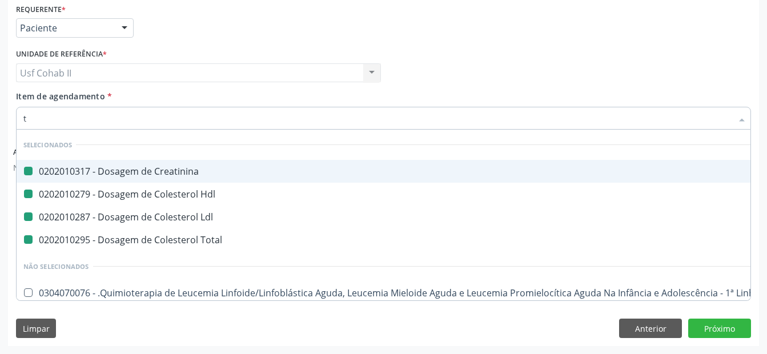
type input "tr"
checkbox Creatinina "false"
checkbox Ldl "false"
checkbox Hdl "false"
checkbox Total "false"
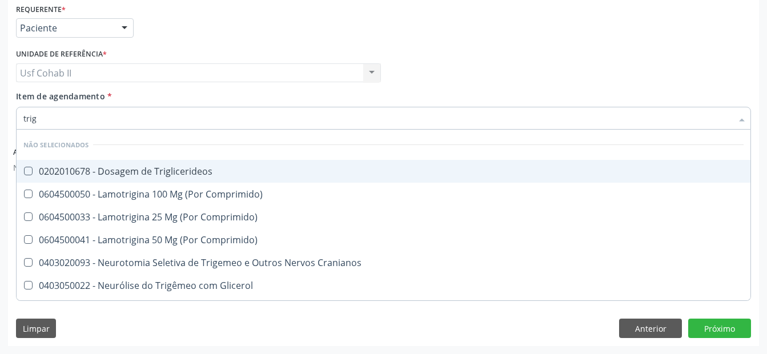
type input "trigl"
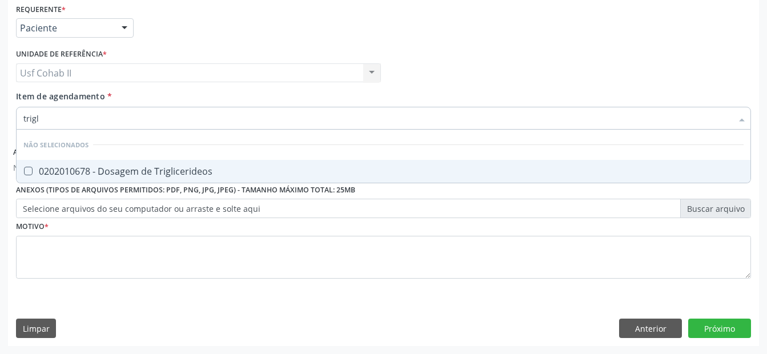
click at [113, 167] on div "0202010678 - Dosagem de Triglicerideos" at bounding box center [383, 171] width 721 height 9
checkbox Triglicerideos "true"
click at [163, 42] on div "Requerente * Paciente Profissional de Saúde Paciente Nenhum resultado encontrad…" at bounding box center [383, 23] width 741 height 45
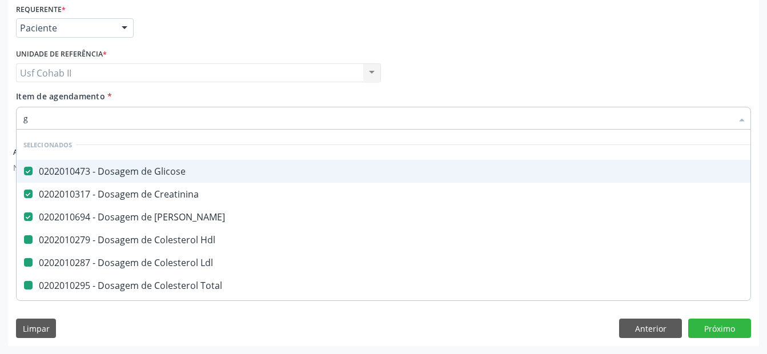
type input "gl"
checkbox Hdl "false"
checkbox Ldl "false"
checkbox Total "false"
checkbox Triglicerideos "false"
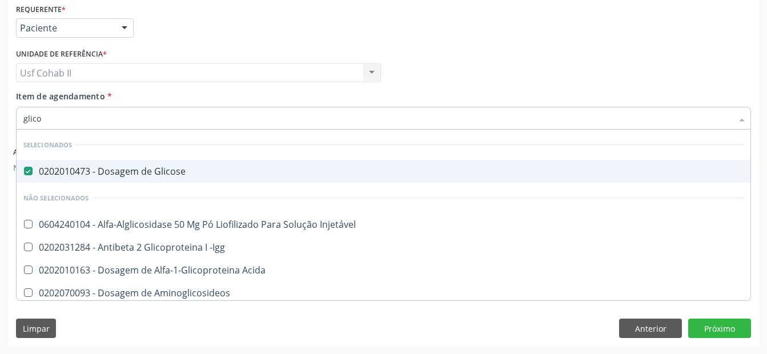
type input "glicos"
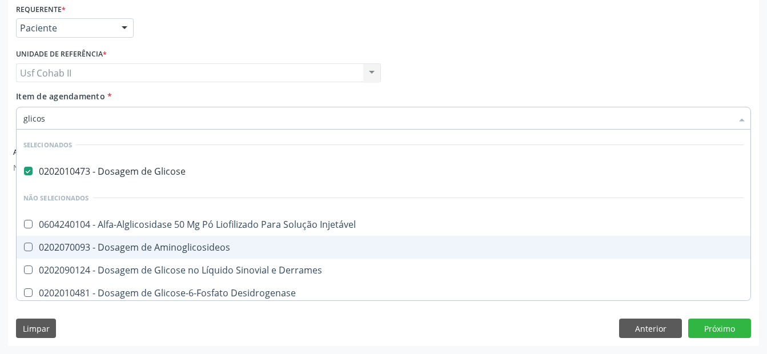
scroll to position [57, 0]
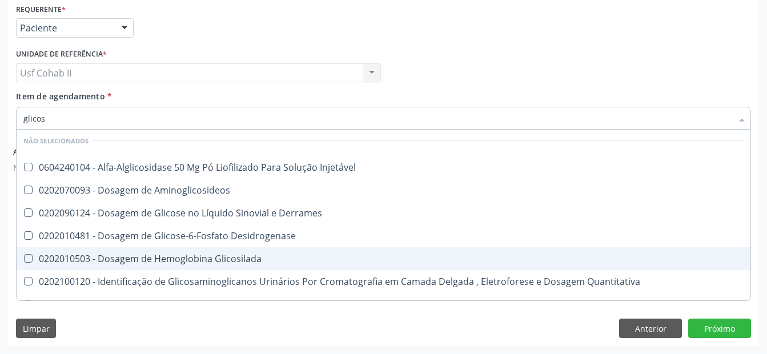
drag, startPoint x: 182, startPoint y: 259, endPoint x: 189, endPoint y: 169, distance: 90.6
click at [182, 258] on div "0202010503 - Dosagem de Hemoglobina Glicosilada" at bounding box center [383, 258] width 721 height 9
checkbox Glicosilada "true"
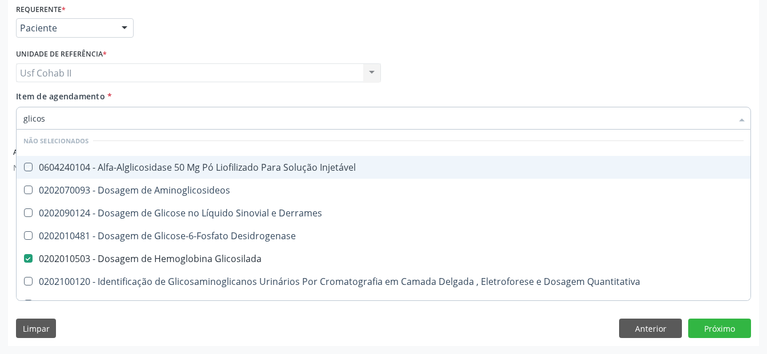
click at [214, 39] on div "Requerente * Paciente Profissional de Saúde Paciente Nenhum resultado encontrad…" at bounding box center [383, 23] width 741 height 45
checkbox Aminoglicosideos "true"
checkbox Derrames "true"
checkbox Desidrogenase "true"
checkbox Quantitativa "true"
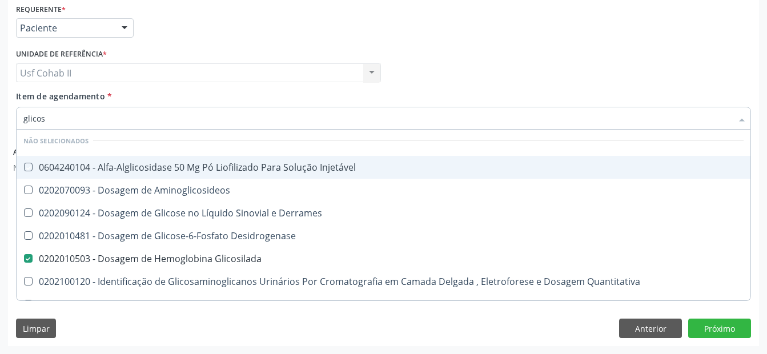
checkbox Injetável "true"
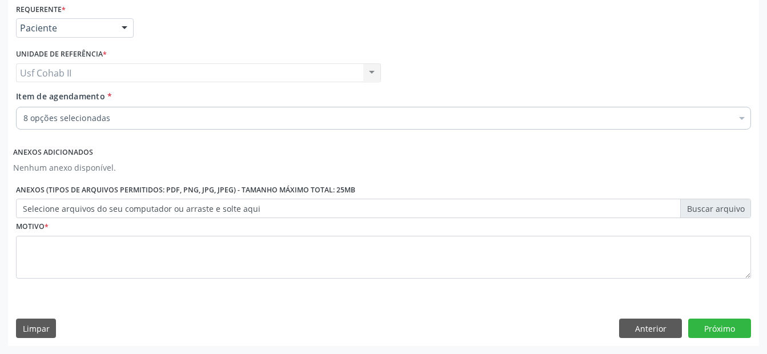
scroll to position [0, 0]
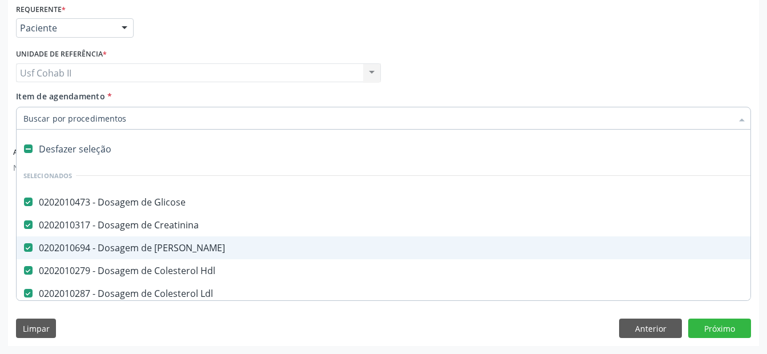
click at [181, 36] on div "Requerente * Paciente Profissional de Saúde Paciente Nenhum resultado encontrad…" at bounding box center [383, 23] width 741 height 45
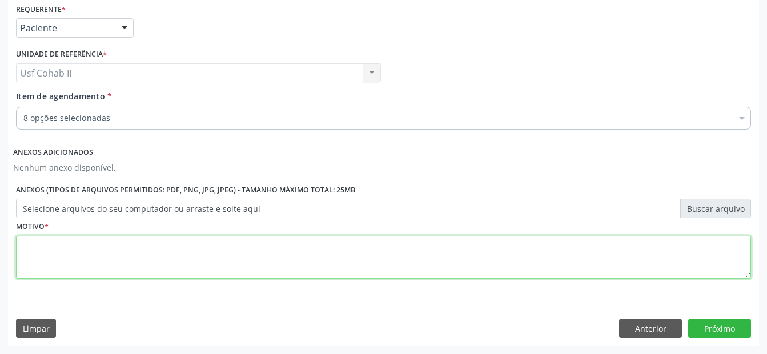
click at [73, 247] on textarea at bounding box center [383, 257] width 735 height 43
type textarea "."
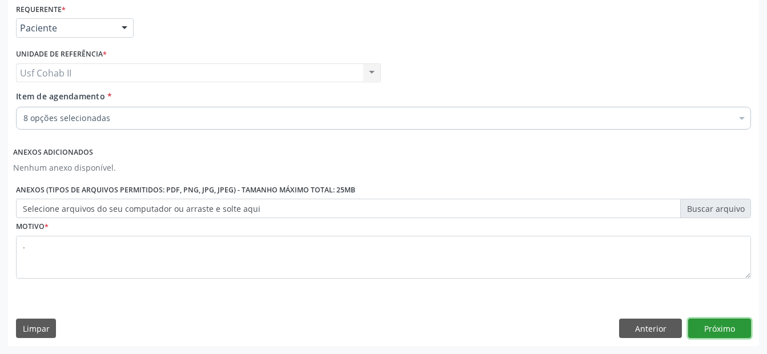
click at [725, 326] on button "Próximo" at bounding box center [720, 328] width 63 height 19
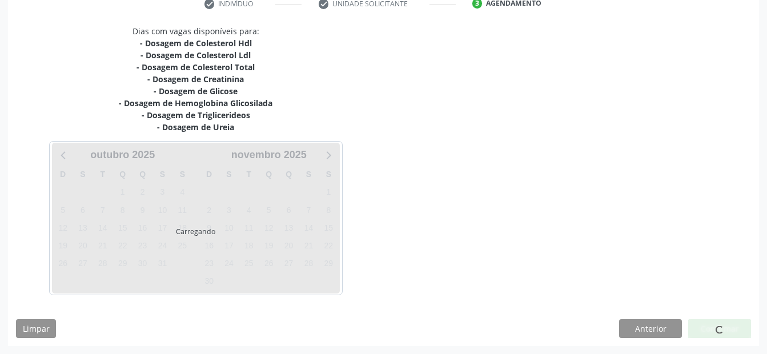
scroll to position [227, 0]
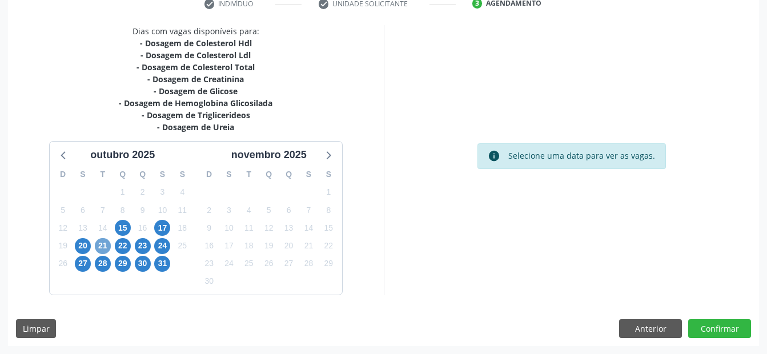
click at [102, 251] on span "21" at bounding box center [103, 246] width 16 height 16
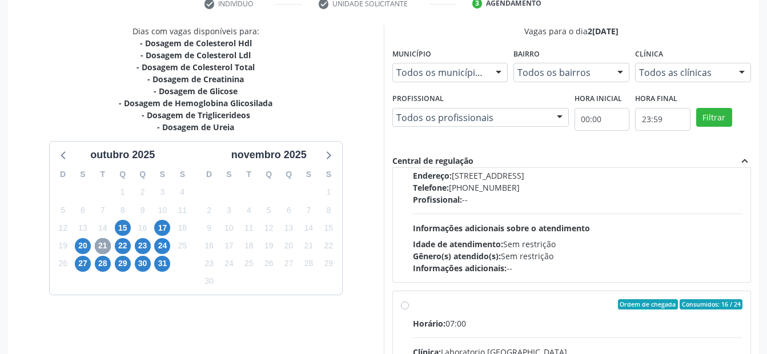
scroll to position [343, 0]
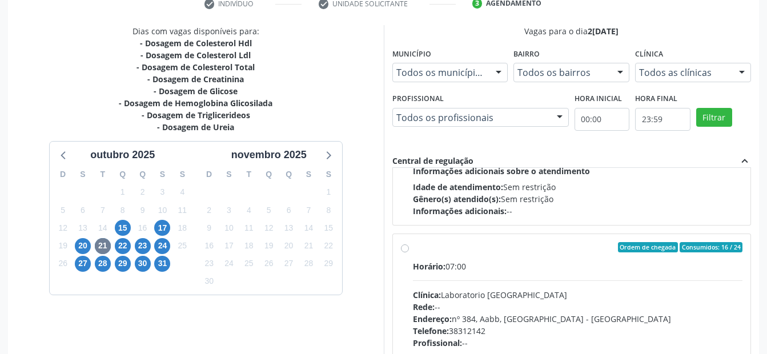
click at [413, 250] on label "Ordem de chegada Consumidos: 16 / 24 Horário: 07:00 Clínica: Laboratorio Sao Fr…" at bounding box center [578, 329] width 330 height 175
click at [403, 250] on input "Ordem de chegada Consumidos: 16 / 24 Horário: 07:00 Clínica: Laboratorio Sao Fr…" at bounding box center [405, 247] width 8 height 10
radio input "true"
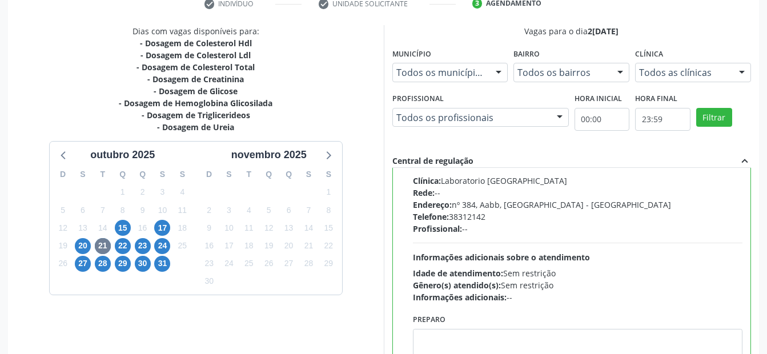
scroll to position [329, 0]
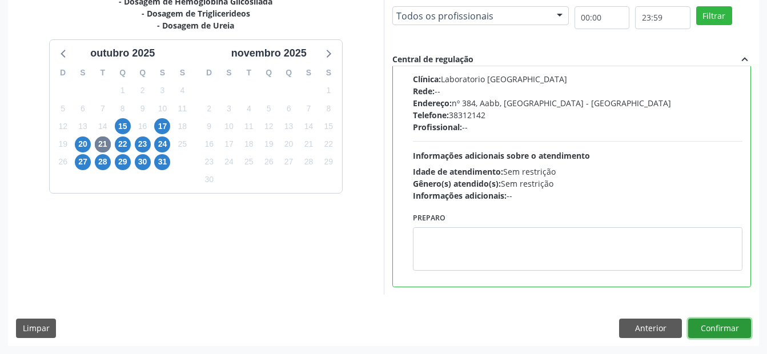
click at [728, 329] on button "Confirmar" at bounding box center [720, 328] width 63 height 19
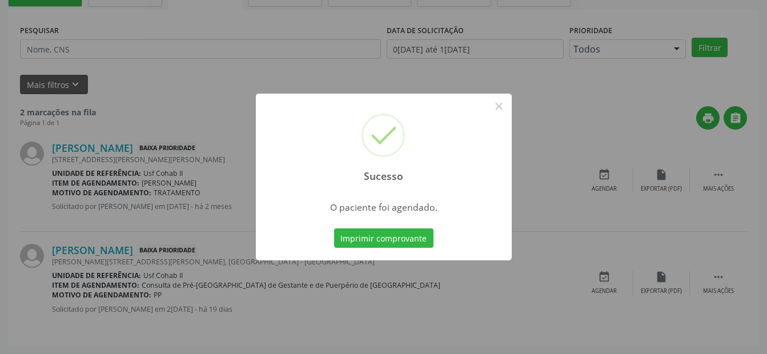
scroll to position [23, 0]
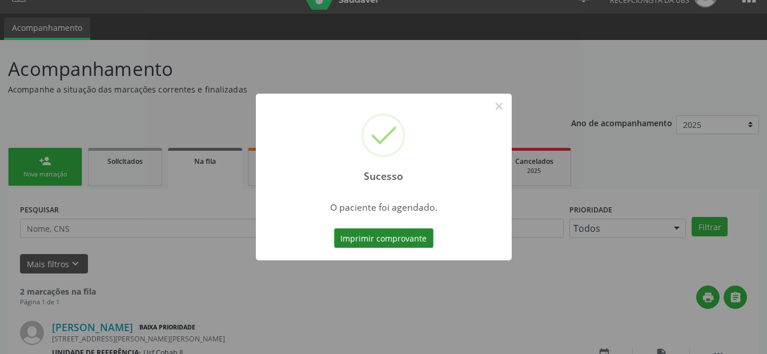
click at [382, 237] on button "Imprimir comprovante" at bounding box center [383, 238] width 99 height 19
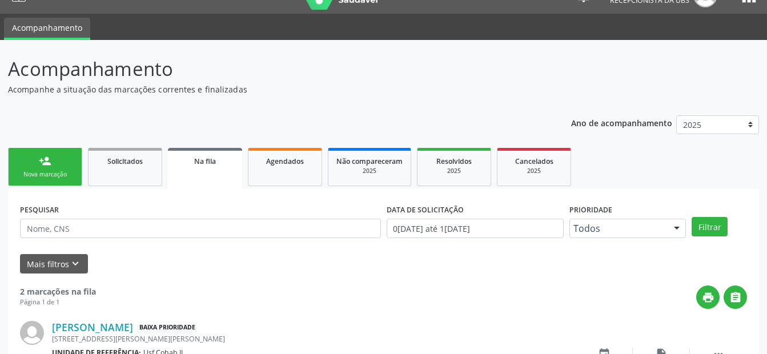
click at [30, 174] on div "Nova marcação" at bounding box center [45, 174] width 57 height 9
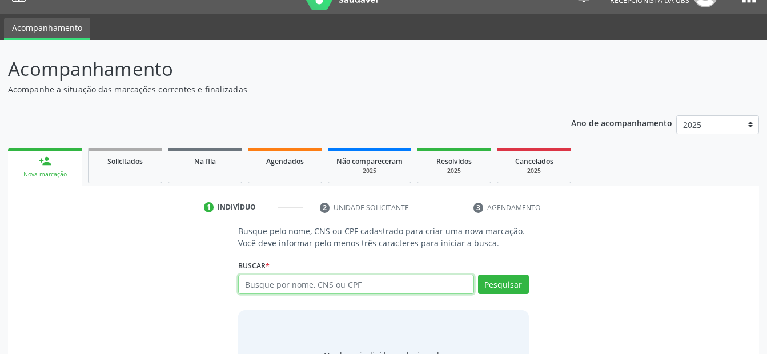
click at [326, 288] on input "text" at bounding box center [355, 284] width 235 height 19
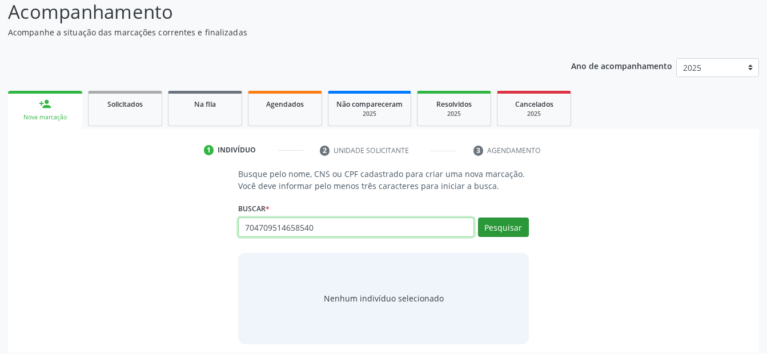
type input "704709514658540"
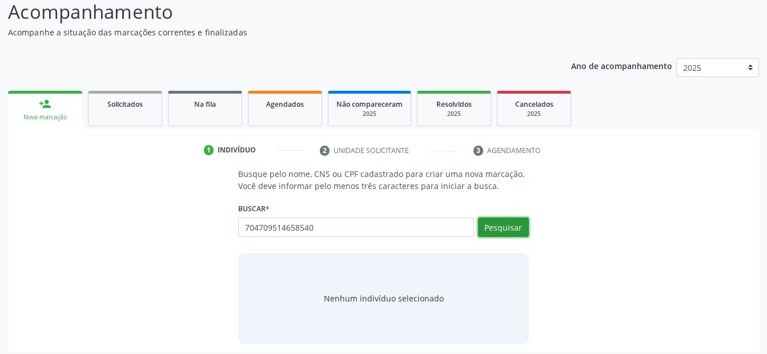
click at [507, 226] on button "Pesquisar" at bounding box center [503, 227] width 51 height 19
type input "704709514658540"
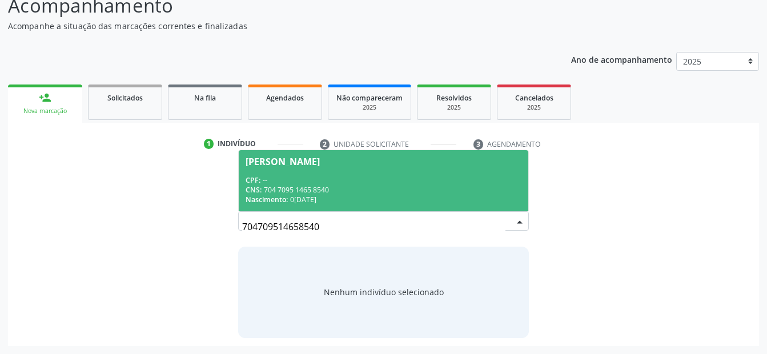
click at [325, 188] on div "CNS: 704 7095 1465 8540" at bounding box center [383, 190] width 275 height 10
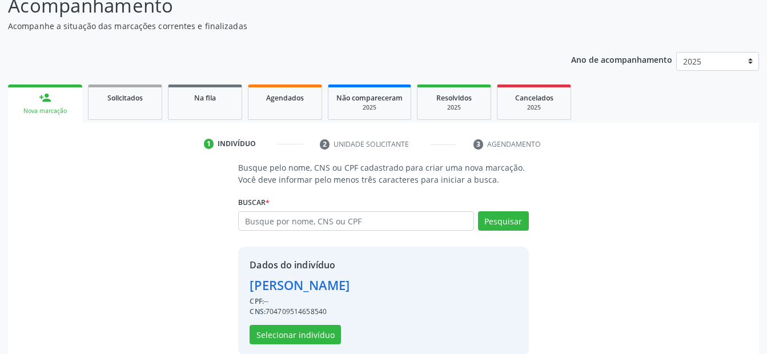
scroll to position [104, 0]
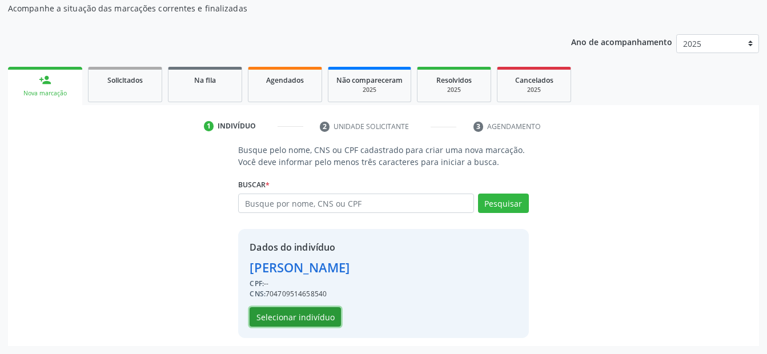
click at [306, 317] on button "Selecionar indivíduo" at bounding box center [295, 316] width 91 height 19
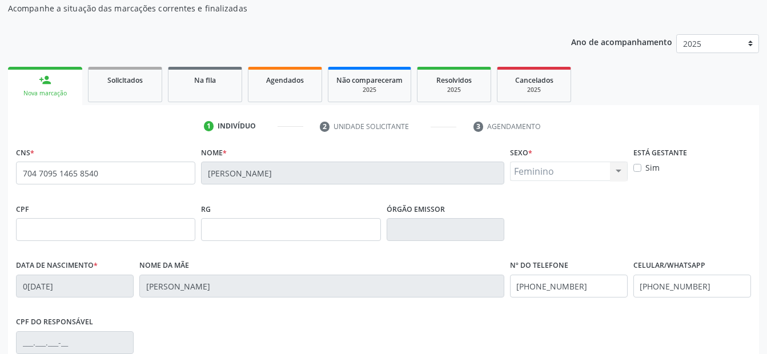
scroll to position [218, 0]
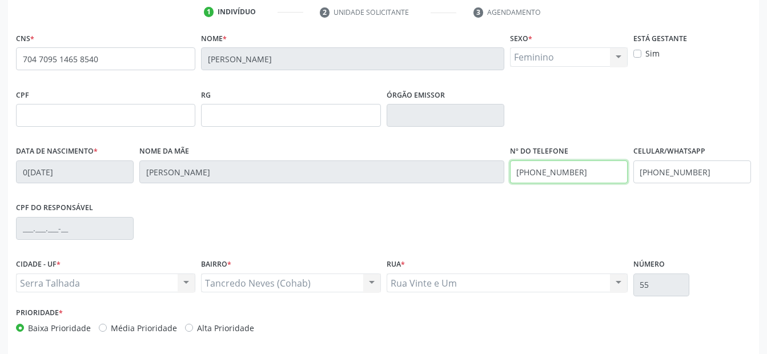
click at [328, 175] on div "Data de nascimento * 06/03/1972 Nome da mãe Izabel Amelia da Silva Nº do Telefo…" at bounding box center [383, 171] width 741 height 57
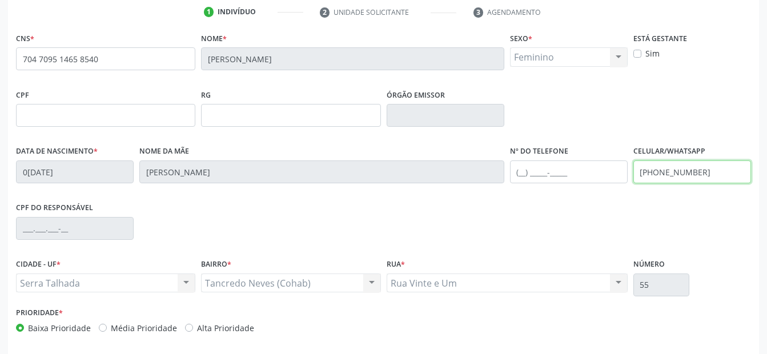
drag, startPoint x: 713, startPoint y: 174, endPoint x: 446, endPoint y: 195, distance: 267.7
click at [446, 195] on div "Data de nascimento * 06/03/1972 Nome da mãe Izabel Amelia da Silva Nº do Telefo…" at bounding box center [383, 171] width 741 height 57
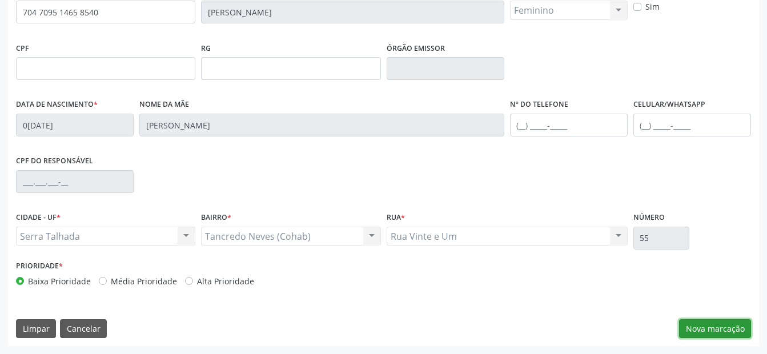
drag, startPoint x: 710, startPoint y: 329, endPoint x: 353, endPoint y: 174, distance: 388.7
click at [707, 327] on button "Nova marcação" at bounding box center [715, 328] width 72 height 19
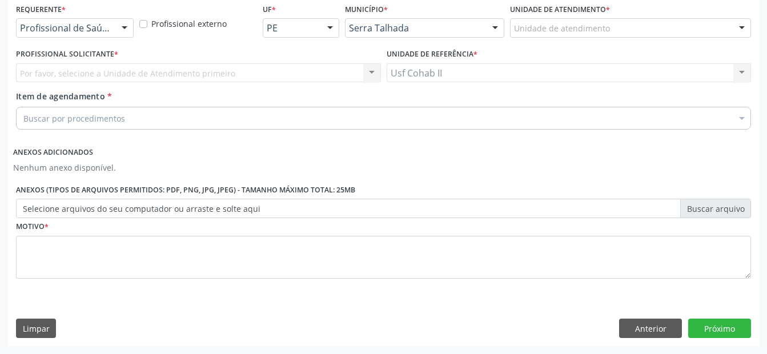
scroll to position [247, 0]
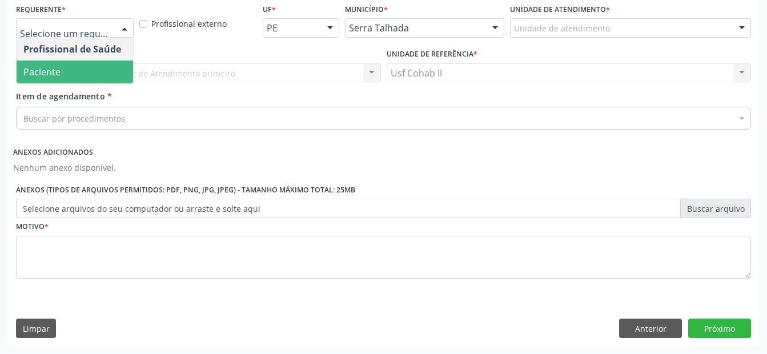
click at [73, 70] on span "Paciente" at bounding box center [75, 72] width 117 height 23
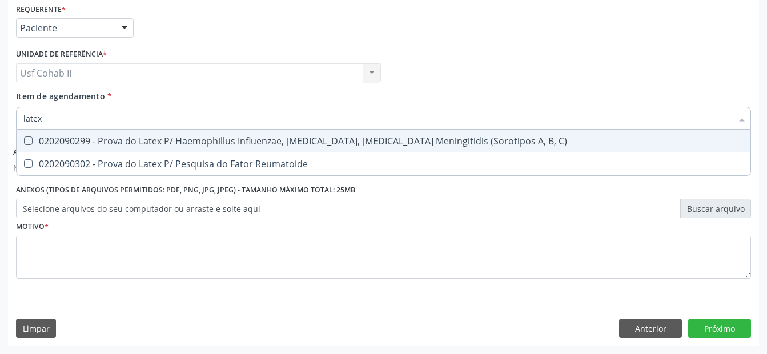
type input "latex"
click at [447, 43] on div "Requerente * Paciente Profissional de Saúde Paciente Nenhum resultado encontrad…" at bounding box center [383, 23] width 741 height 45
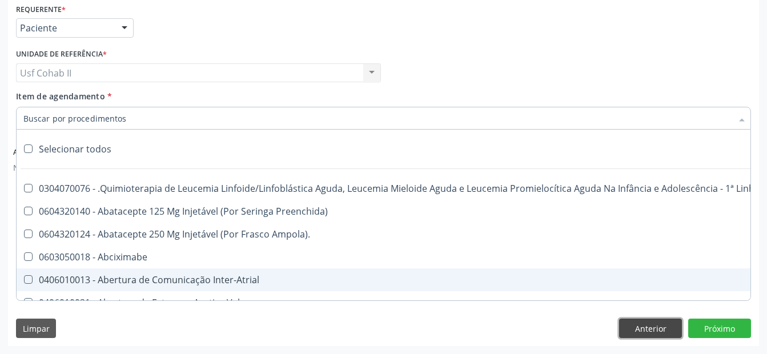
click at [623, 337] on button "Anterior" at bounding box center [650, 328] width 63 height 19
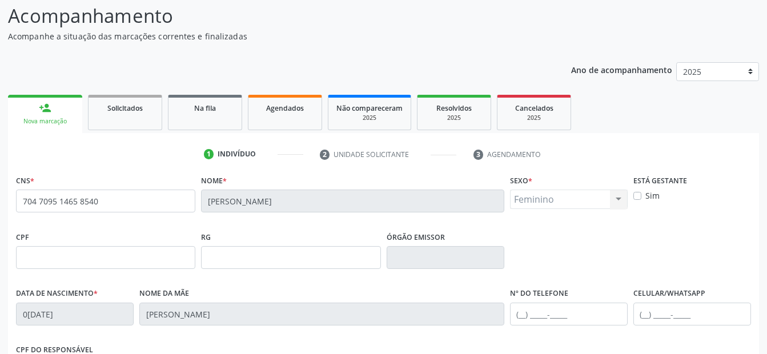
scroll to position [265, 0]
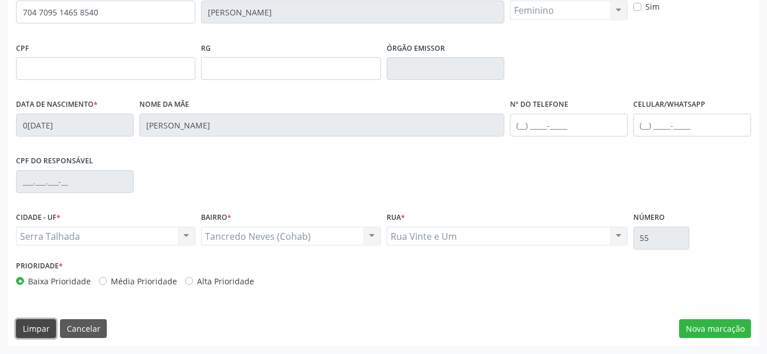
drag, startPoint x: 34, startPoint y: 330, endPoint x: 106, endPoint y: 258, distance: 102.2
click at [33, 329] on button "Limpar" at bounding box center [36, 328] width 40 height 19
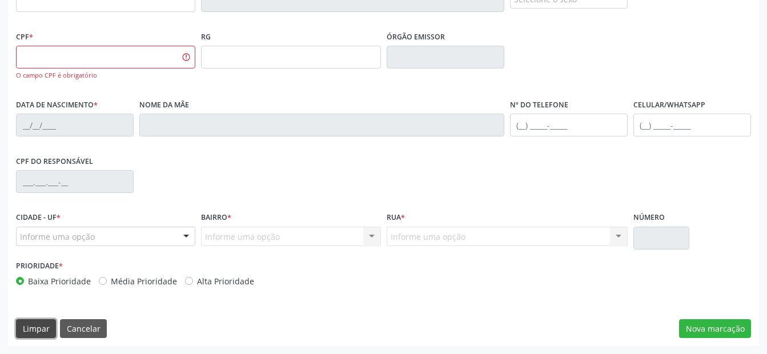
scroll to position [48, 0]
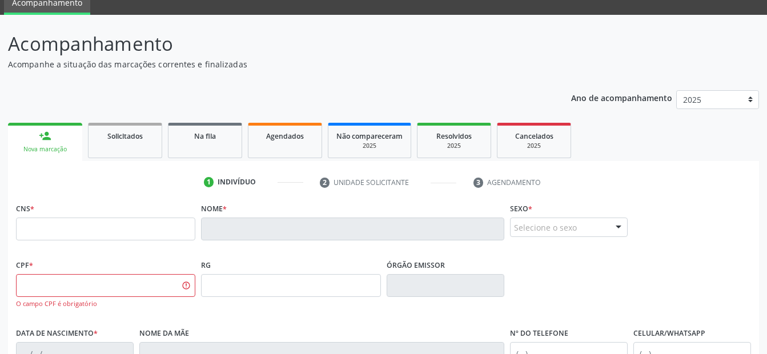
click at [29, 137] on link "person_add Nova marcação" at bounding box center [45, 142] width 74 height 38
click at [57, 138] on link "person_add Nova marcação" at bounding box center [45, 142] width 74 height 38
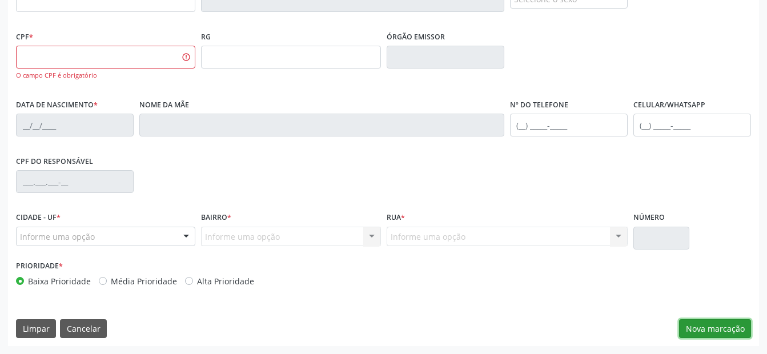
drag, startPoint x: 715, startPoint y: 330, endPoint x: 370, endPoint y: 184, distance: 374.8
click at [705, 324] on button "Nova marcação" at bounding box center [715, 328] width 72 height 19
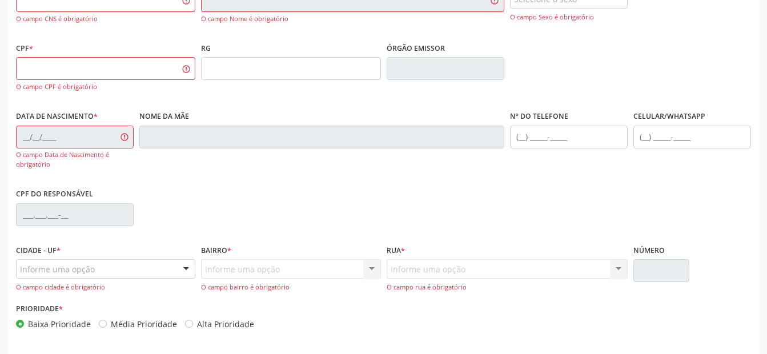
scroll to position [48, 0]
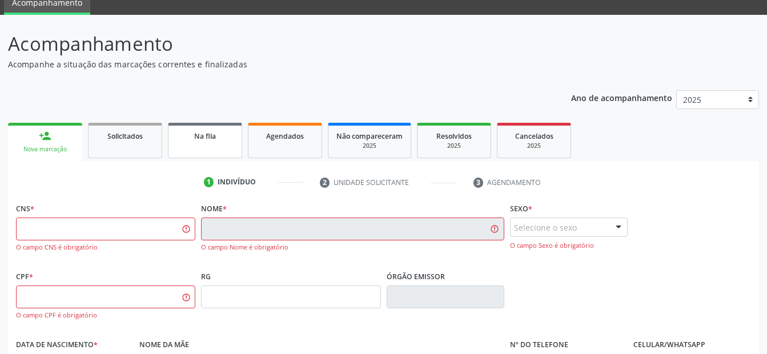
click at [193, 134] on div "Na fila" at bounding box center [205, 136] width 57 height 12
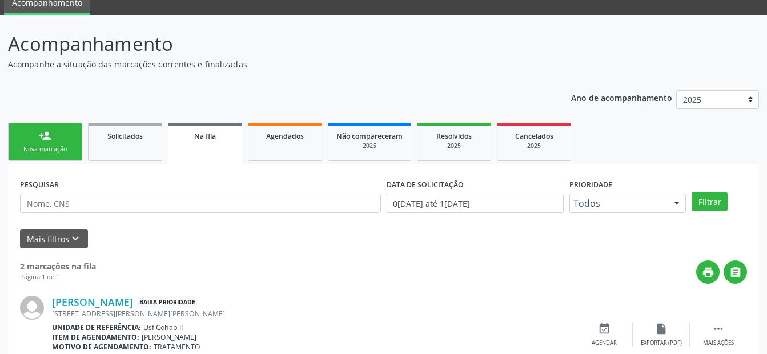
click at [54, 145] on div "Nova marcação" at bounding box center [45, 149] width 57 height 9
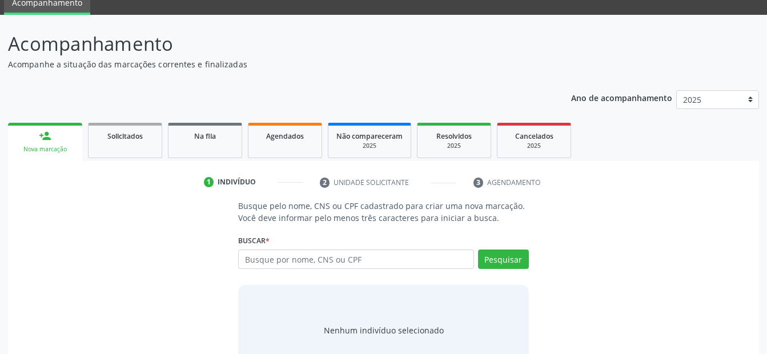
scroll to position [86, 0]
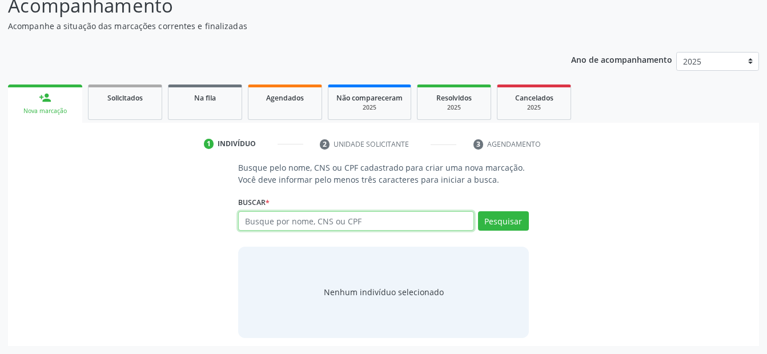
click at [280, 219] on input "text" at bounding box center [355, 220] width 235 height 19
type input "898002320380118"
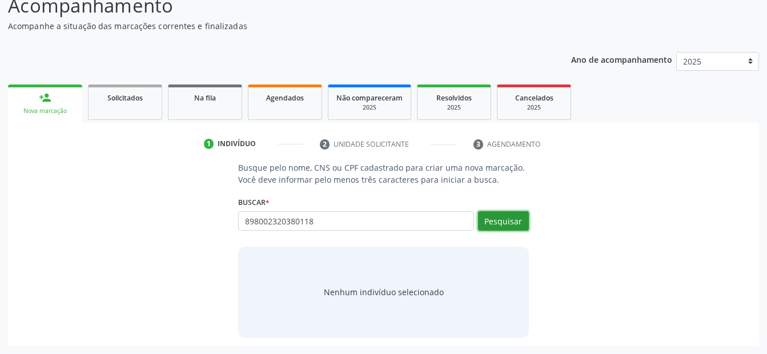
click at [504, 226] on button "Pesquisar" at bounding box center [503, 220] width 51 height 19
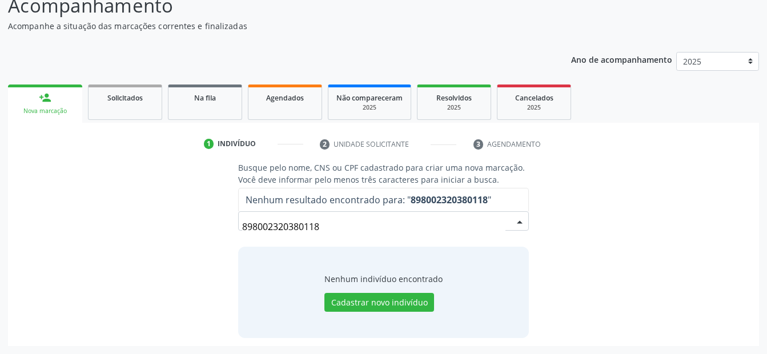
drag, startPoint x: 341, startPoint y: 218, endPoint x: 122, endPoint y: 245, distance: 220.5
click at [122, 245] on div "Busque pelo nome, CNS ou CPF cadastrado para criar uma nova marcação. Você deve…" at bounding box center [383, 250] width 735 height 176
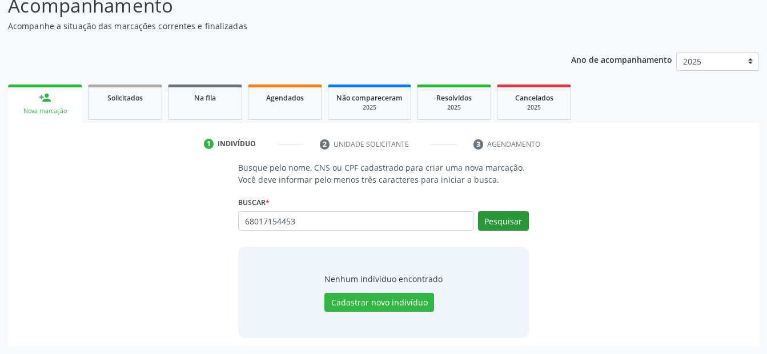
type input "68017154453"
click at [511, 223] on button "Pesquisar" at bounding box center [503, 220] width 51 height 19
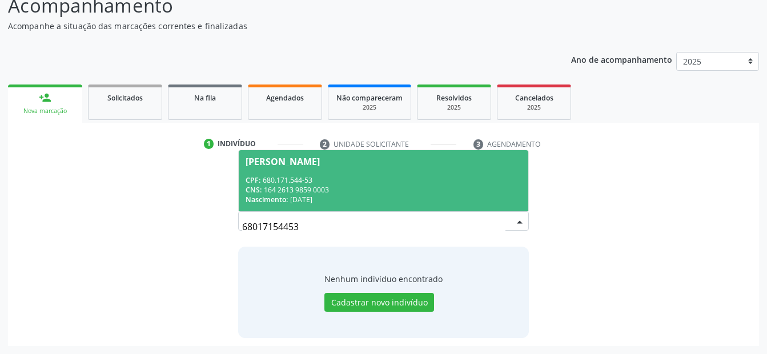
click at [327, 192] on div "CNS: 164 2613 9859 0003" at bounding box center [383, 190] width 275 height 10
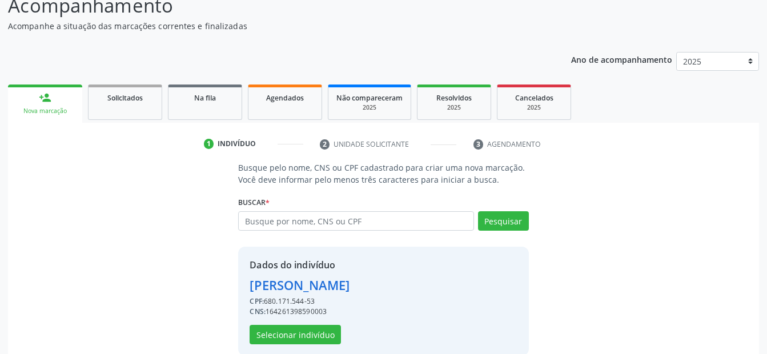
scroll to position [104, 0]
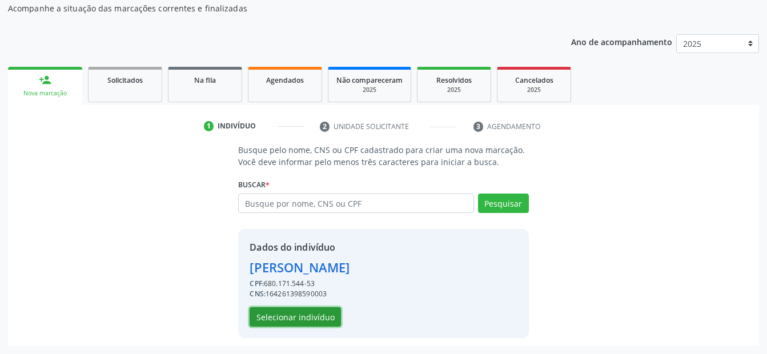
click at [305, 310] on button "Selecionar indivíduo" at bounding box center [295, 316] width 91 height 19
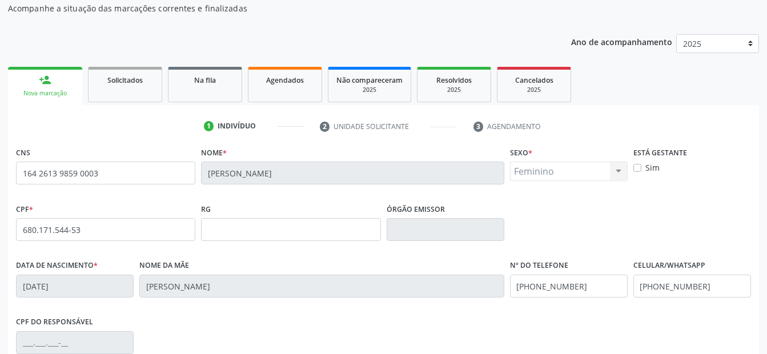
scroll to position [218, 0]
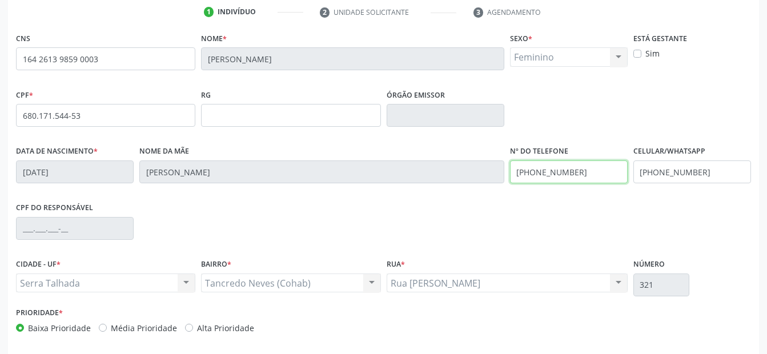
click at [319, 173] on div "Data de nascimento * 05/05/1963 Nome da mãe Sofia Alves Rodrigues Nº do Telefon…" at bounding box center [383, 171] width 741 height 57
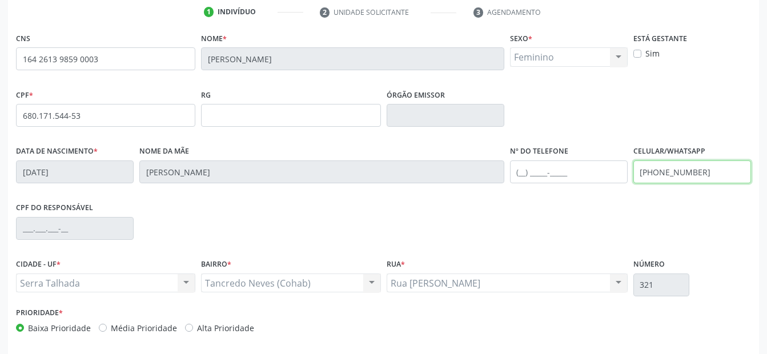
drag, startPoint x: 713, startPoint y: 173, endPoint x: 451, endPoint y: 186, distance: 262.0
click at [453, 186] on div "Data de nascimento * 05/05/1963 Nome da mãe Sofia Alves Rodrigues Nº do Telefon…" at bounding box center [383, 171] width 741 height 57
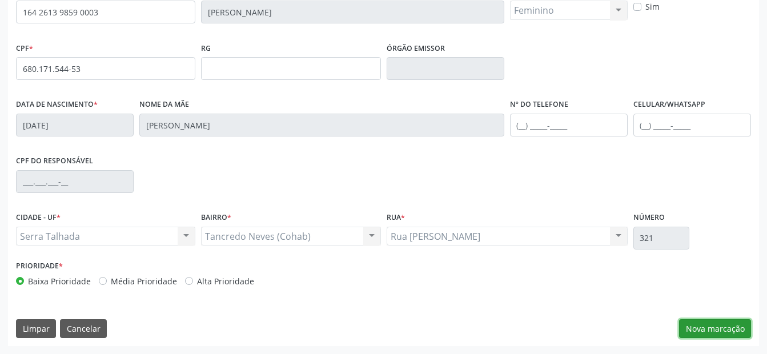
drag, startPoint x: 694, startPoint y: 321, endPoint x: 367, endPoint y: 184, distance: 355.0
click at [646, 287] on div "CNS 164 2613 9859 0003 Nome * Maria Luiza Alves Rodrigues Sexo * Feminino Mascu…" at bounding box center [383, 164] width 751 height 363
drag, startPoint x: 702, startPoint y: 323, endPoint x: 377, endPoint y: 201, distance: 347.2
click at [695, 317] on div "CNS 164 2613 9859 0003 Nome * Maria Luiza Alves Rodrigues Sexo * Feminino Mascu…" at bounding box center [383, 164] width 751 height 363
drag, startPoint x: 711, startPoint y: 330, endPoint x: 559, endPoint y: 257, distance: 168.7
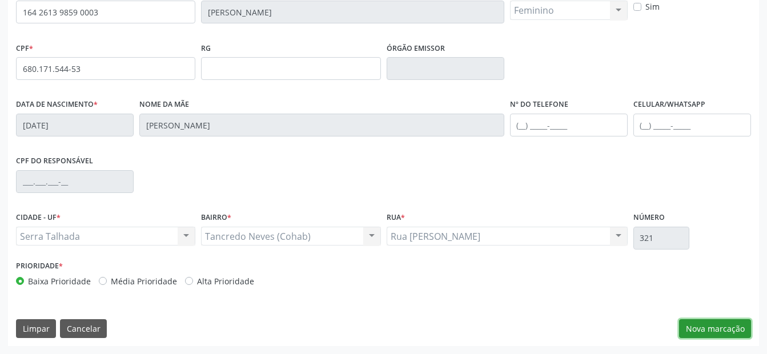
click at [710, 328] on button "Nova marcação" at bounding box center [715, 328] width 72 height 19
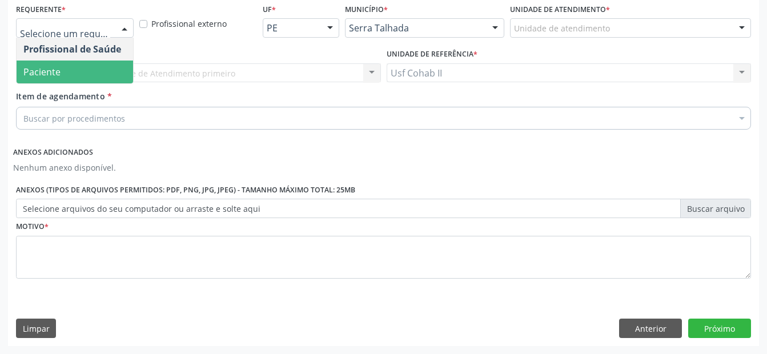
click at [74, 70] on span "Paciente" at bounding box center [75, 72] width 117 height 23
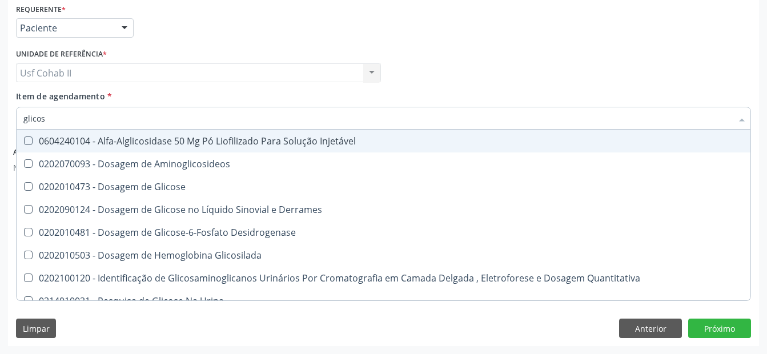
type input "glicose"
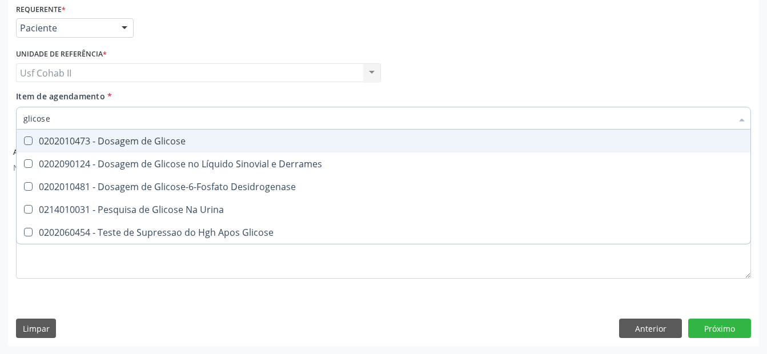
click at [109, 143] on div "0202010473 - Dosagem de Glicose" at bounding box center [383, 141] width 721 height 9
checkbox Glicose "true"
type input "glicose"
click at [183, 42] on div "Requerente * Paciente Profissional de Saúde Paciente Nenhum resultado encontrad…" at bounding box center [383, 23] width 741 height 45
checkbox Derrames "true"
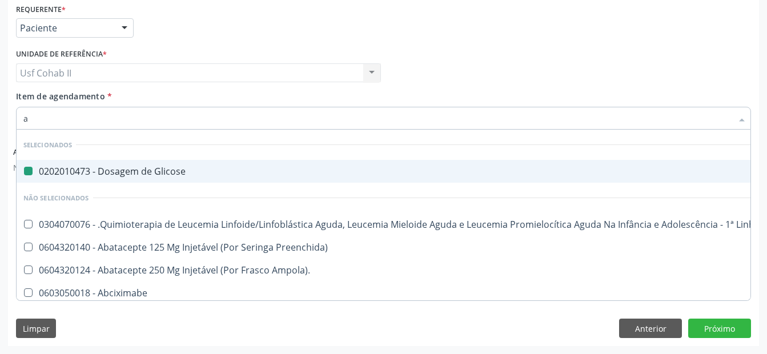
type input "ac"
checkbox Glicose "false"
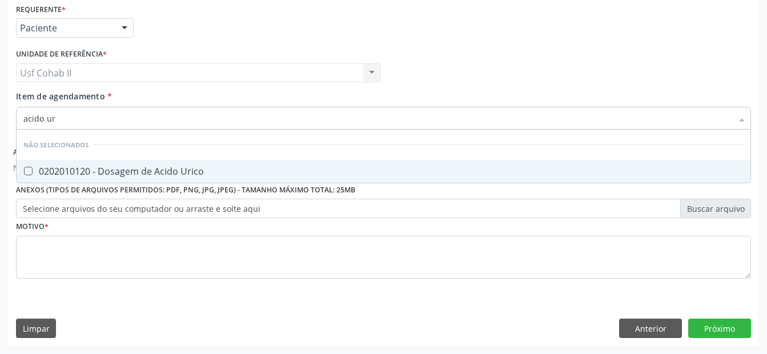
type input "acido uri"
click at [106, 165] on span "0202010120 - Dosagem de Acido Urico" at bounding box center [384, 171] width 734 height 23
checkbox Urico "true"
type input "acido uri"
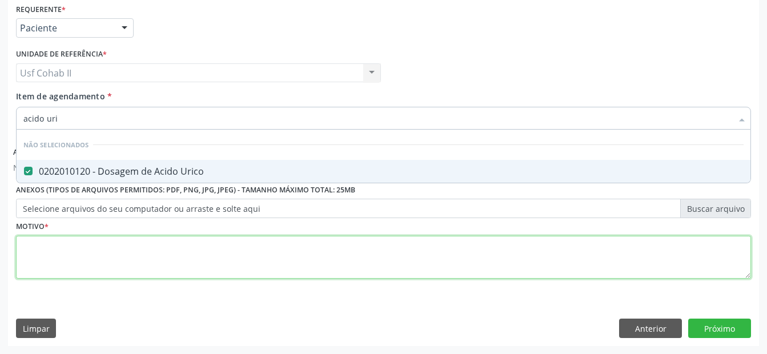
click at [78, 247] on div "Requerente * Paciente Profissional de Saúde Paciente Nenhum resultado encontrad…" at bounding box center [383, 148] width 735 height 294
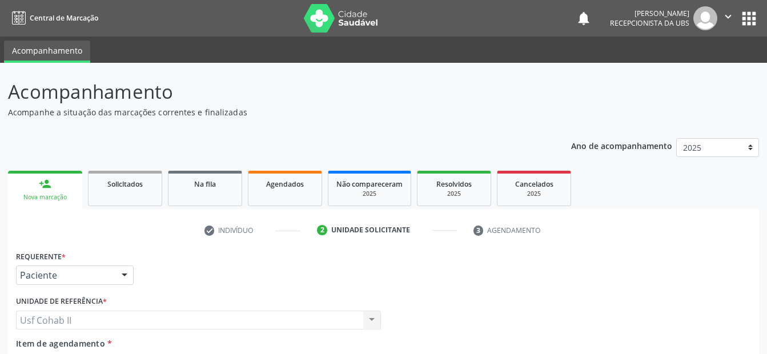
scroll to position [247, 0]
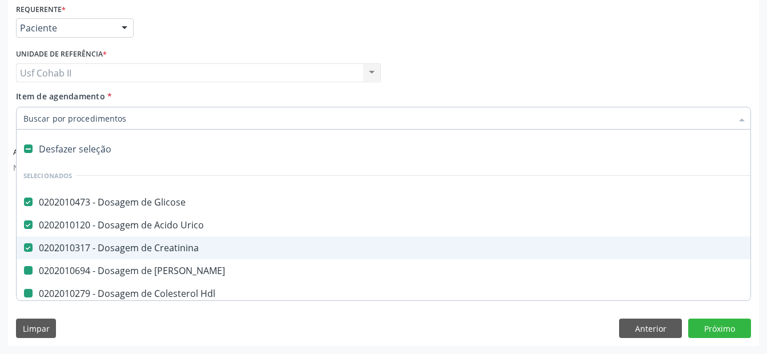
type input "h"
checkbox Ureia "false"
checkbox Hdl "false"
checkbox Ldl "false"
checkbox Total "false"
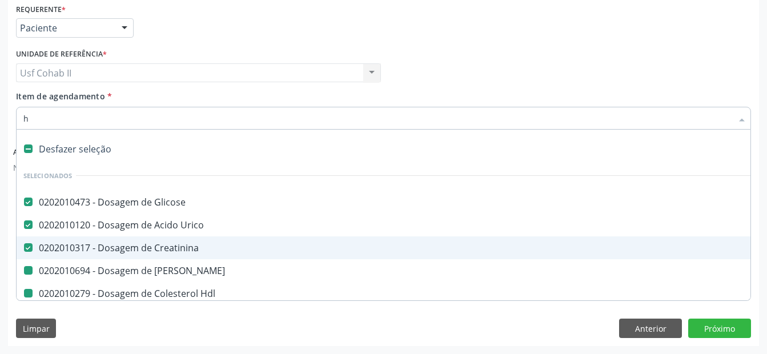
checkbox \(Tgo\) "false"
checkbox \(Tgp\) "false"
checkbox Triglicerideos "false"
checkbox Glicosilada "false"
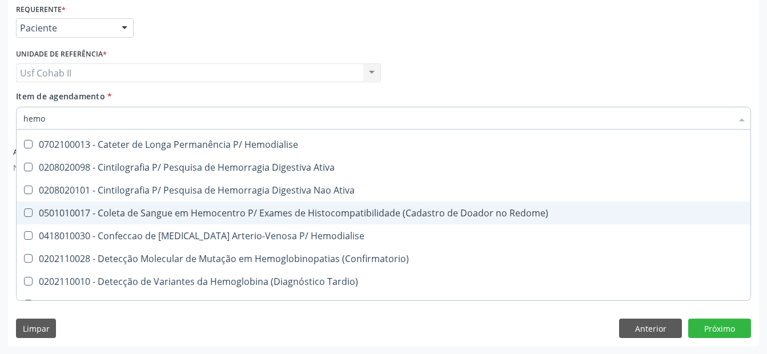
scroll to position [0, 0]
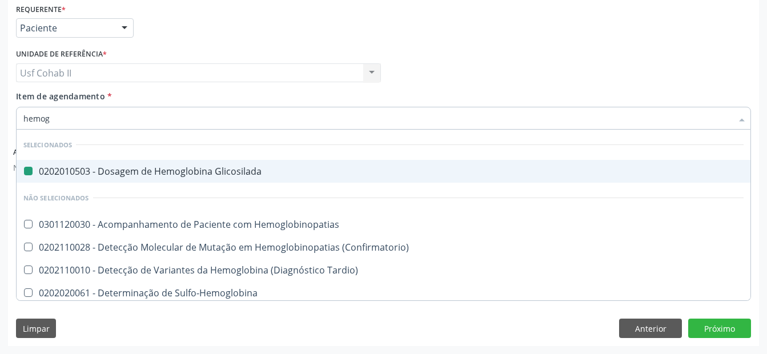
type input "hemogr"
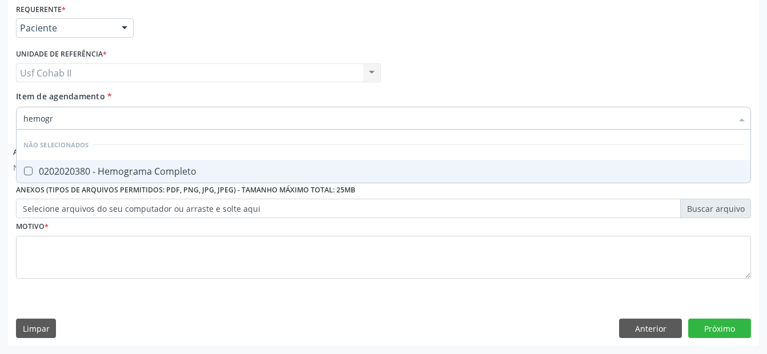
click at [137, 174] on div "0202020380 - Hemograma Completo" at bounding box center [383, 171] width 721 height 9
checkbox Completo "true"
click at [407, 75] on div "Profissional Solicitante Por favor, selecione a Unidade de Atendimento primeiro…" at bounding box center [383, 68] width 741 height 45
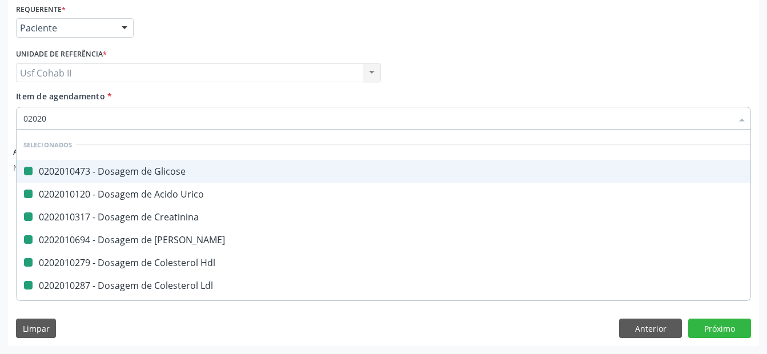
type input "020205"
checkbox Glicose "false"
checkbox Urico "false"
checkbox Creatinina "false"
checkbox Ureia "false"
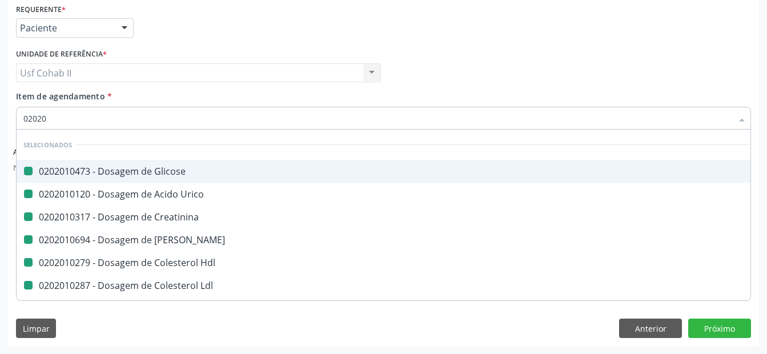
checkbox Hdl "false"
checkbox Ldl "false"
checkbox Total "false"
checkbox \(Tgo\) "false"
checkbox \(Tgp\) "false"
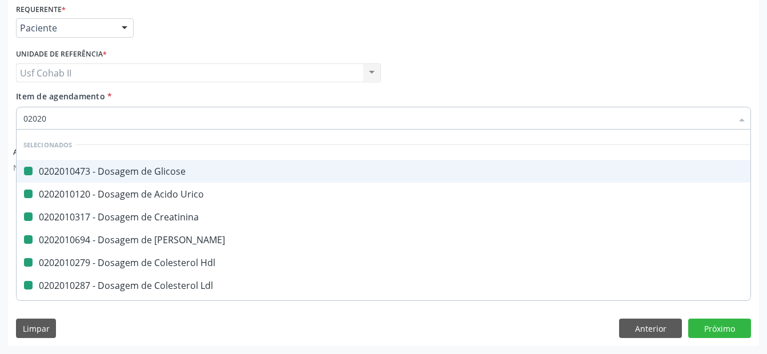
checkbox Triglicerideos "false"
checkbox Glicosilada "false"
checkbox Completo "false"
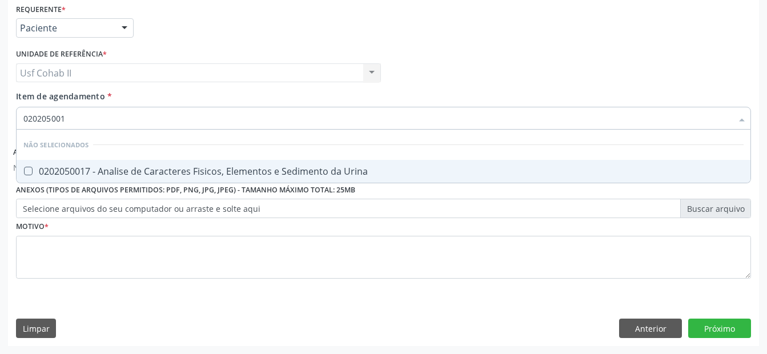
type input "0202050017"
click at [157, 169] on div "0202050017 - Analise de Caracteres Fisicos, Elementos e Sedimento da Urina" at bounding box center [383, 171] width 721 height 9
checkbox Urina "true"
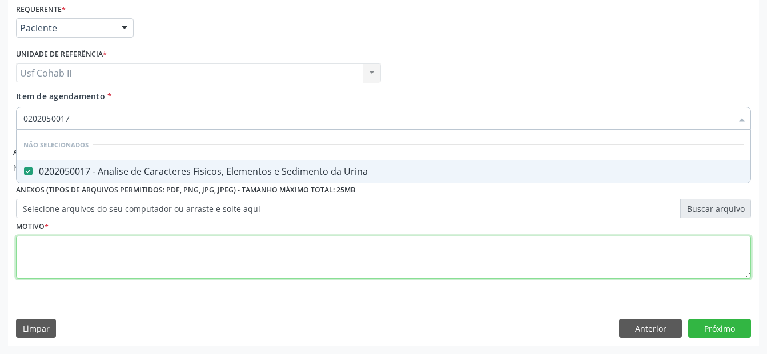
click at [87, 247] on div "Requerente * Paciente Profissional de Saúde Paciente Nenhum resultado encontrad…" at bounding box center [383, 148] width 735 height 294
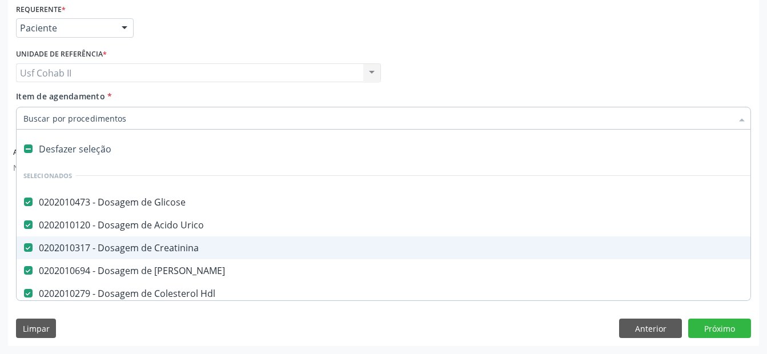
click at [461, 22] on div "Requerente * Paciente Profissional de Saúde Paciente Nenhum resultado encontrad…" at bounding box center [383, 23] width 741 height 45
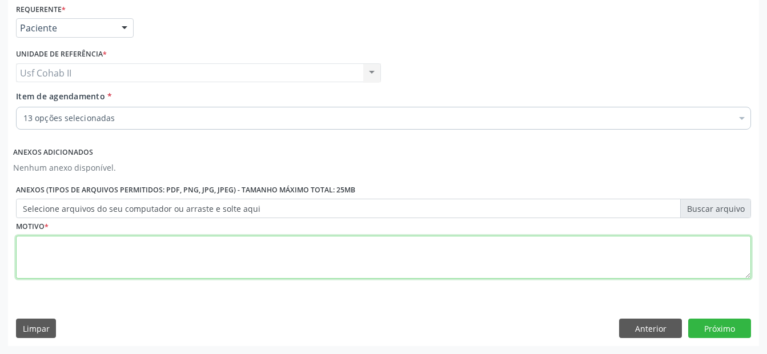
click at [151, 257] on textarea at bounding box center [383, 257] width 735 height 43
type textarea "."
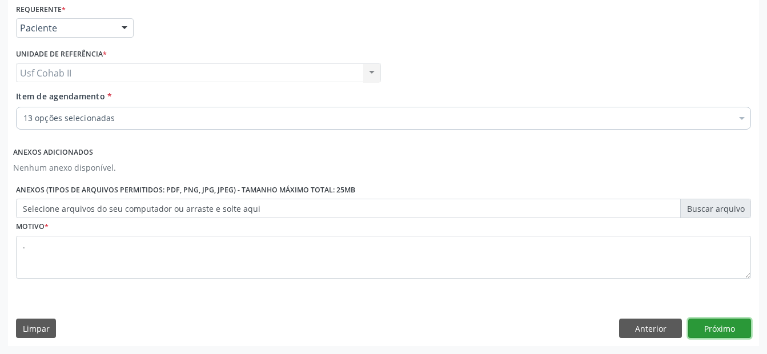
click at [721, 332] on button "Próximo" at bounding box center [720, 328] width 63 height 19
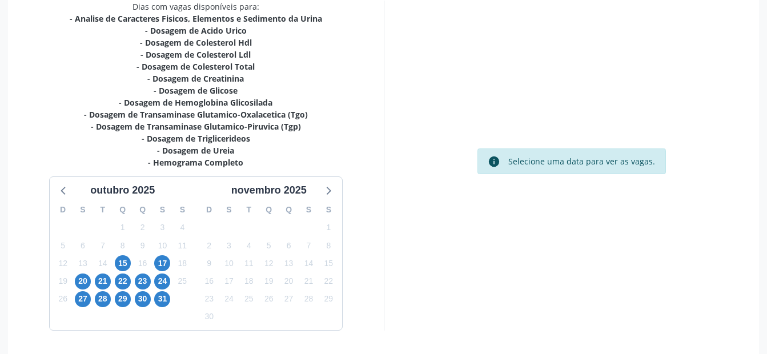
scroll to position [287, 0]
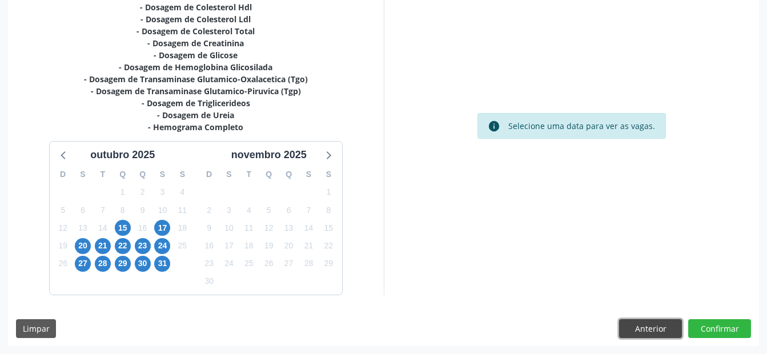
click at [633, 325] on button "Anterior" at bounding box center [650, 328] width 63 height 19
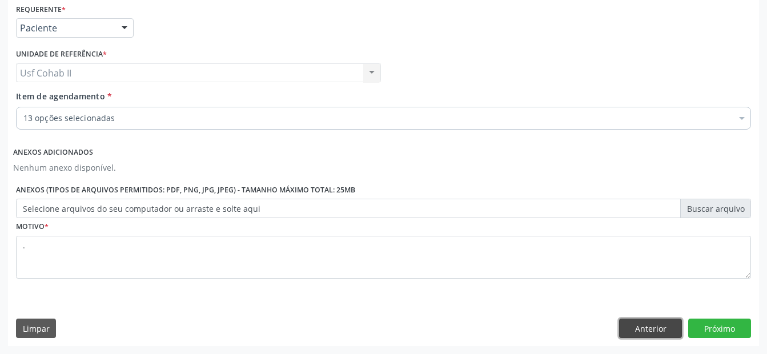
click at [633, 325] on button "Anterior" at bounding box center [650, 328] width 63 height 19
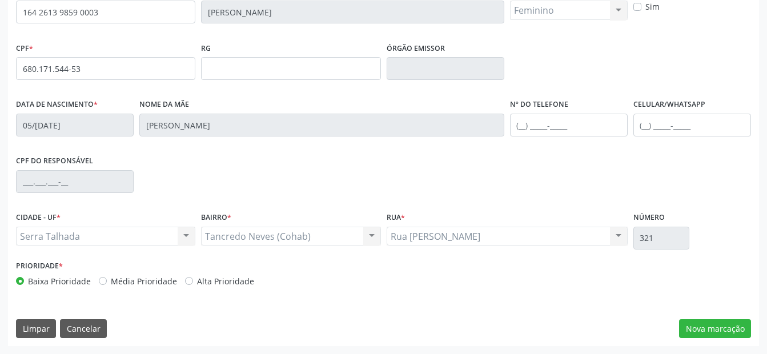
scroll to position [208, 0]
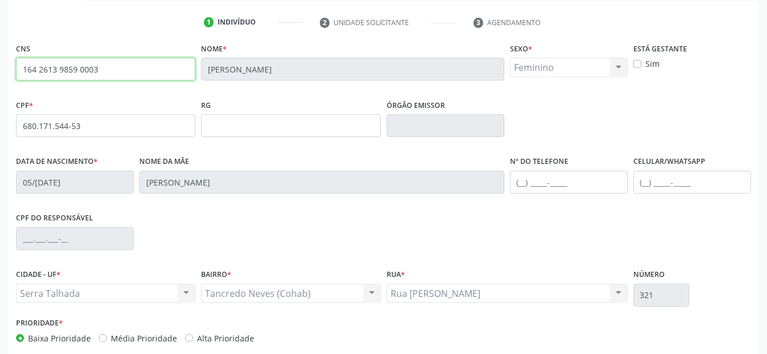
drag, startPoint x: 44, startPoint y: 70, endPoint x: -2, endPoint y: 70, distance: 46.3
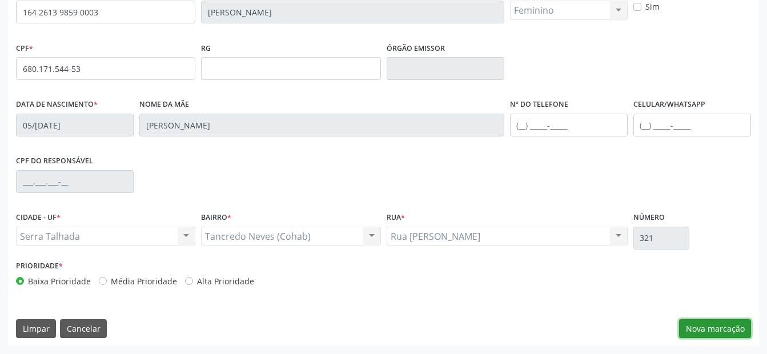
click at [732, 326] on button "Nova marcação" at bounding box center [715, 328] width 72 height 19
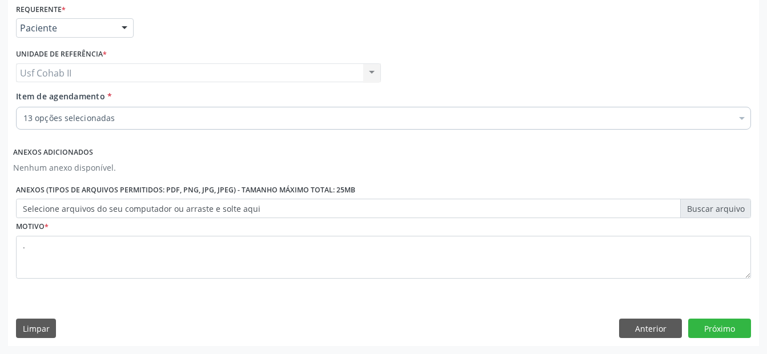
scroll to position [247, 0]
click at [722, 329] on button "Próximo" at bounding box center [720, 328] width 63 height 19
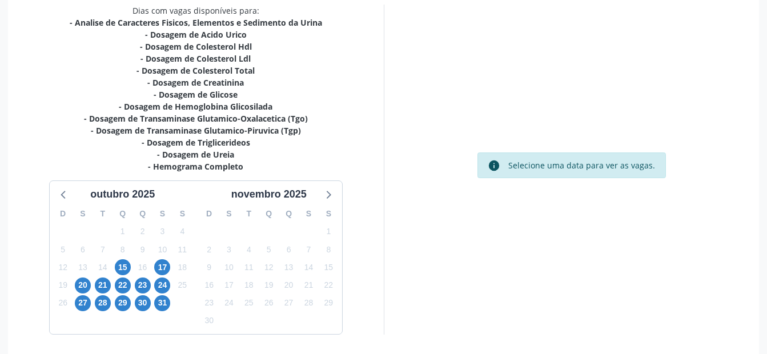
scroll to position [251, 0]
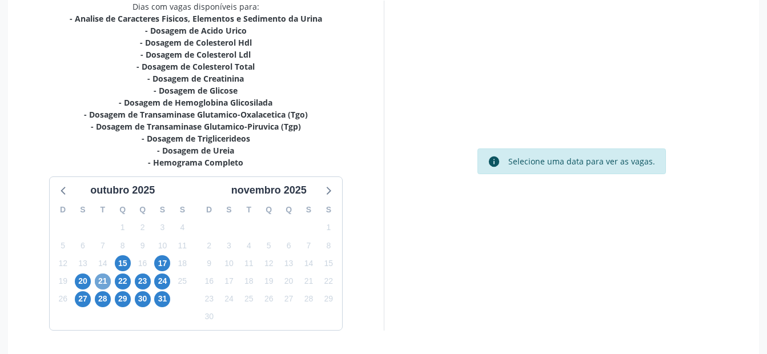
click at [103, 281] on span "21" at bounding box center [103, 282] width 16 height 16
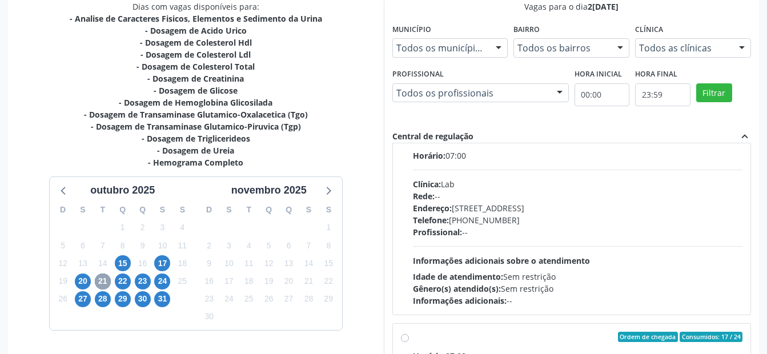
scroll to position [381, 0]
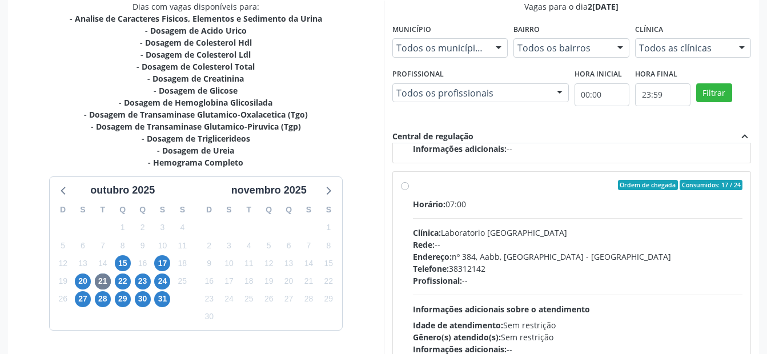
click at [413, 189] on label "Ordem de chegada Consumidos: 17 / 24 Horário: 07:00 Clínica: Laboratorio [GEOGR…" at bounding box center [578, 267] width 330 height 175
click at [407, 189] on input "Ordem de chegada Consumidos: 17 / 24 Horário: 07:00 Clínica: Laboratorio [GEOGR…" at bounding box center [405, 185] width 8 height 10
radio input "true"
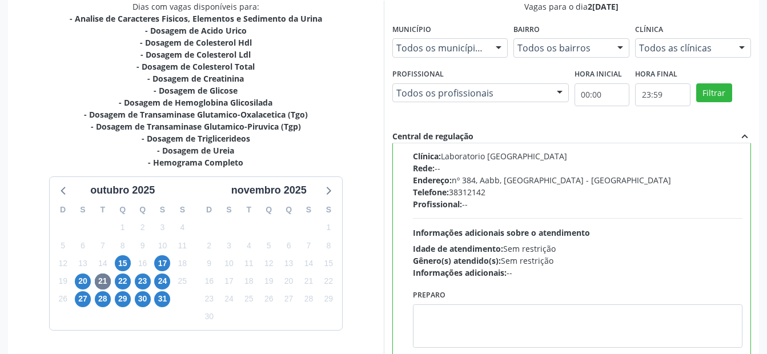
scroll to position [329, 0]
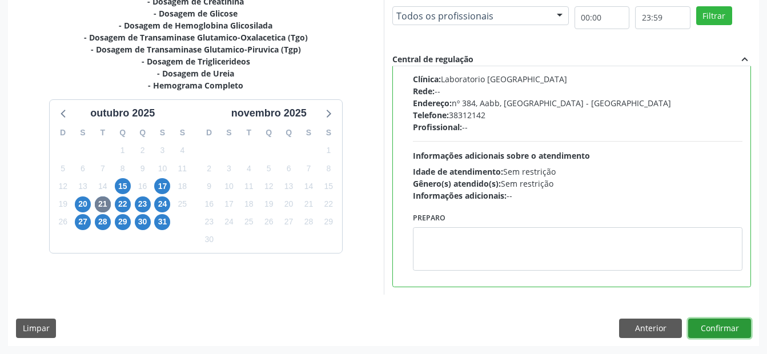
drag, startPoint x: 735, startPoint y: 333, endPoint x: 518, endPoint y: 259, distance: 229.3
click at [735, 333] on button "Confirmar" at bounding box center [720, 328] width 63 height 19
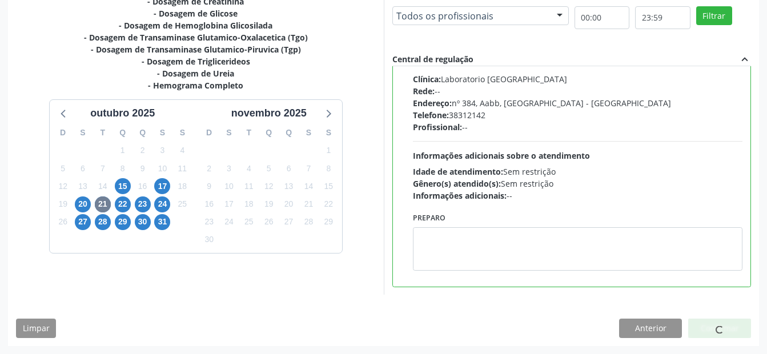
scroll to position [23, 0]
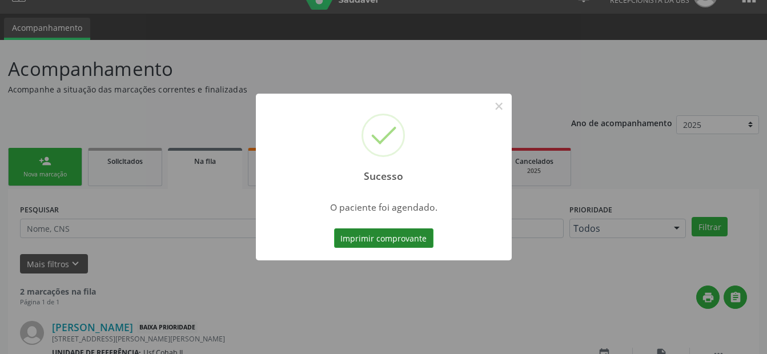
click at [394, 233] on button "Imprimir comprovante" at bounding box center [383, 238] width 99 height 19
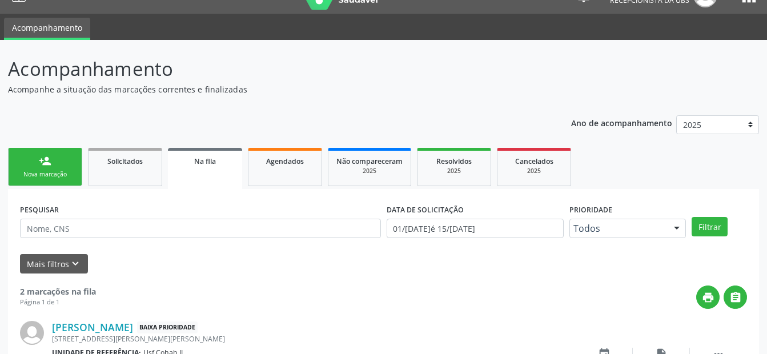
click at [61, 165] on link "person_add Nova marcação" at bounding box center [45, 167] width 74 height 38
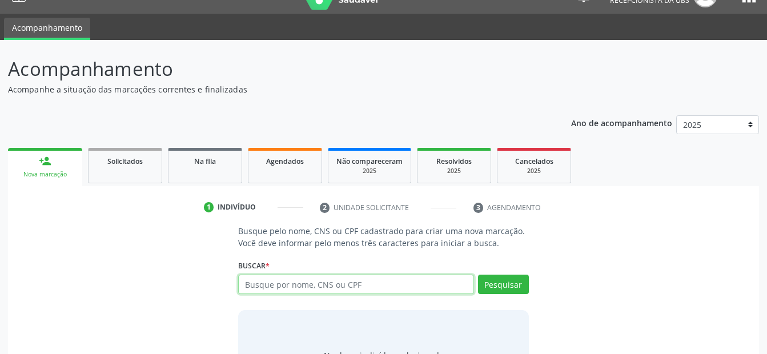
click at [297, 290] on input "text" at bounding box center [355, 284] width 235 height 19
type input "705207434897876"
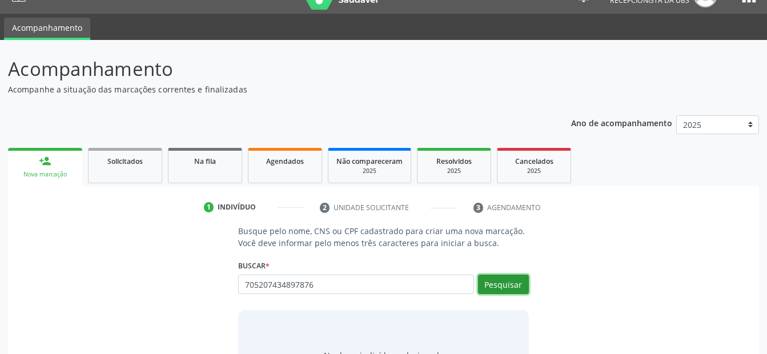
click at [493, 285] on button "Pesquisar" at bounding box center [503, 284] width 51 height 19
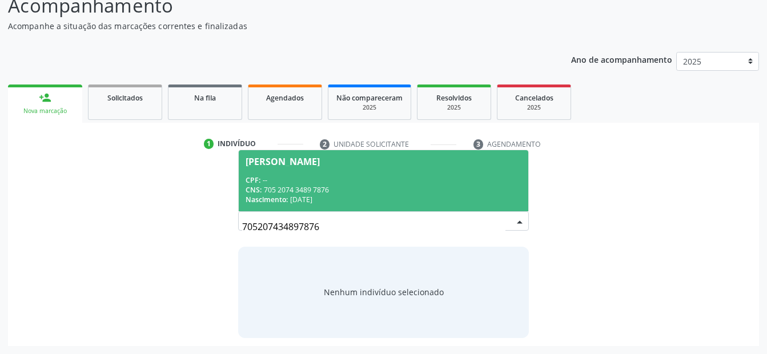
click at [322, 178] on div "CPF: --" at bounding box center [383, 180] width 275 height 10
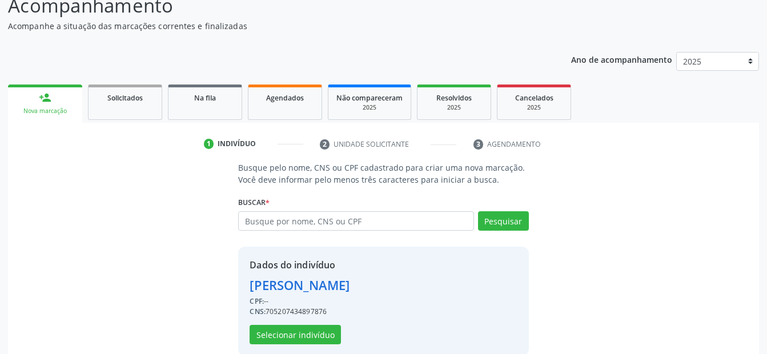
scroll to position [104, 0]
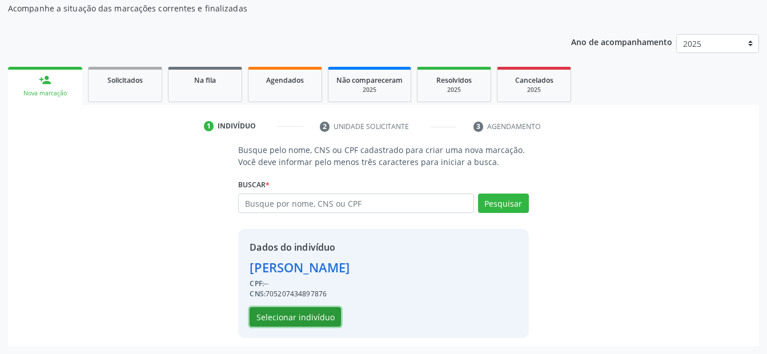
drag, startPoint x: 312, startPoint y: 319, endPoint x: 775, endPoint y: 232, distance: 471.5
click at [312, 318] on button "Selecionar indivíduo" at bounding box center [295, 316] width 91 height 19
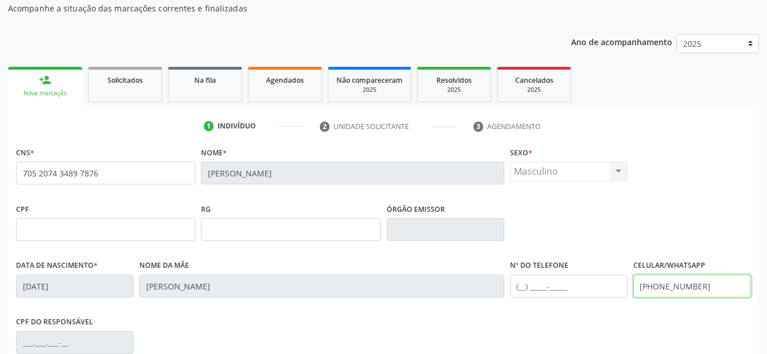
drag, startPoint x: 703, startPoint y: 291, endPoint x: 454, endPoint y: 309, distance: 249.8
click at [457, 311] on div "Data de nascimento * 20/[DATE] Nome da mãe [PERSON_NAME] Nº do Telefone Celular…" at bounding box center [383, 285] width 741 height 57
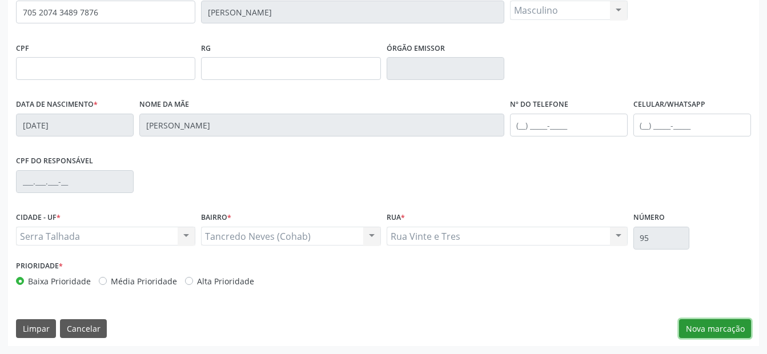
drag, startPoint x: 703, startPoint y: 329, endPoint x: 626, endPoint y: 306, distance: 81.2
click at [703, 329] on button "Nova marcação" at bounding box center [715, 328] width 72 height 19
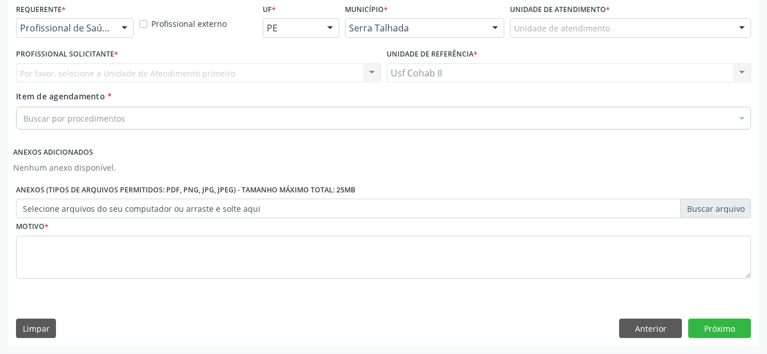
scroll to position [247, 0]
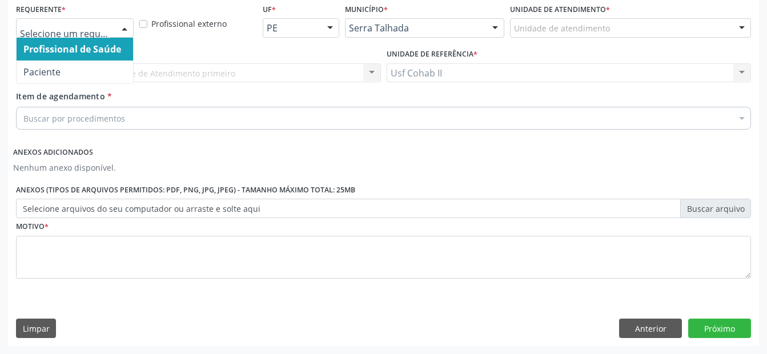
click at [86, 35] on div at bounding box center [75, 27] width 118 height 19
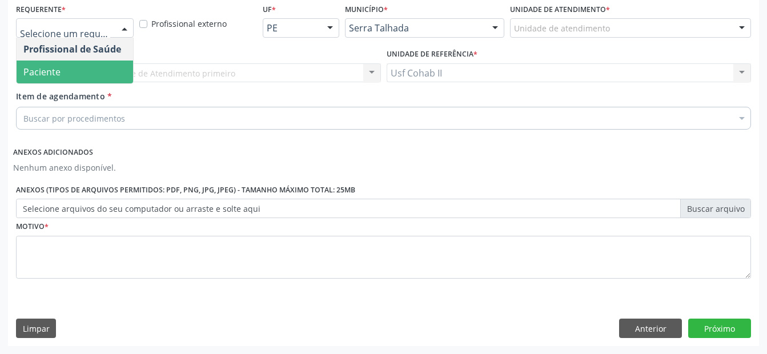
click at [76, 75] on span "Paciente" at bounding box center [75, 72] width 117 height 23
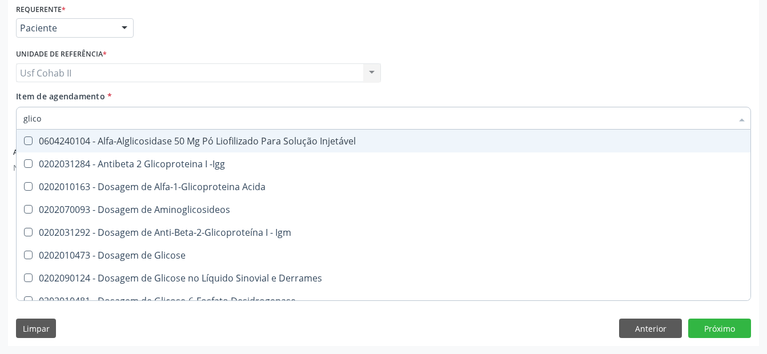
type input "glicos"
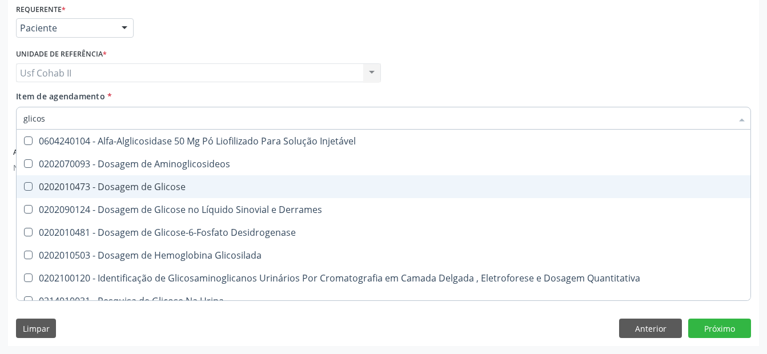
drag, startPoint x: 161, startPoint y: 184, endPoint x: 160, endPoint y: 161, distance: 23.4
click at [159, 184] on div "0202010473 - Dosagem de Glicose" at bounding box center [383, 186] width 721 height 9
checkbox Glicose "true"
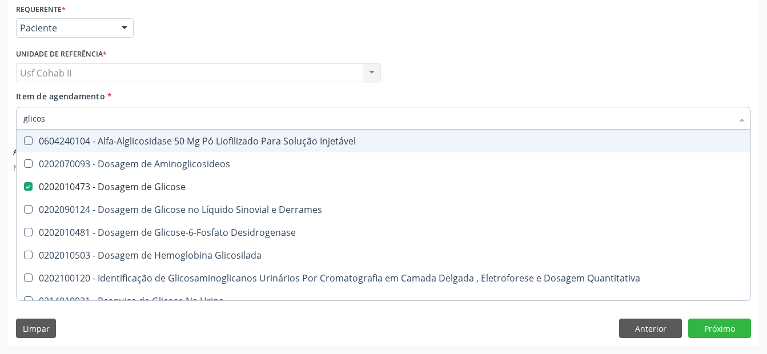
type input "glicos"
click at [185, 46] on div "Unidade de referência * Usf Cohab II Usf Cohab II Nenhum resultado encontrado p…" at bounding box center [198, 64] width 365 height 37
checkbox Aminoglicosideos "true"
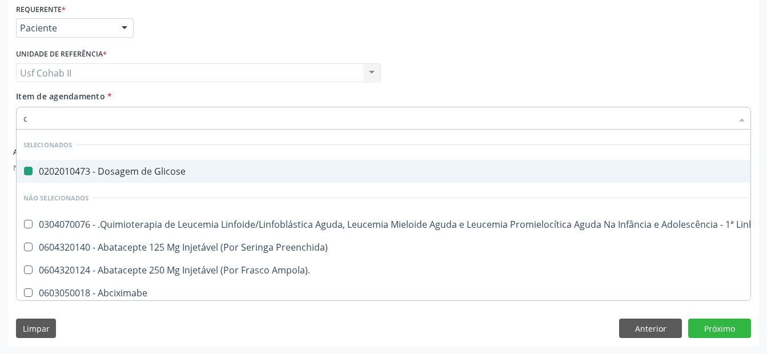
type input "cr"
checkbox Glicose "false"
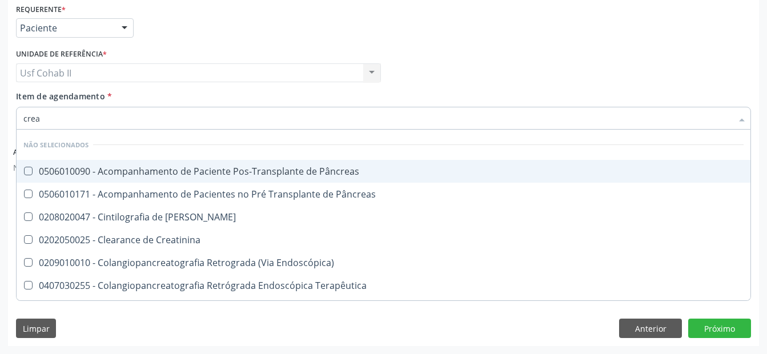
type input "creat"
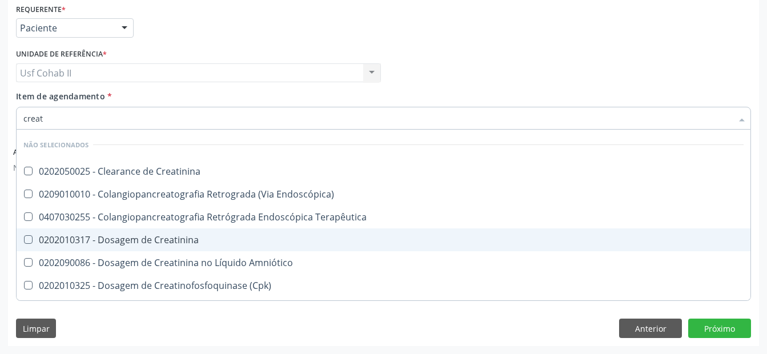
click at [163, 239] on div "0202010317 - Dosagem de Creatinina" at bounding box center [383, 239] width 721 height 9
checkbox Creatinina "true"
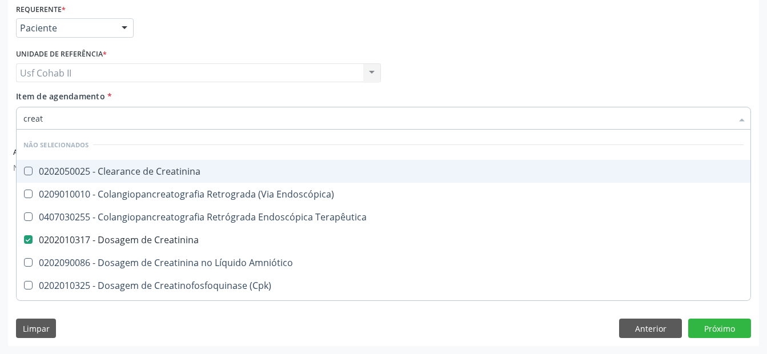
type input "creat"
click at [189, 43] on div "Requerente * Paciente Profissional de Saúde Paciente Nenhum resultado encontrad…" at bounding box center [383, 23] width 741 height 45
checkbox Creatinina "true"
checkbox Creatinina "false"
checkbox Endoscópica\) "true"
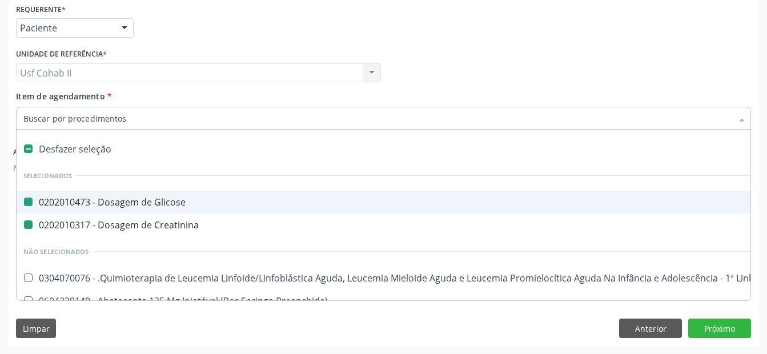
type input "u"
checkbox Glicose "false"
checkbox Creatinina "false"
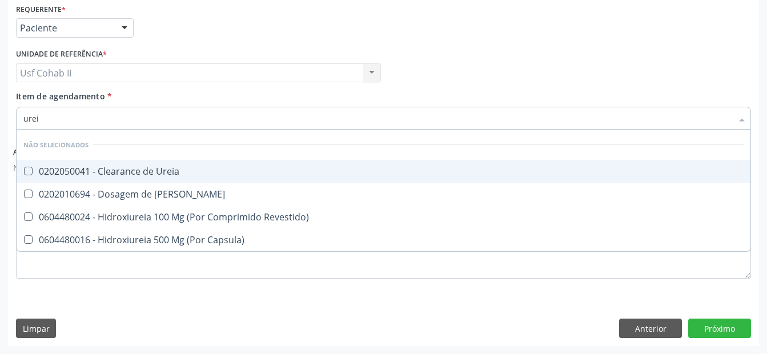
type input "ureia"
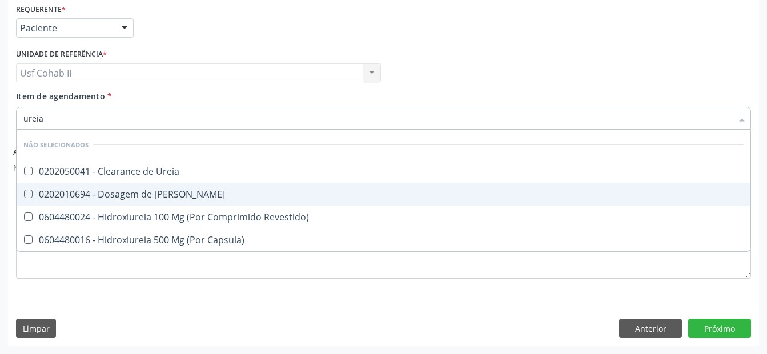
drag, startPoint x: 137, startPoint y: 195, endPoint x: 132, endPoint y: 158, distance: 38.1
click at [137, 194] on div "0202010694 - Dosagem de [PERSON_NAME]" at bounding box center [383, 194] width 721 height 9
checkbox Ureia "true"
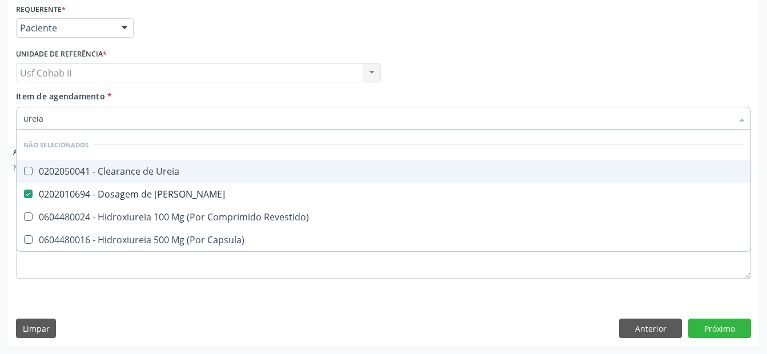
type input "ureia"
click at [186, 36] on div "Requerente * Paciente Profissional de Saúde Paciente Nenhum resultado encontrad…" at bounding box center [383, 23] width 741 height 45
checkbox Ureia "true"
checkbox Revestido\) "true"
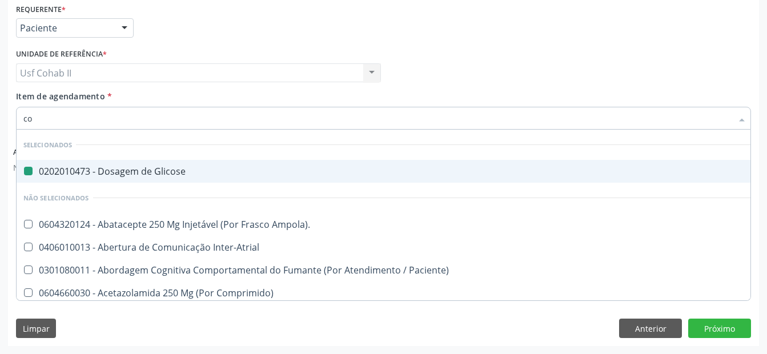
type input "col"
checkbox Glicose "false"
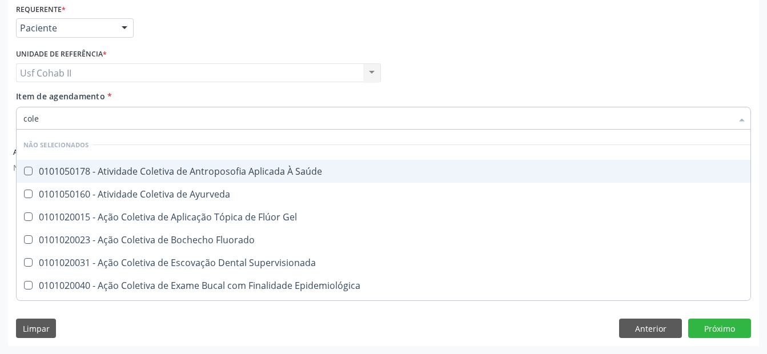
type input "coles"
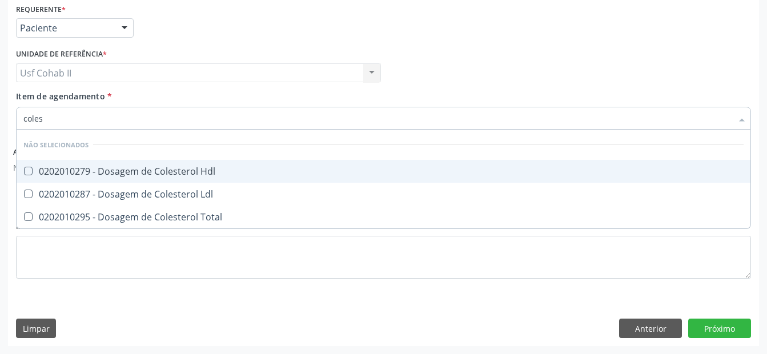
click at [107, 174] on div "0202010279 - Dosagem de Colesterol Hdl" at bounding box center [383, 171] width 721 height 9
checkbox Hdl "true"
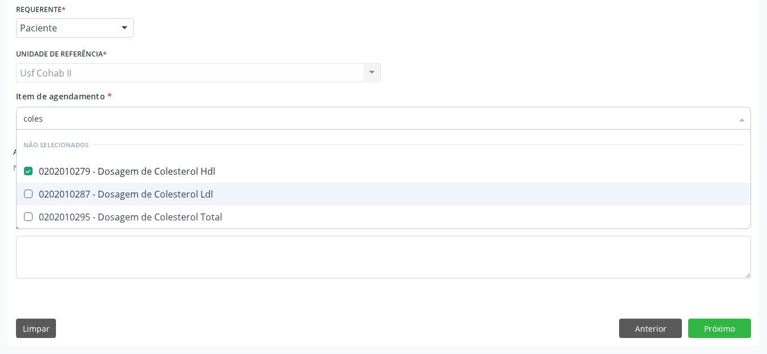
drag, startPoint x: 105, startPoint y: 190, endPoint x: 99, endPoint y: 212, distance: 23.2
click at [105, 191] on div "0202010287 - Dosagem de Colesterol Ldl" at bounding box center [383, 194] width 721 height 9
checkbox Ldl "true"
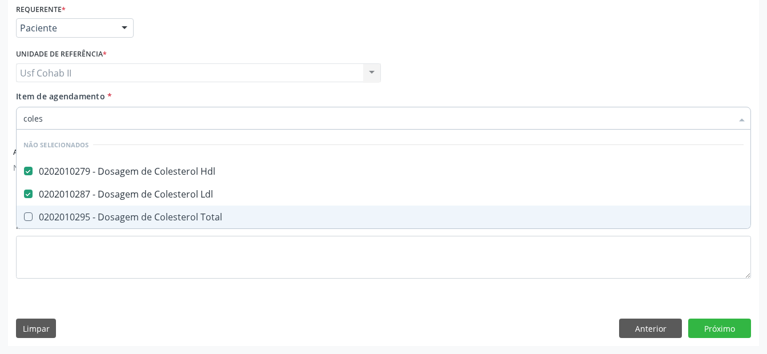
click at [96, 219] on div "0202010295 - Dosagem de Colesterol Total" at bounding box center [383, 217] width 721 height 9
checkbox Total "true"
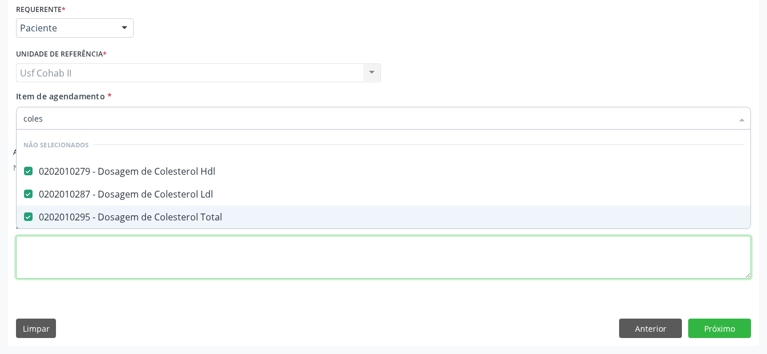
click at [80, 255] on div "Requerente * Paciente Profissional de Saúde Paciente Nenhum resultado encontrad…" at bounding box center [383, 148] width 735 height 294
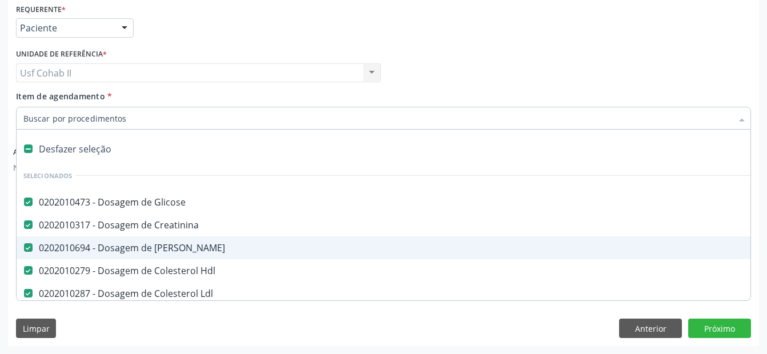
type input "t"
checkbox Total "false"
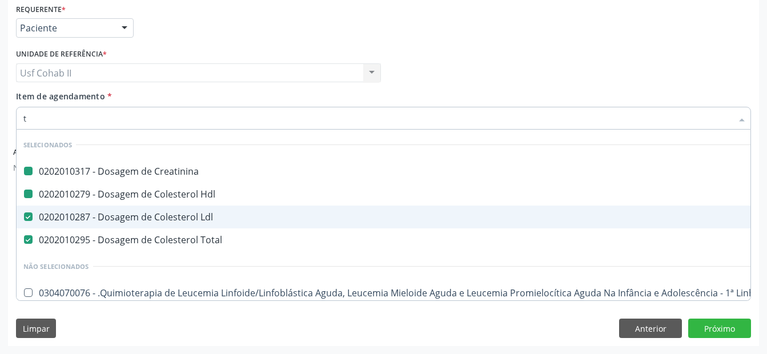
type input "tg"
checkbox Creatinina "false"
checkbox Hdl "false"
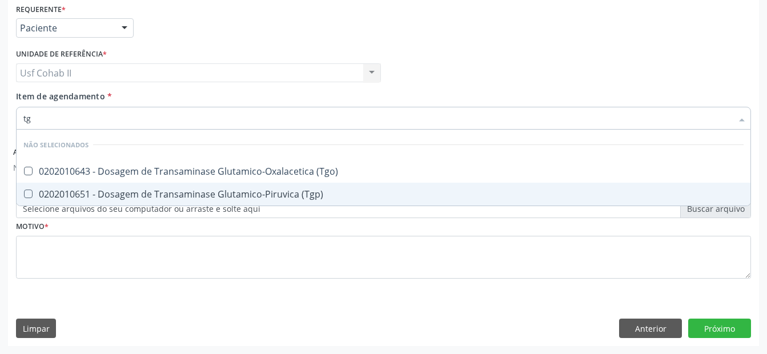
type input "tgo"
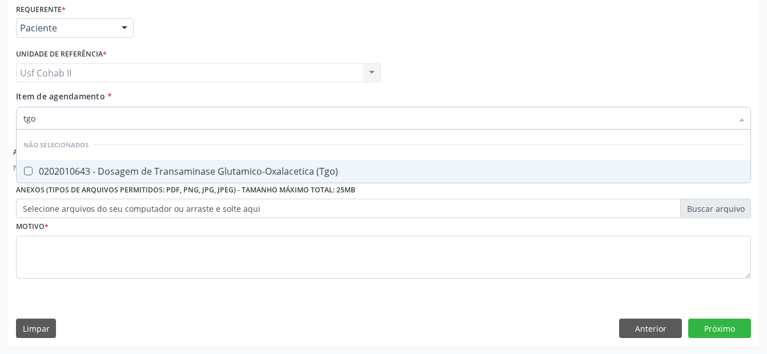
click at [168, 171] on div "0202010643 - Dosagem de Transaminase Glutamico-Oxalacetica (Tgo)" at bounding box center [383, 171] width 721 height 9
checkbox \(Tgo\) "true"
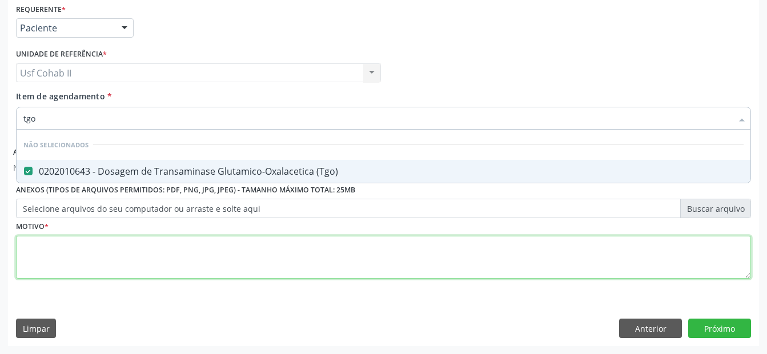
click at [120, 248] on div "Requerente * Paciente Profissional de Saúde Paciente Nenhum resultado encontrad…" at bounding box center [383, 148] width 735 height 294
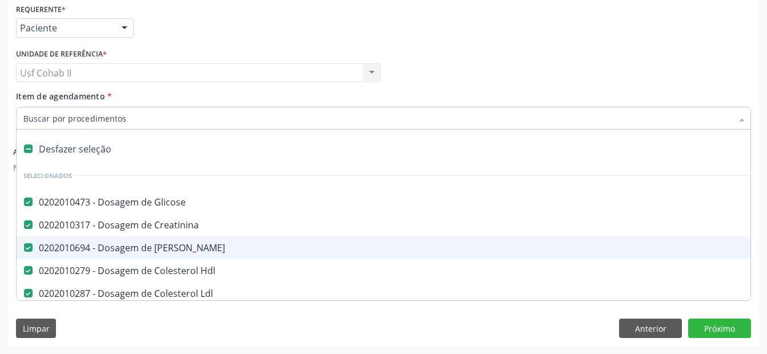
type input "t"
checkbox \(Tgo\) "false"
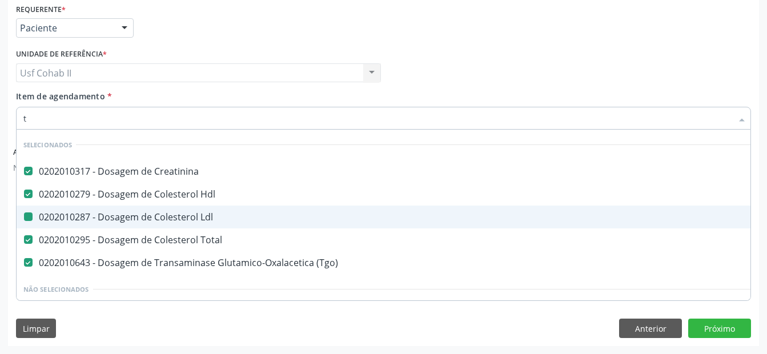
type input "tg"
checkbox Ldl "false"
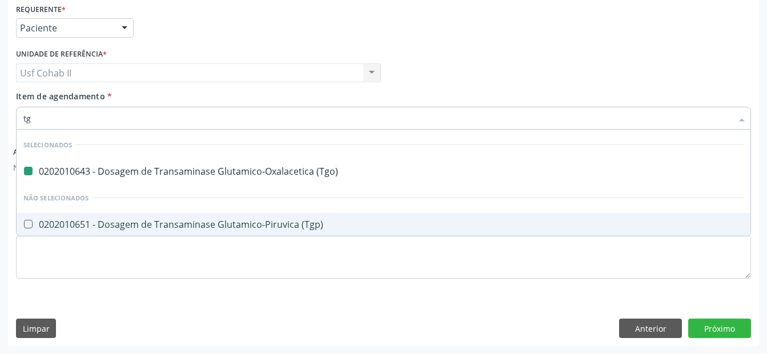
type input "tgp"
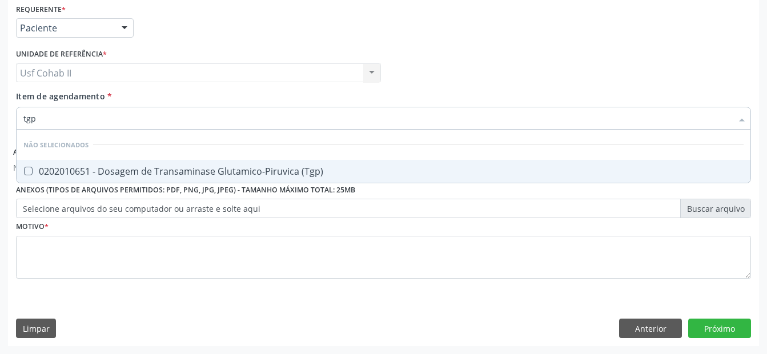
click at [107, 171] on div "0202010651 - Dosagem de Transaminase Glutamico-Piruvica (Tgp)" at bounding box center [383, 171] width 721 height 9
checkbox \(Tgp\) "true"
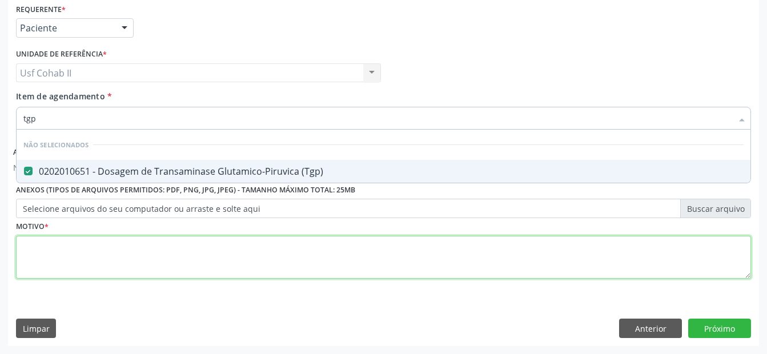
click at [62, 257] on div "Requerente * Paciente Profissional de Saúde Paciente Nenhum resultado encontrad…" at bounding box center [383, 148] width 735 height 294
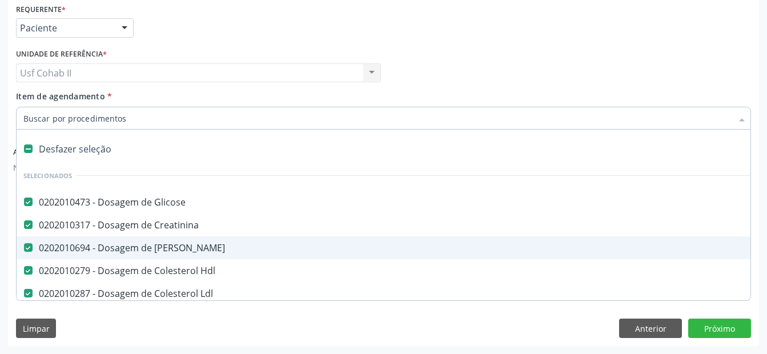
type input "t"
checkbox \(Tgp\) "false"
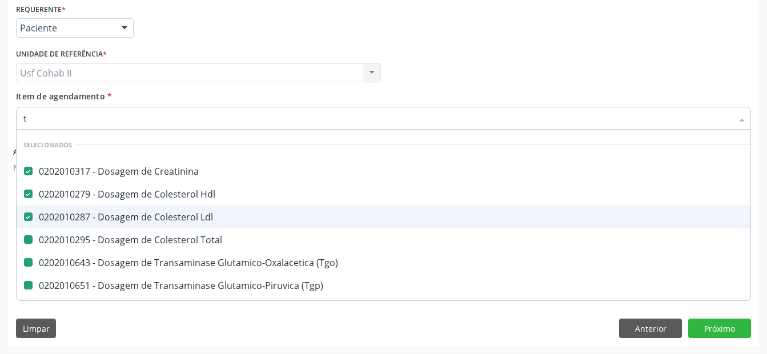
type input "tr"
checkbox Total "false"
checkbox \(Tgo\) "false"
checkbox \(Tgp\) "false"
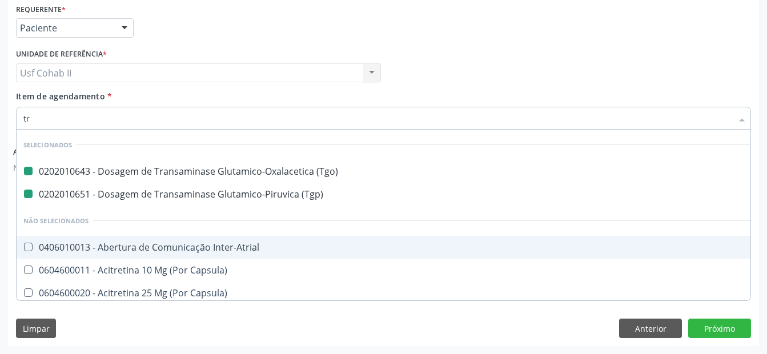
type input "tri"
checkbox \(Tgo\) "false"
checkbox \(Tgp\) "false"
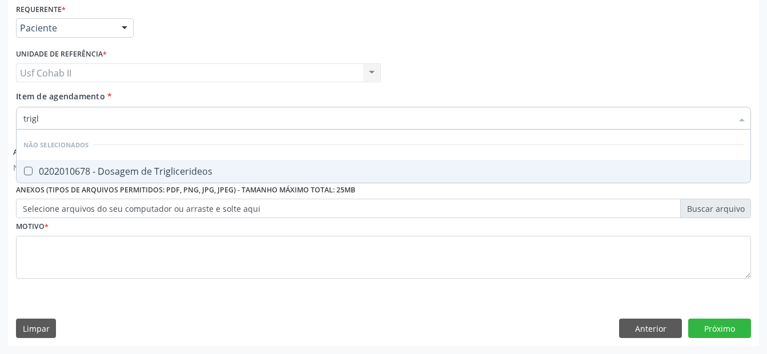
type input "trigli"
click at [88, 173] on div "0202010678 - Dosagem de Triglicerideos" at bounding box center [383, 171] width 721 height 9
checkbox Triglicerideos "true"
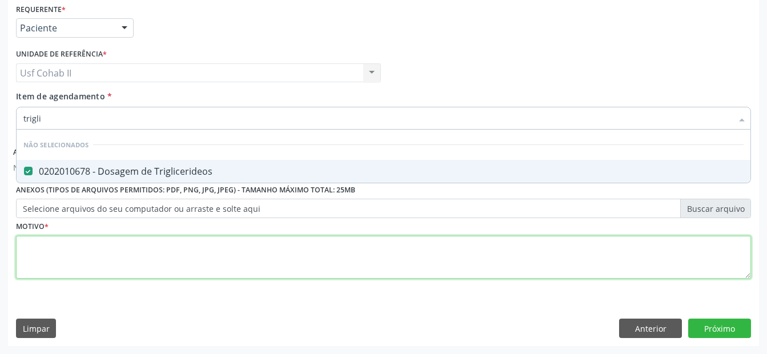
click at [71, 250] on div "Requerente * Paciente Profissional de Saúde Paciente Nenhum resultado encontrad…" at bounding box center [383, 148] width 735 height 294
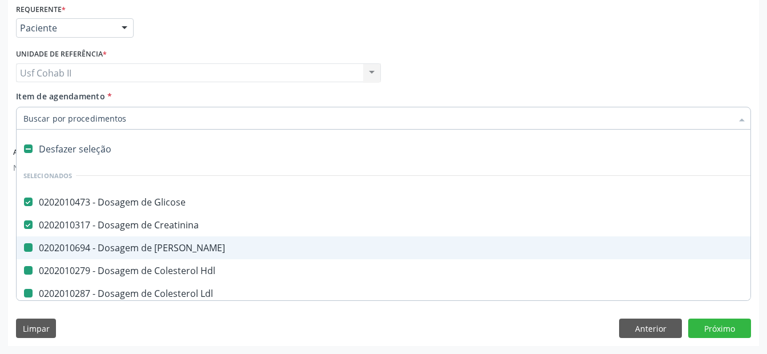
type input "h"
checkbox Ureia "false"
checkbox Hdl "false"
checkbox Ldl "false"
checkbox Total "false"
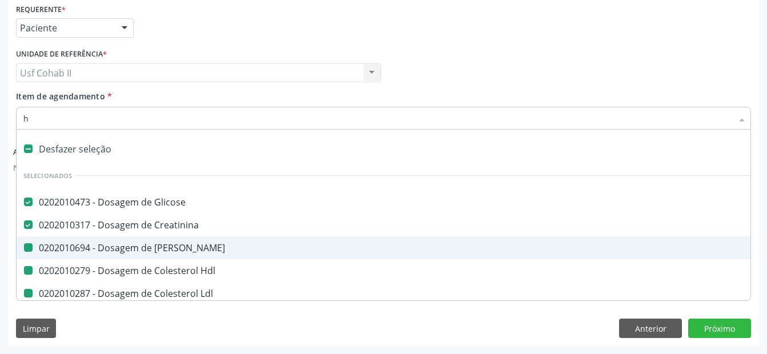
checkbox \(Tgo\) "false"
checkbox \(Tgp\) "false"
checkbox Triglicerideos "false"
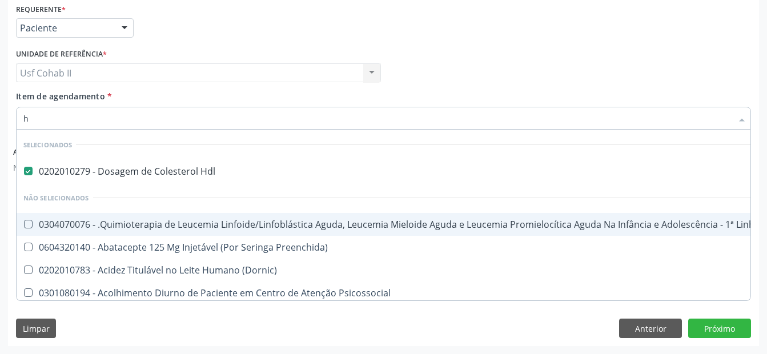
checkbox Manutenção "true"
checkbox Preenchida\) "true"
checkbox \(Dornic\) "true"
checkbox Psicossocial "true"
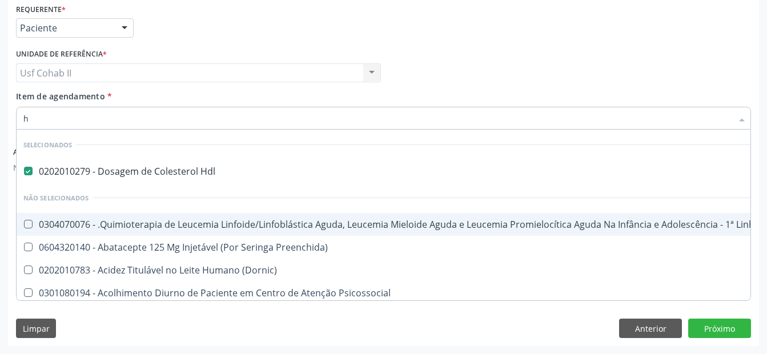
checkbox Psicossocial "true"
checkbox Risco "true"
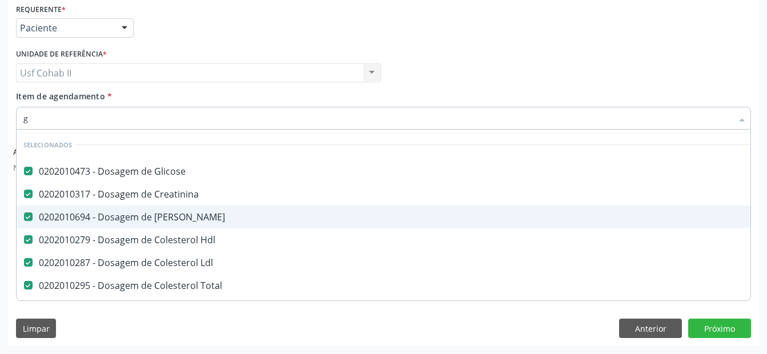
type input "gl"
checkbox Total "false"
checkbox \(Tgo\) "false"
checkbox \(Tgp\) "false"
checkbox Triglicerideos "false"
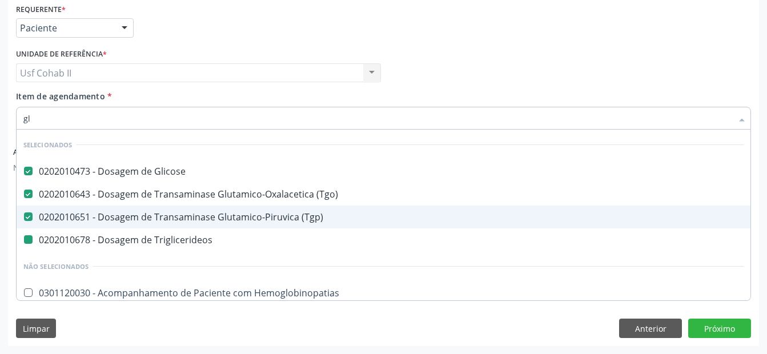
type input "gli"
checkbox Triglicerideos "false"
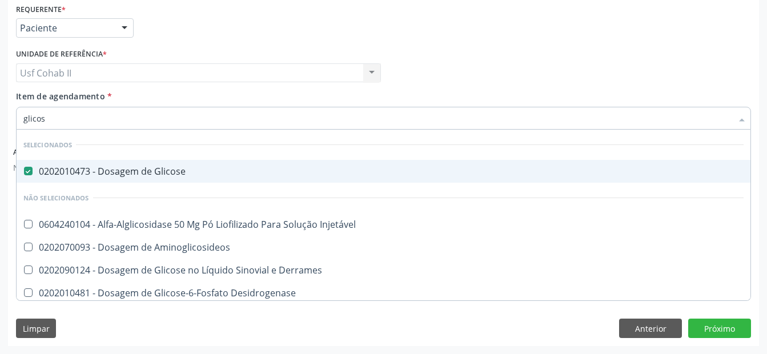
type input "glicosi"
checkbox Glicose "false"
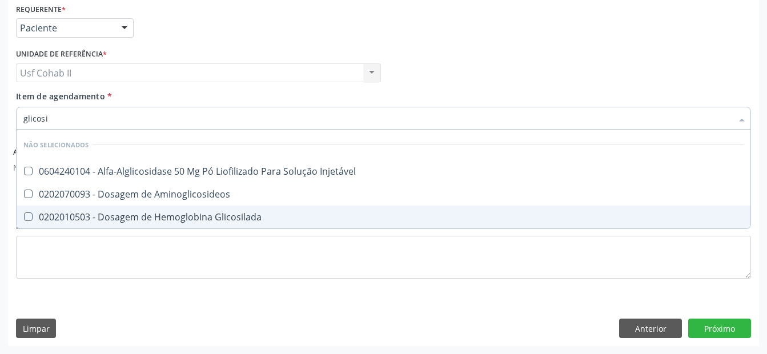
click at [194, 218] on div "0202010503 - Dosagem de Hemoglobina Glicosilada" at bounding box center [383, 217] width 721 height 9
checkbox Glicosilada "true"
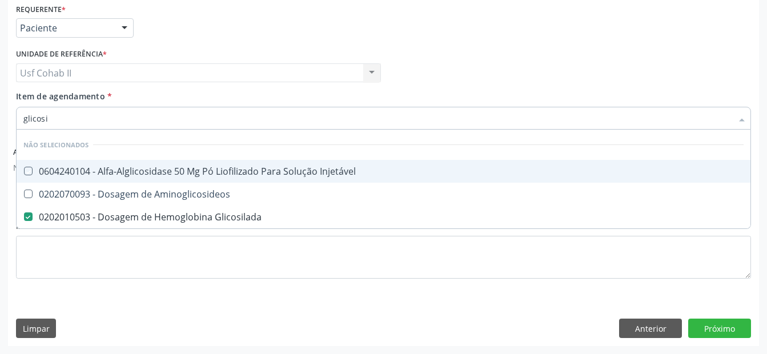
click at [263, 43] on div "Requerente * Paciente Profissional de Saúde Paciente Nenhum resultado encontrad…" at bounding box center [383, 23] width 741 height 45
checkbox Injetável "true"
checkbox Aminoglicosideos "true"
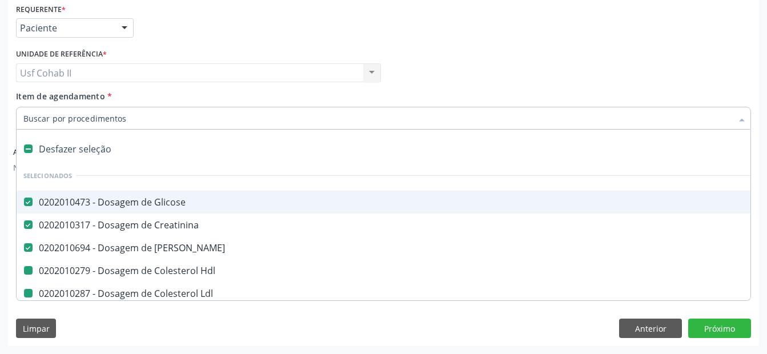
type input "h"
checkbox Hdl "false"
checkbox Ldl "false"
checkbox Total "false"
checkbox \(Tgo\) "false"
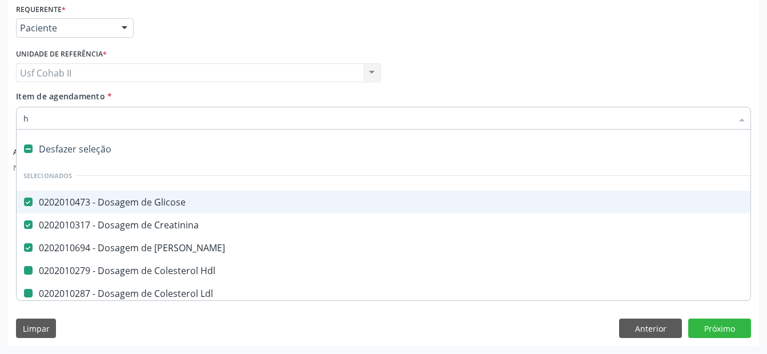
checkbox \(Tgp\) "false"
checkbox Triglicerideos "false"
checkbox Glicosilada "false"
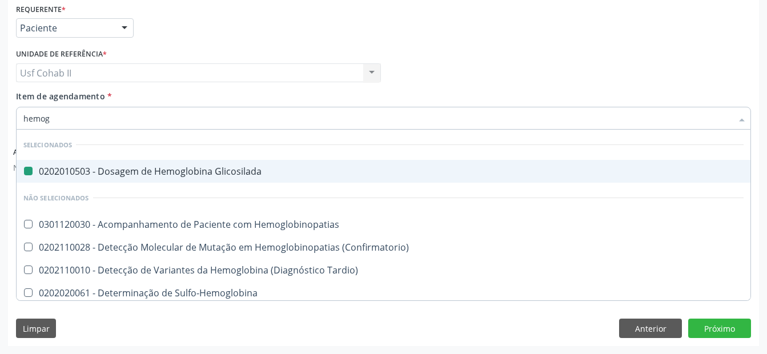
type input "hemogr"
checkbox Glicosilada "false"
type input "hemogra"
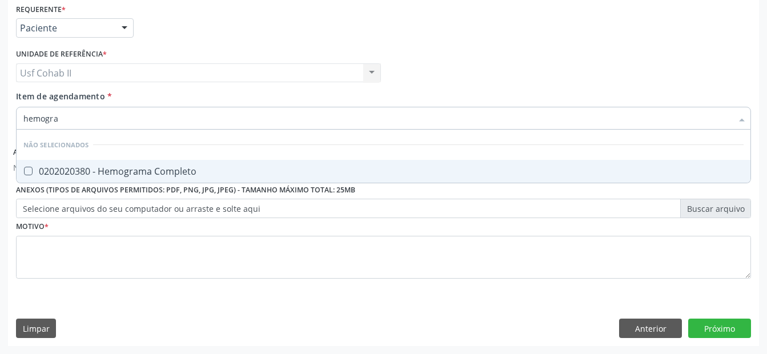
click at [163, 172] on div "0202020380 - Hemograma Completo" at bounding box center [383, 171] width 721 height 9
checkbox Completo "true"
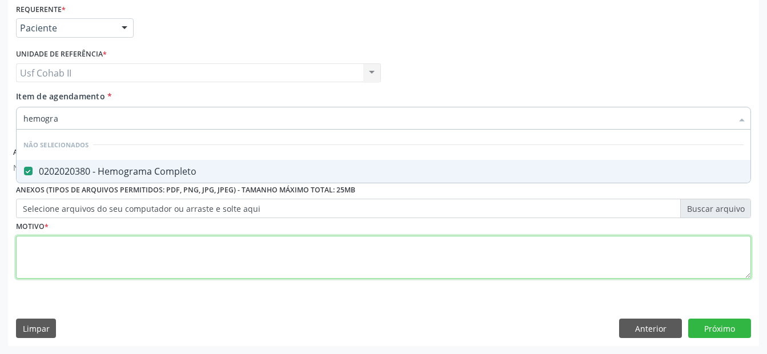
click at [81, 251] on div "Requerente * Paciente Profissional de Saúde Paciente Nenhum resultado encontrad…" at bounding box center [383, 148] width 735 height 294
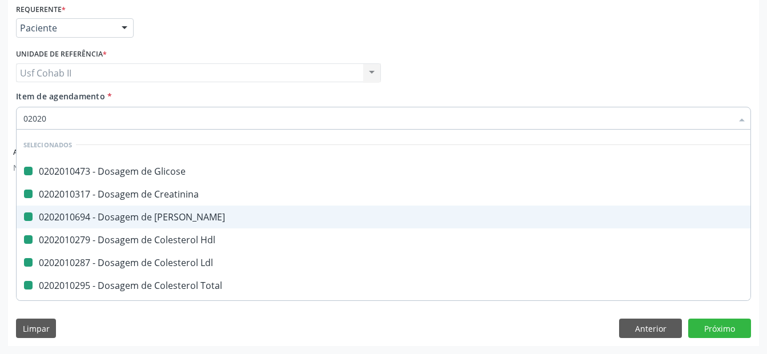
type input "020205"
checkbox Glicose "false"
checkbox Creatinina "false"
checkbox Ureia "false"
checkbox Hdl "false"
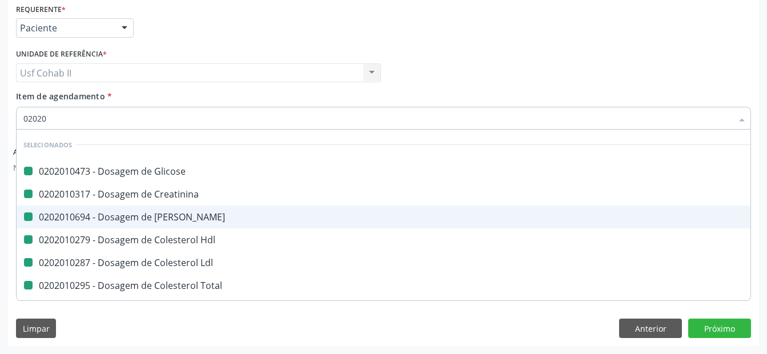
checkbox Ldl "false"
checkbox Total "false"
checkbox \(Tgo\) "false"
checkbox \(Tgp\) "false"
checkbox Triglicerideos "false"
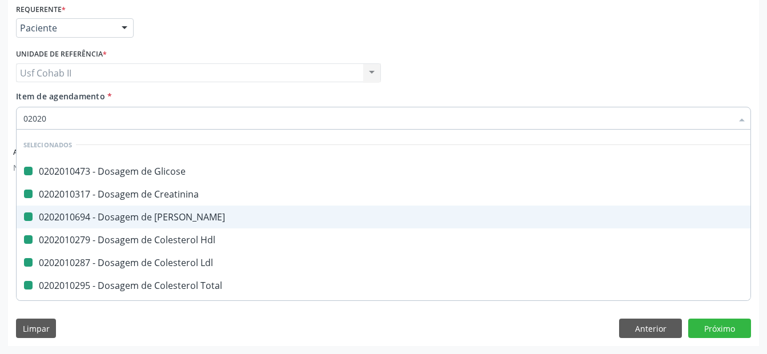
checkbox Glicosilada "false"
checkbox Completo "false"
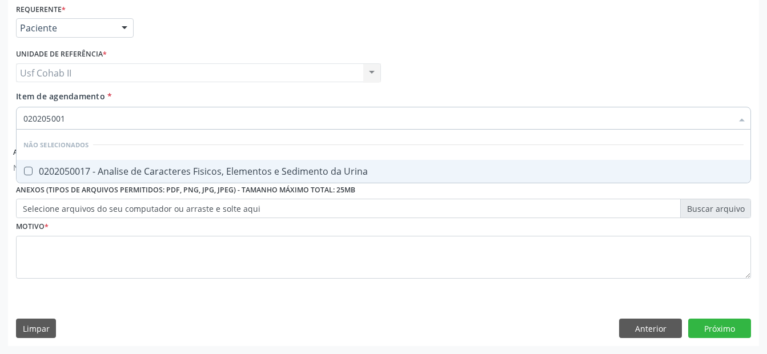
type input "0202050017"
click at [87, 167] on div "0202050017 - Analise de Caracteres Fisicos, Elementos e Sedimento da Urina" at bounding box center [383, 171] width 721 height 9
checkbox Urina "true"
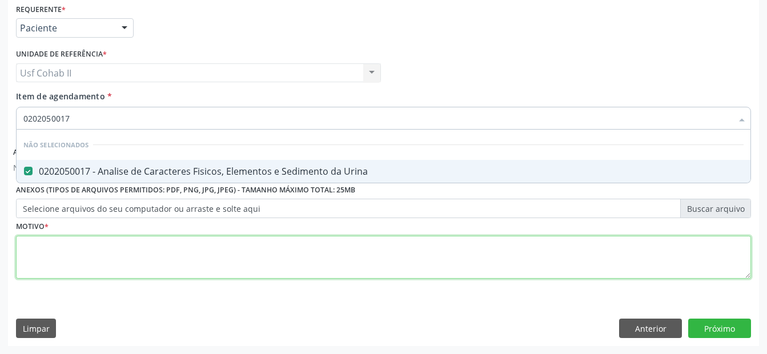
click at [70, 260] on div "Requerente * Paciente Profissional de Saúde Paciente Nenhum resultado encontrad…" at bounding box center [383, 148] width 735 height 294
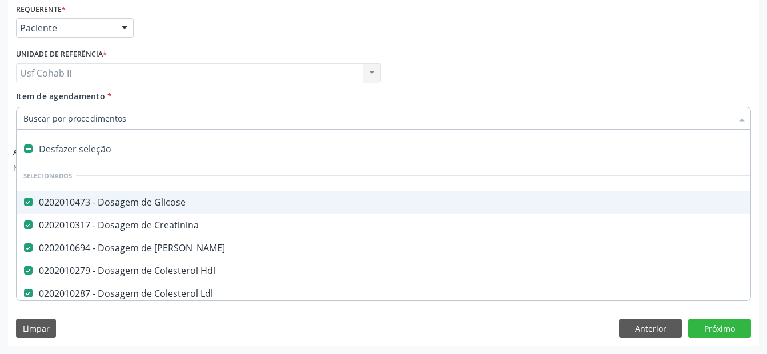
click at [181, 111] on div at bounding box center [383, 118] width 735 height 23
type input "t"
checkbox Completo "false"
checkbox Urina "false"
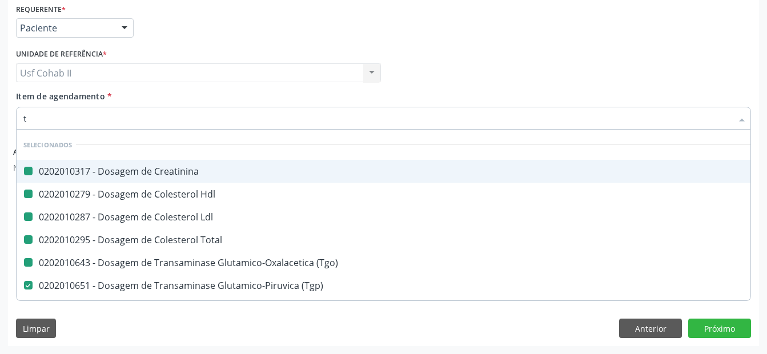
type input "t4"
checkbox Creatinina "false"
checkbox Hdl "false"
checkbox Ldl "false"
checkbox Total "false"
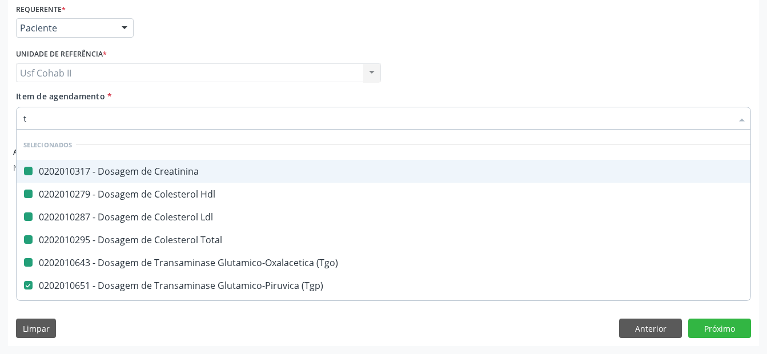
checkbox \(Tgo\) "false"
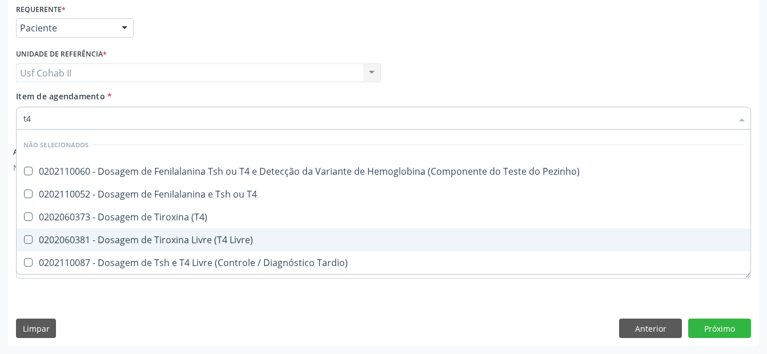
click at [209, 241] on div "0202060381 - Dosagem de Tiroxina Livre (T4 Livre)" at bounding box center [383, 239] width 721 height 9
checkbox Livre\) "true"
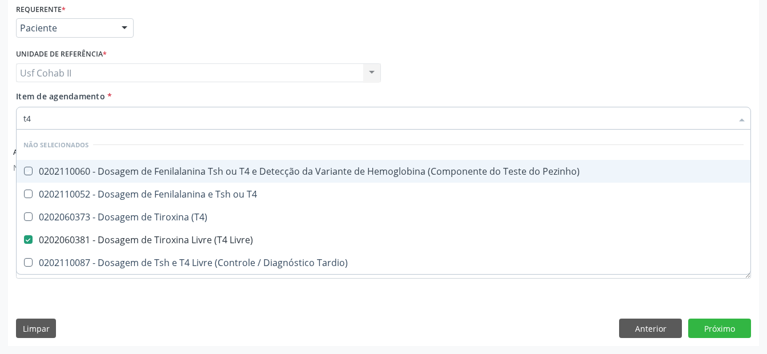
click at [209, 22] on div "Requerente * Paciente Profissional de Saúde Paciente Nenhum resultado encontrad…" at bounding box center [383, 23] width 741 height 45
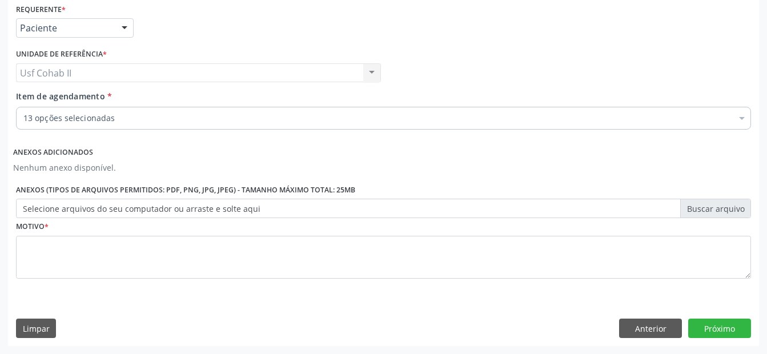
checkbox Glicose "true"
checkbox Creatinina "true"
checkbox Ureia "true"
checkbox Ldl "true"
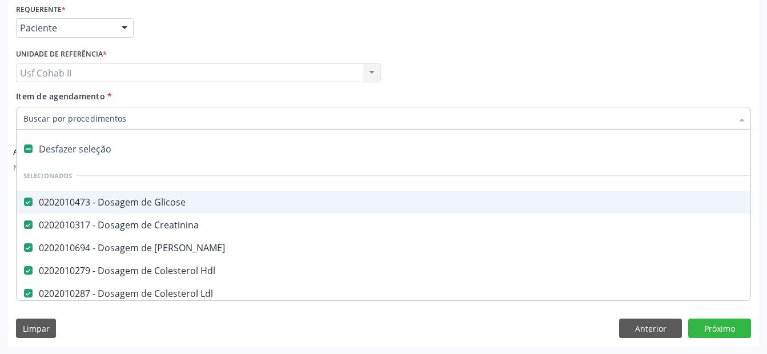
type input "t"
checkbox Urina "false"
checkbox Livre\) "false"
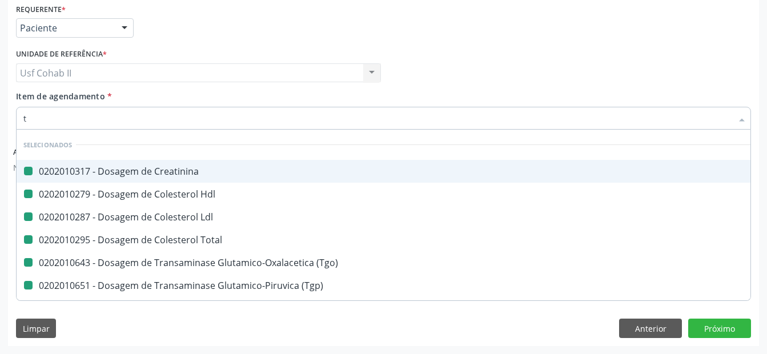
type input "ts"
checkbox Creatinina "false"
checkbox Hdl "false"
checkbox Ldl "false"
checkbox Total "false"
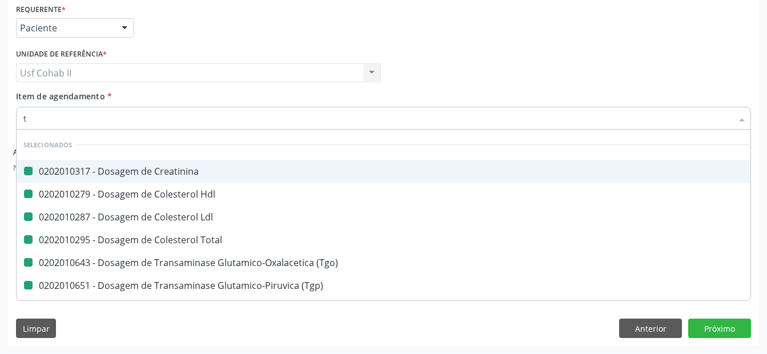
checkbox \(Tgo\) "false"
checkbox \(Tgp\) "false"
checkbox Triglicerideos "false"
checkbox Completo "false"
checkbox Urina "false"
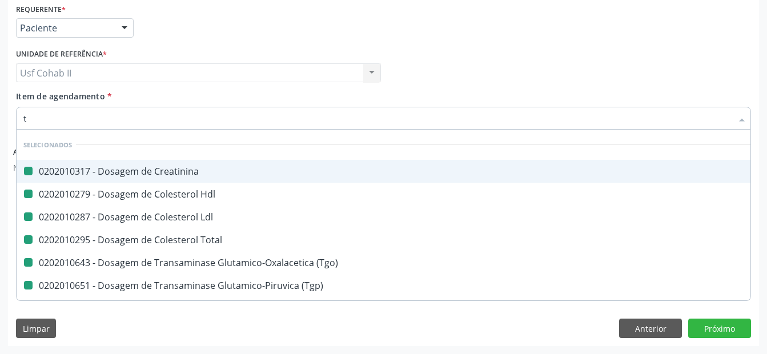
checkbox Livre\) "false"
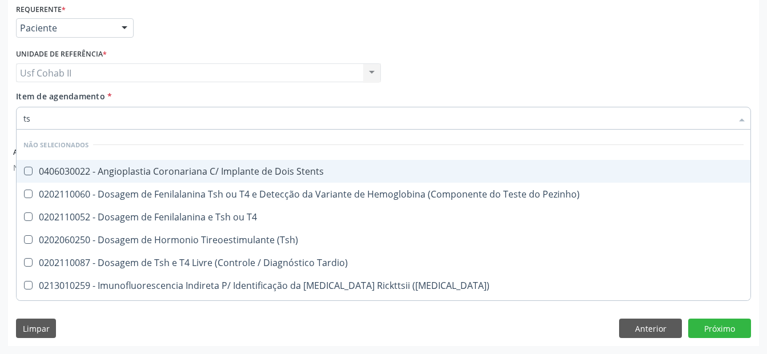
type input "tsh"
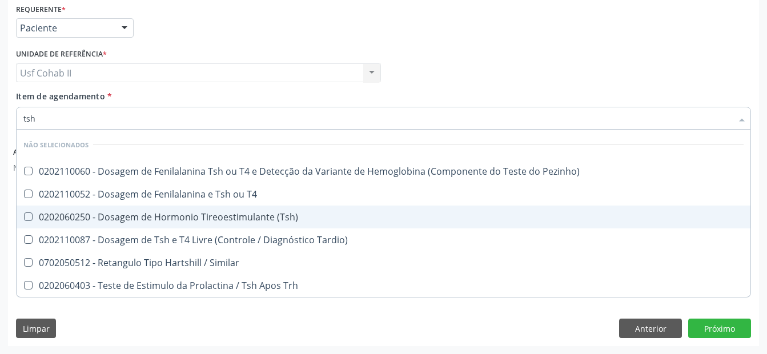
click at [197, 222] on div "0202060250 - Dosagem de Hormonio Tireoestimulante (Tsh)" at bounding box center [383, 217] width 721 height 9
checkbox \(Tsh\) "true"
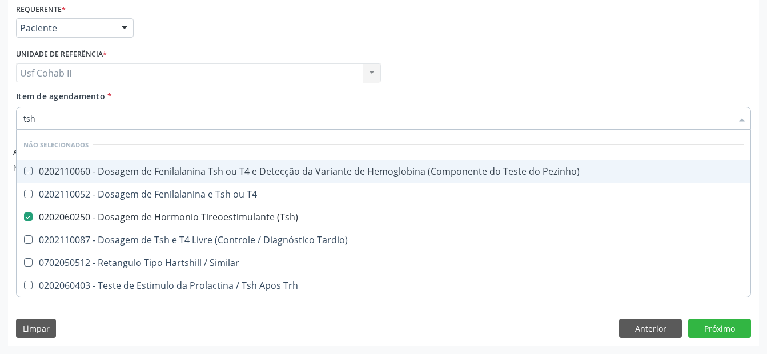
click at [225, 42] on div "Requerente * Paciente Profissional de Saúde Paciente Nenhum resultado encontrad…" at bounding box center [383, 23] width 741 height 45
checkbox Pezinho\) "true"
checkbox T4 "true"
checkbox Tardio\) "true"
checkbox Similar "true"
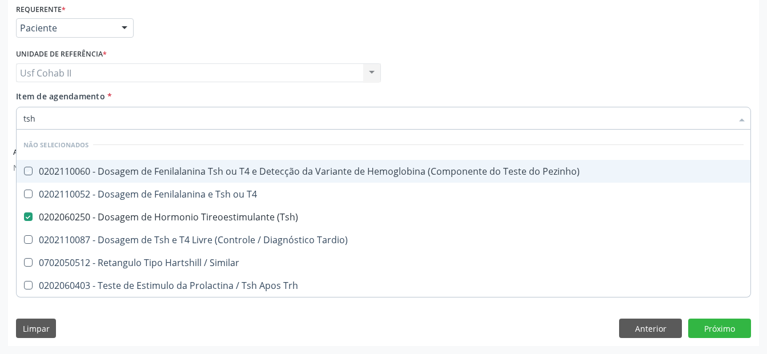
checkbox Trh "true"
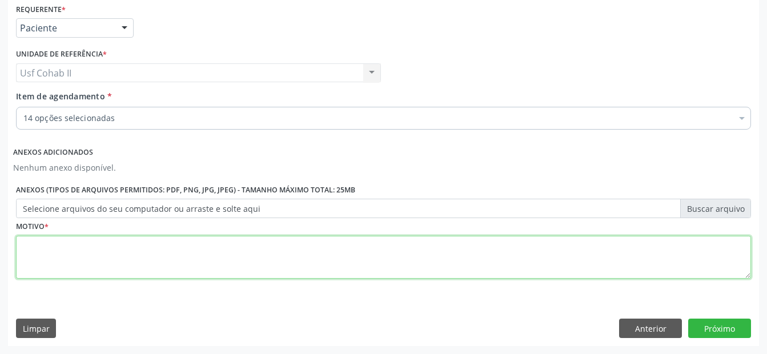
click at [175, 247] on textarea at bounding box center [383, 257] width 735 height 43
type textarea "."
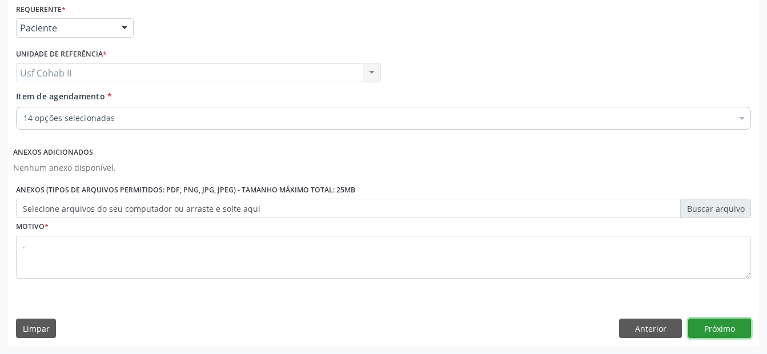
click at [725, 322] on button "Próximo" at bounding box center [720, 328] width 63 height 19
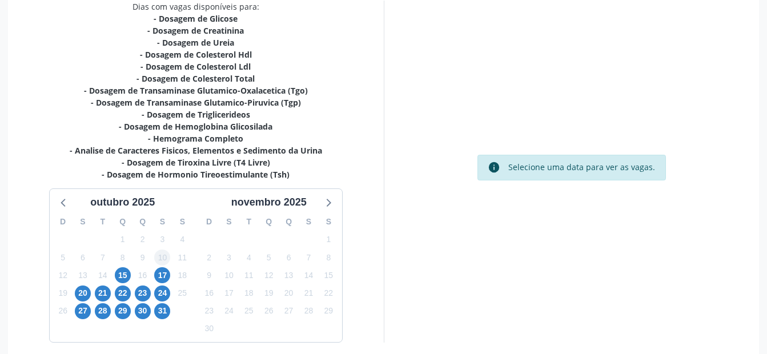
scroll to position [299, 0]
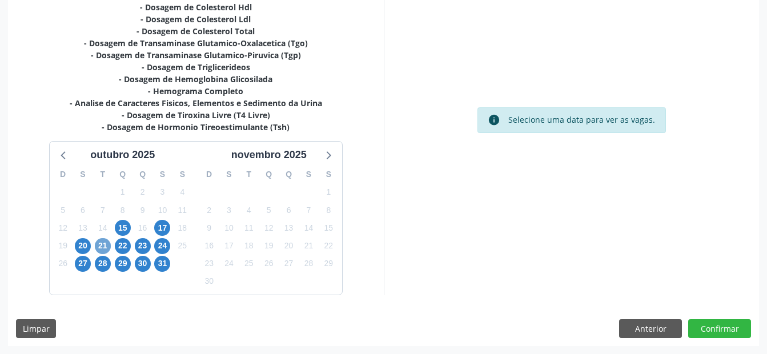
click at [107, 245] on span "21" at bounding box center [103, 246] width 16 height 16
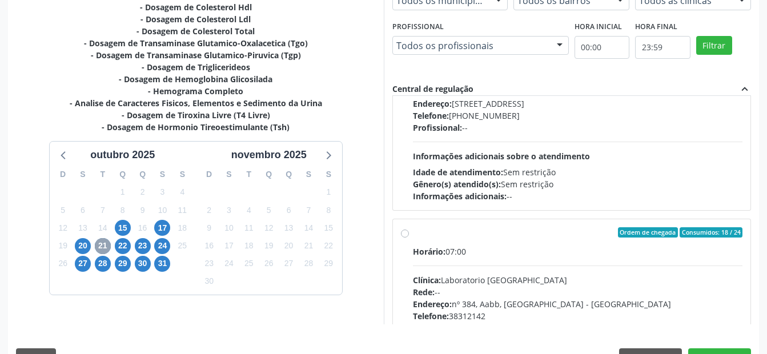
scroll to position [343, 0]
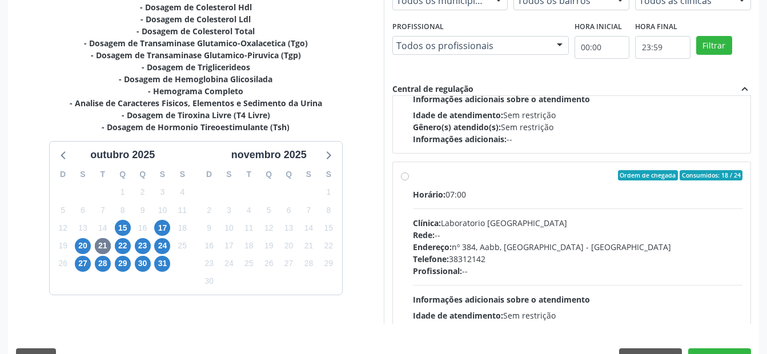
click at [413, 177] on label "Ordem de chegada Consumidos: 18 / 24 Horário: 07:00 Clínica: Laboratorio Sao Fr…" at bounding box center [578, 257] width 330 height 175
click at [403, 177] on input "Ordem de chegada Consumidos: 18 / 24 Horário: 07:00 Clínica: Laboratorio Sao Fr…" at bounding box center [405, 175] width 8 height 10
radio input "true"
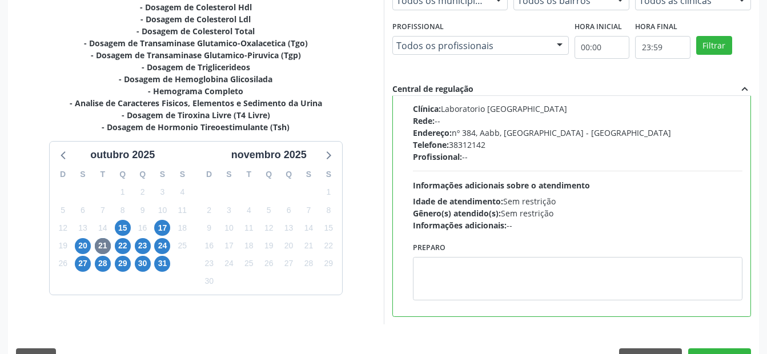
scroll to position [329, 0]
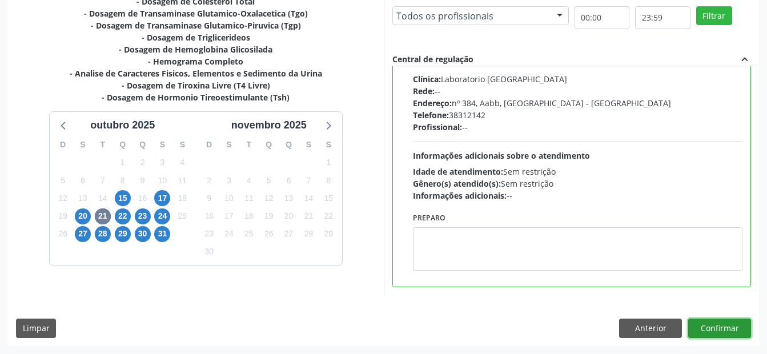
drag, startPoint x: 720, startPoint y: 330, endPoint x: 691, endPoint y: 317, distance: 32.2
click at [719, 330] on button "Confirmar" at bounding box center [720, 328] width 63 height 19
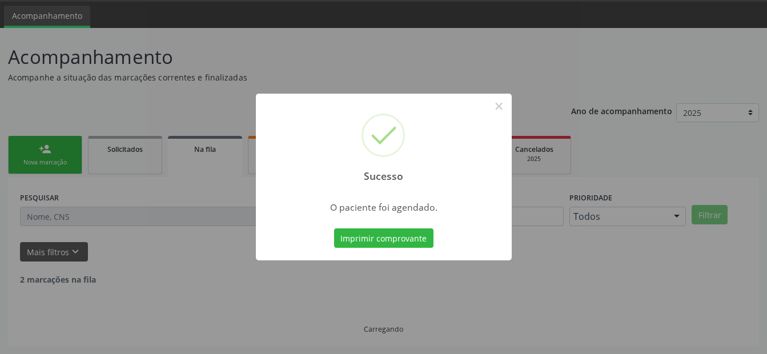
scroll to position [23, 0]
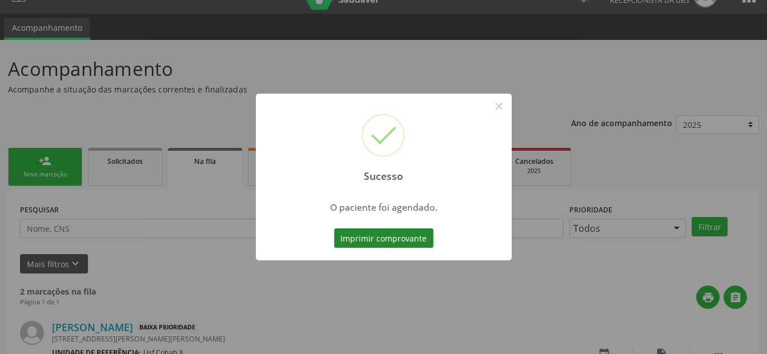
click at [389, 243] on button "Imprimir comprovante" at bounding box center [383, 238] width 99 height 19
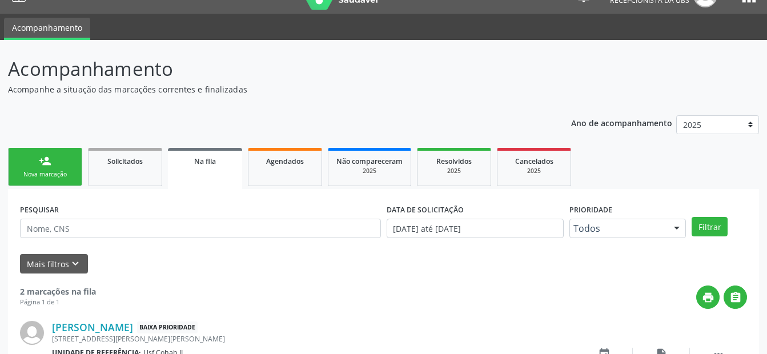
scroll to position [23, 0]
